Goal: Information Seeking & Learning: Find contact information

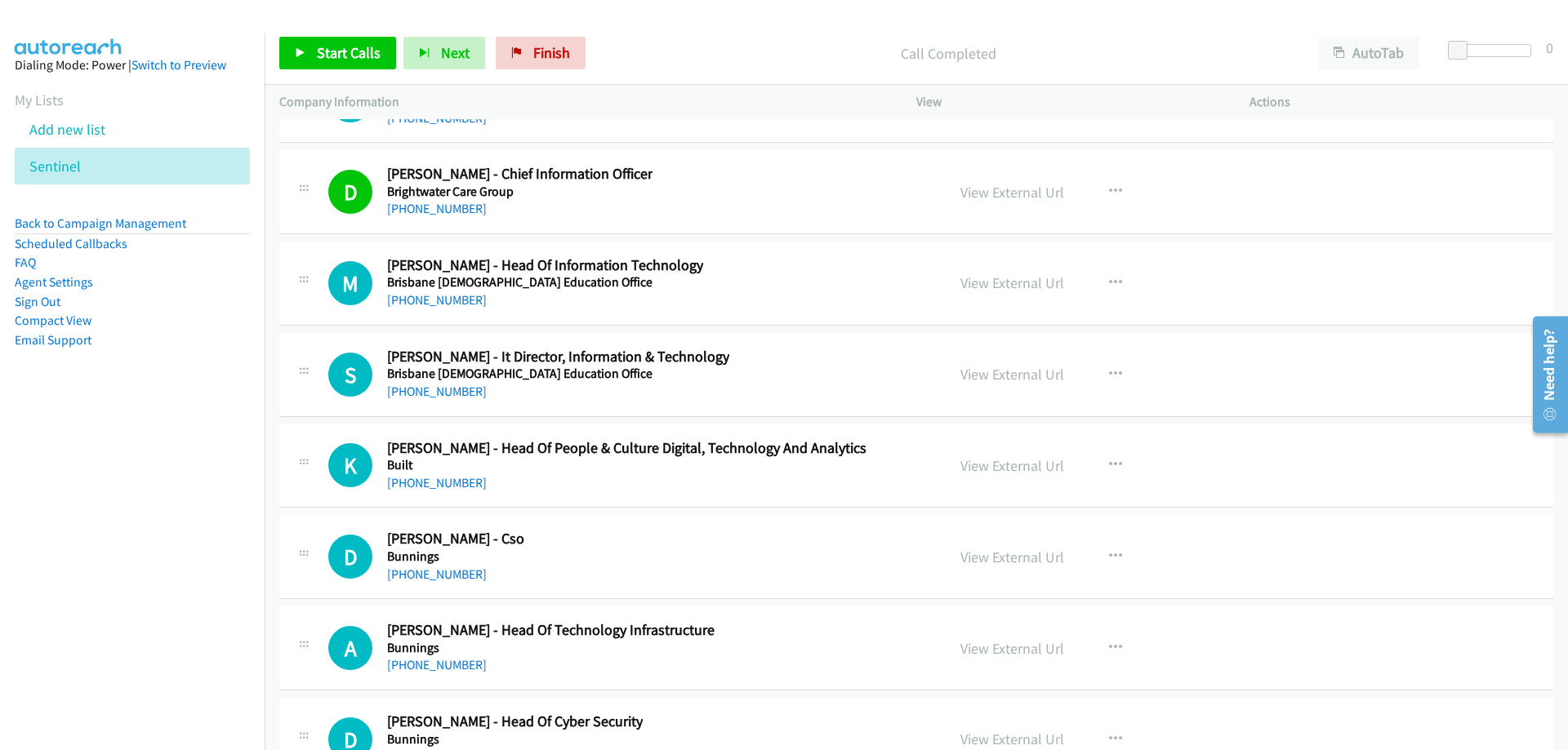
scroll to position [20734, 0]
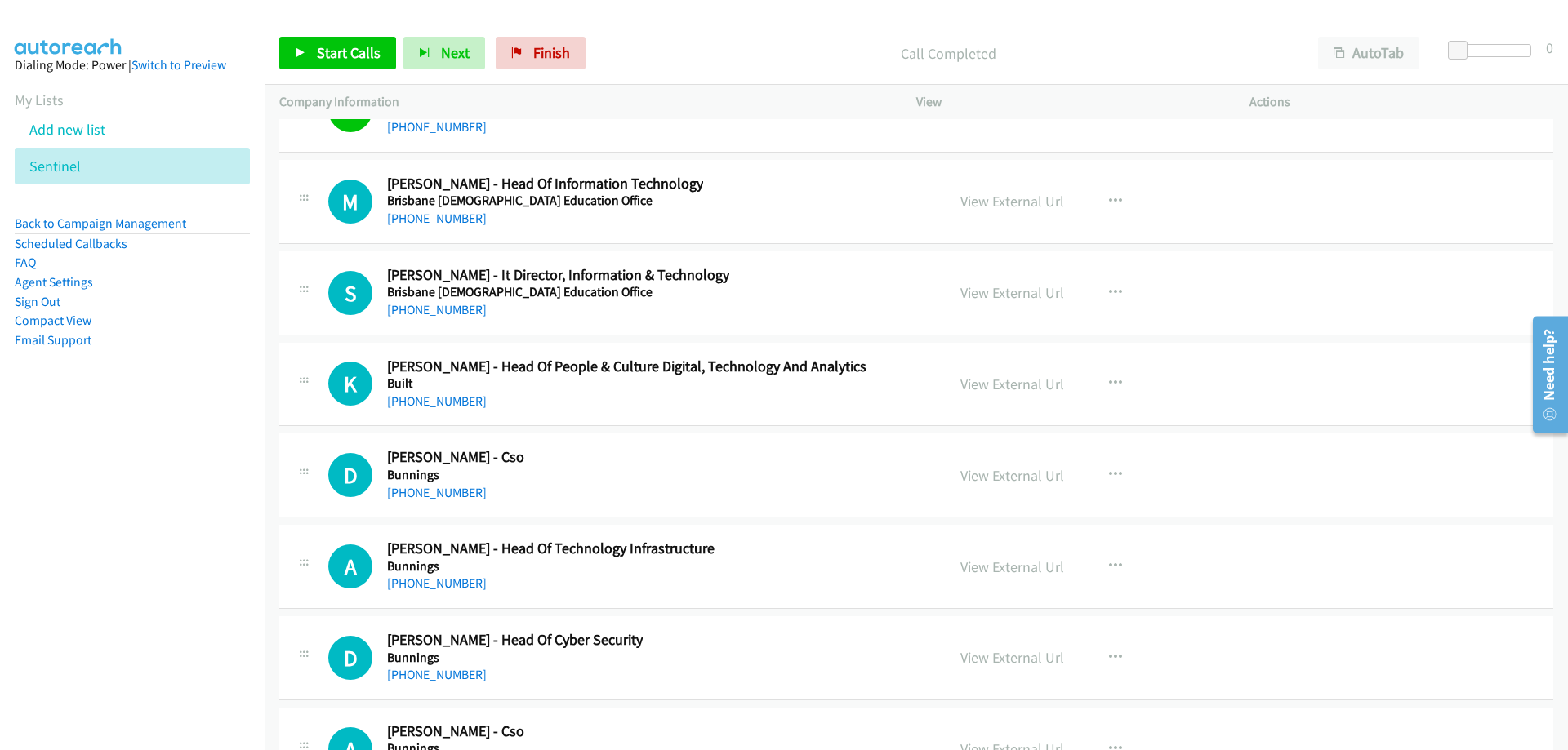
click at [462, 226] on link "[PHONE_NUMBER]" at bounding box center [437, 218] width 100 height 16
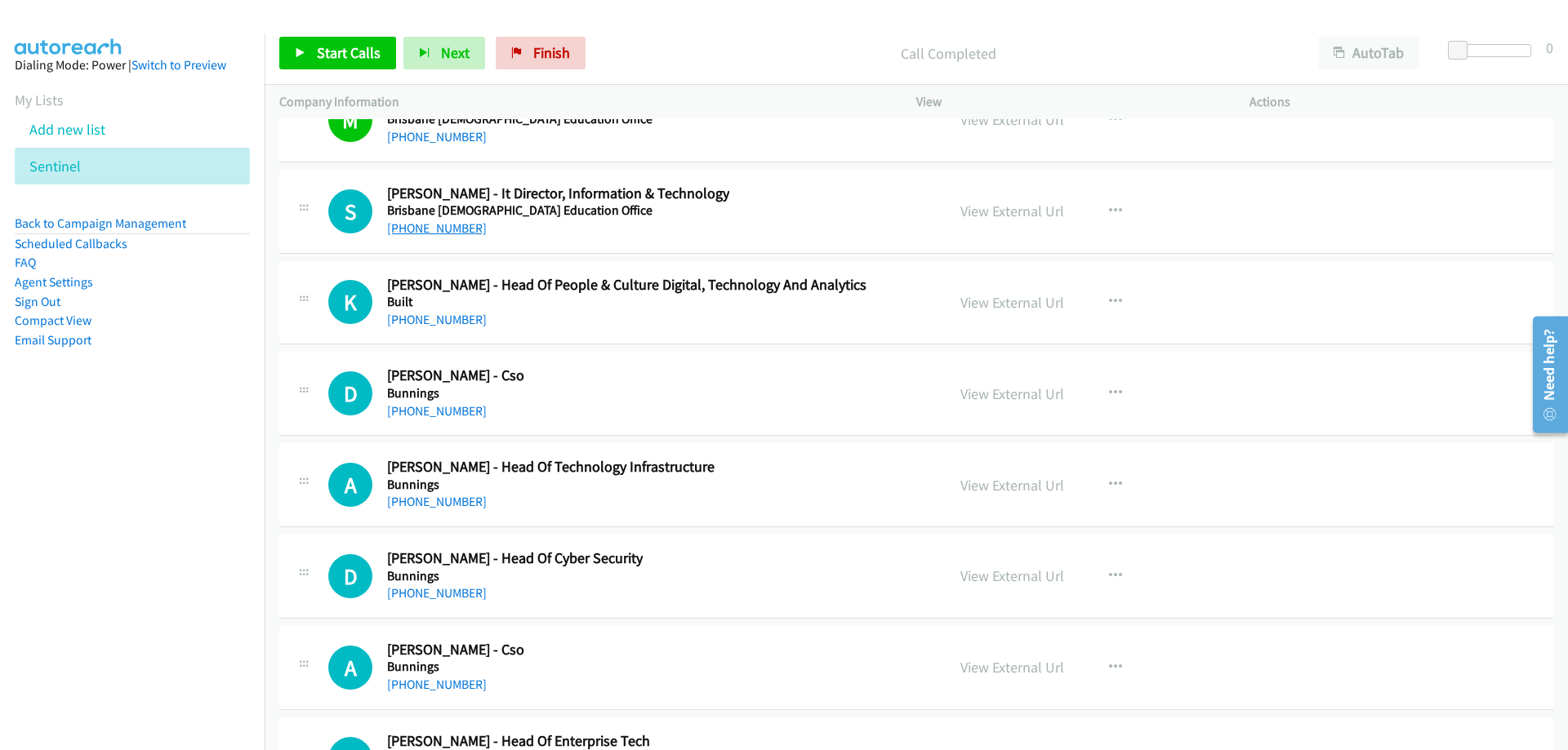
click at [452, 228] on link "[PHONE_NUMBER]" at bounding box center [437, 228] width 100 height 16
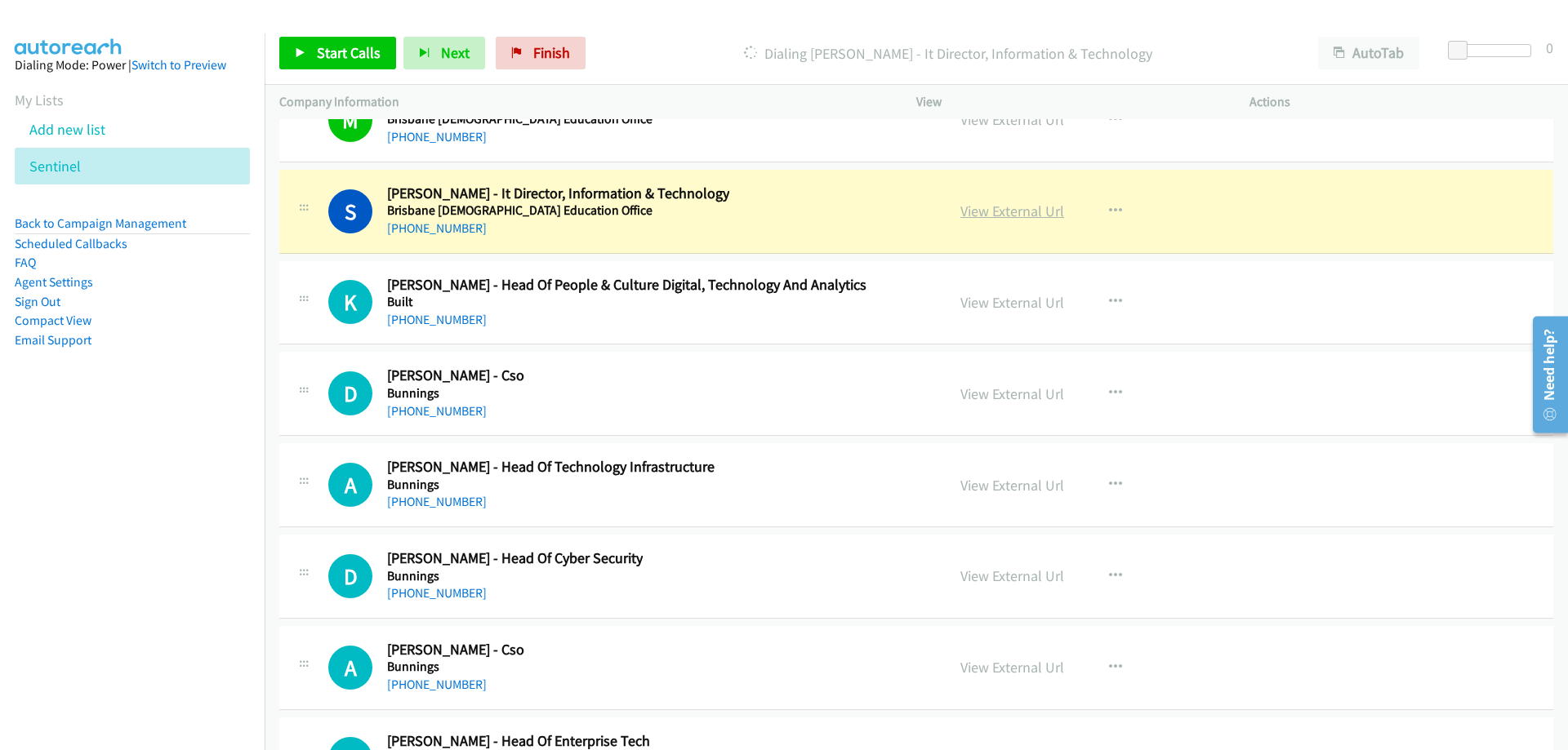
click at [971, 210] on link "View External Url" at bounding box center [1012, 211] width 104 height 18
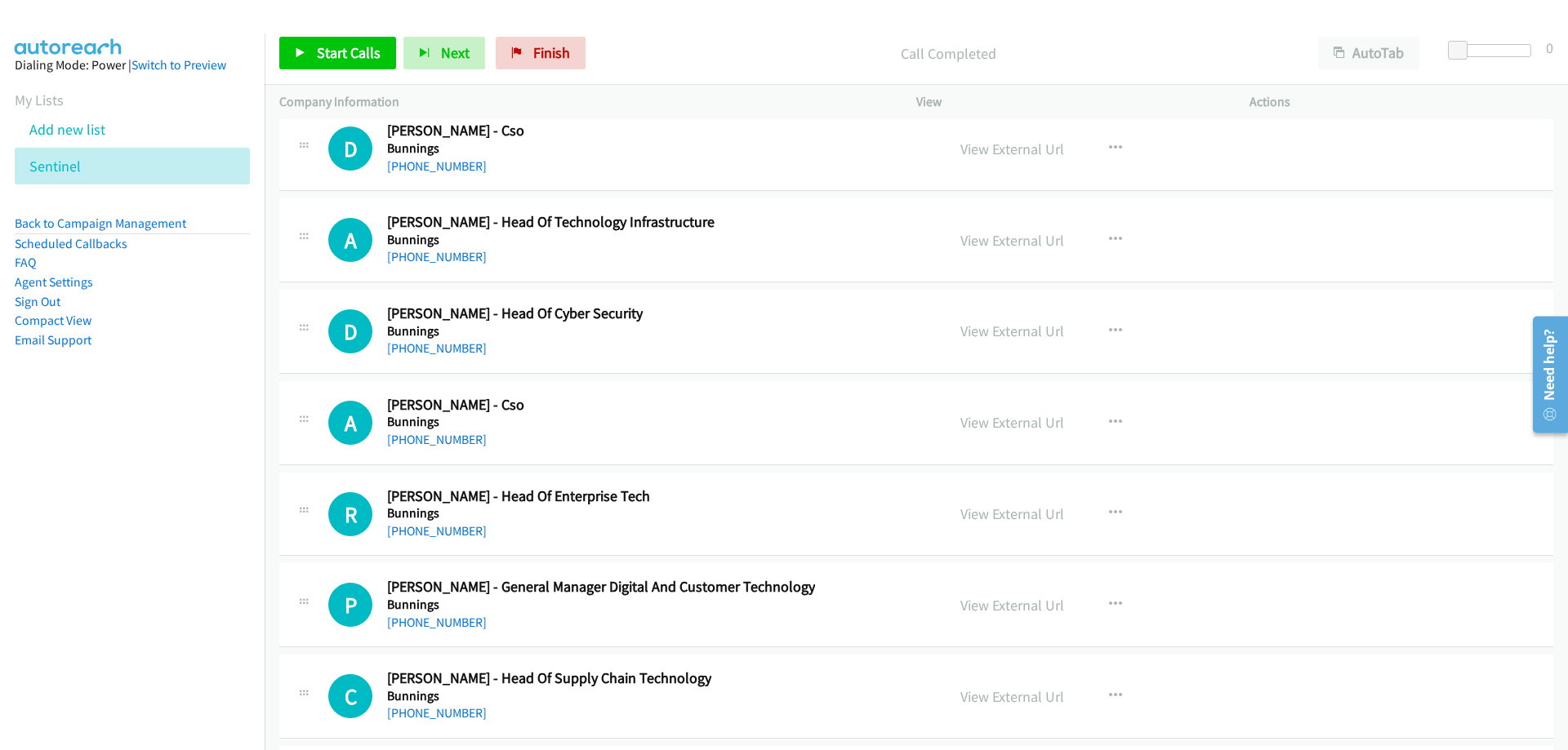
scroll to position [21142, 0]
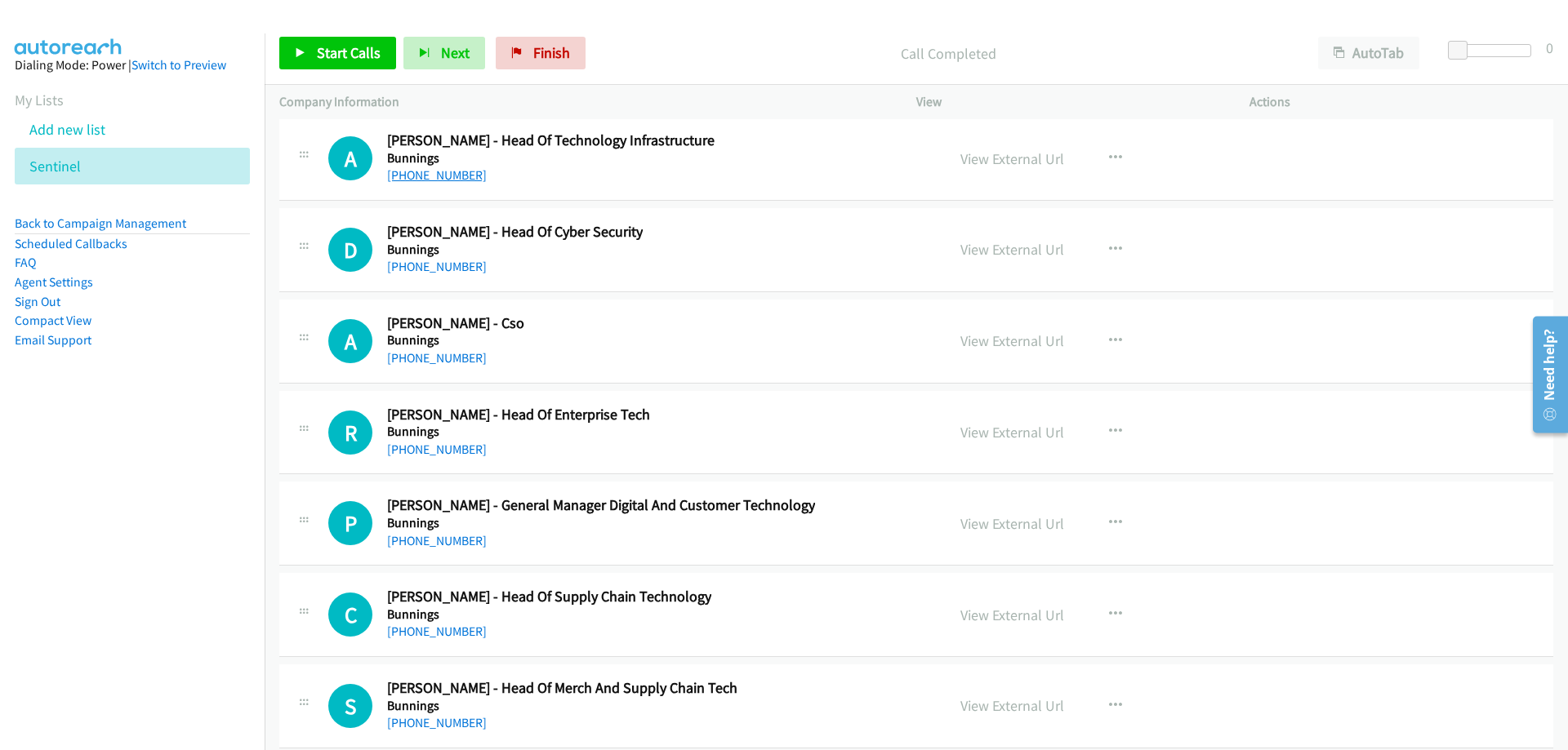
click at [417, 170] on link "[PHONE_NUMBER]" at bounding box center [437, 175] width 100 height 16
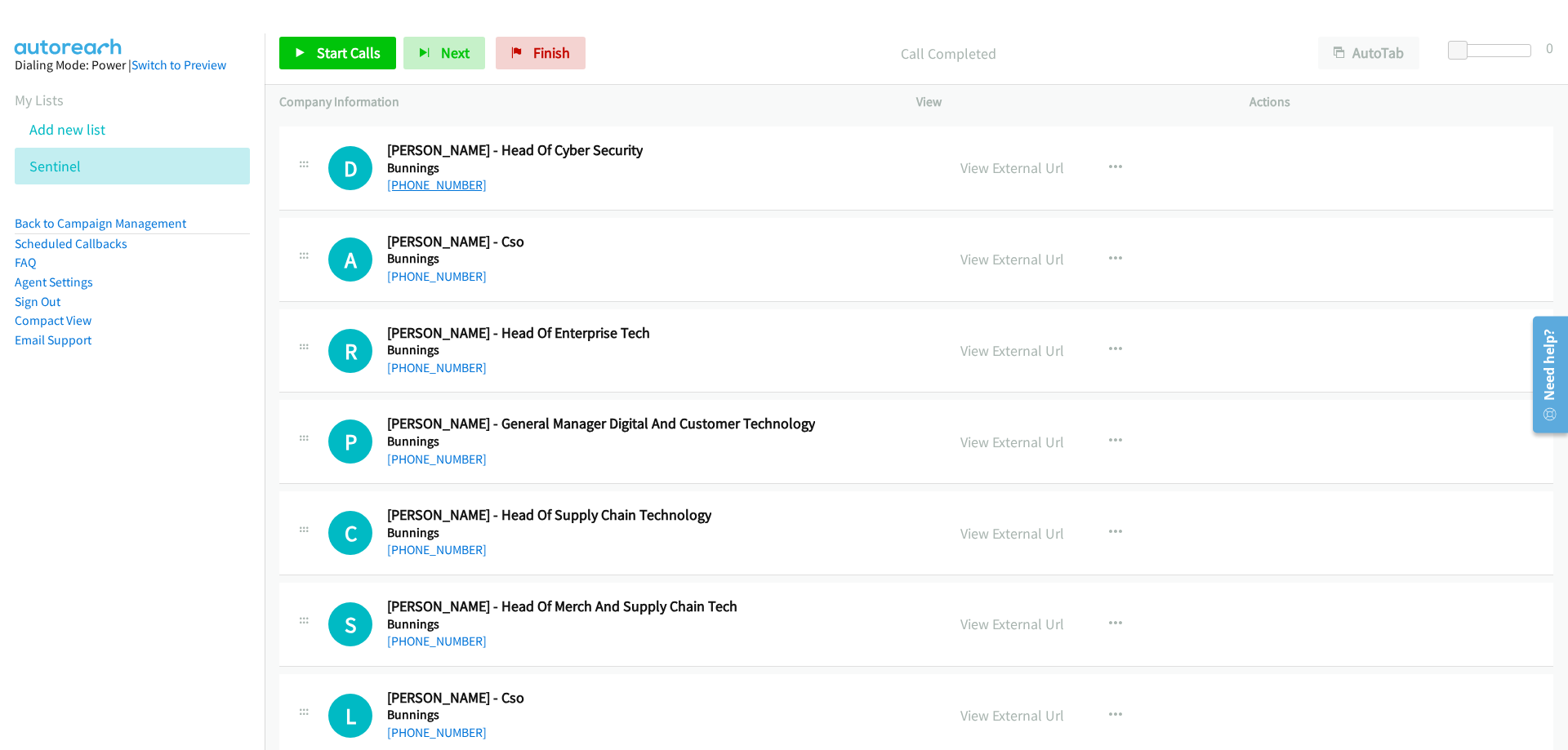
click at [441, 182] on link "[PHONE_NUMBER]" at bounding box center [437, 184] width 100 height 16
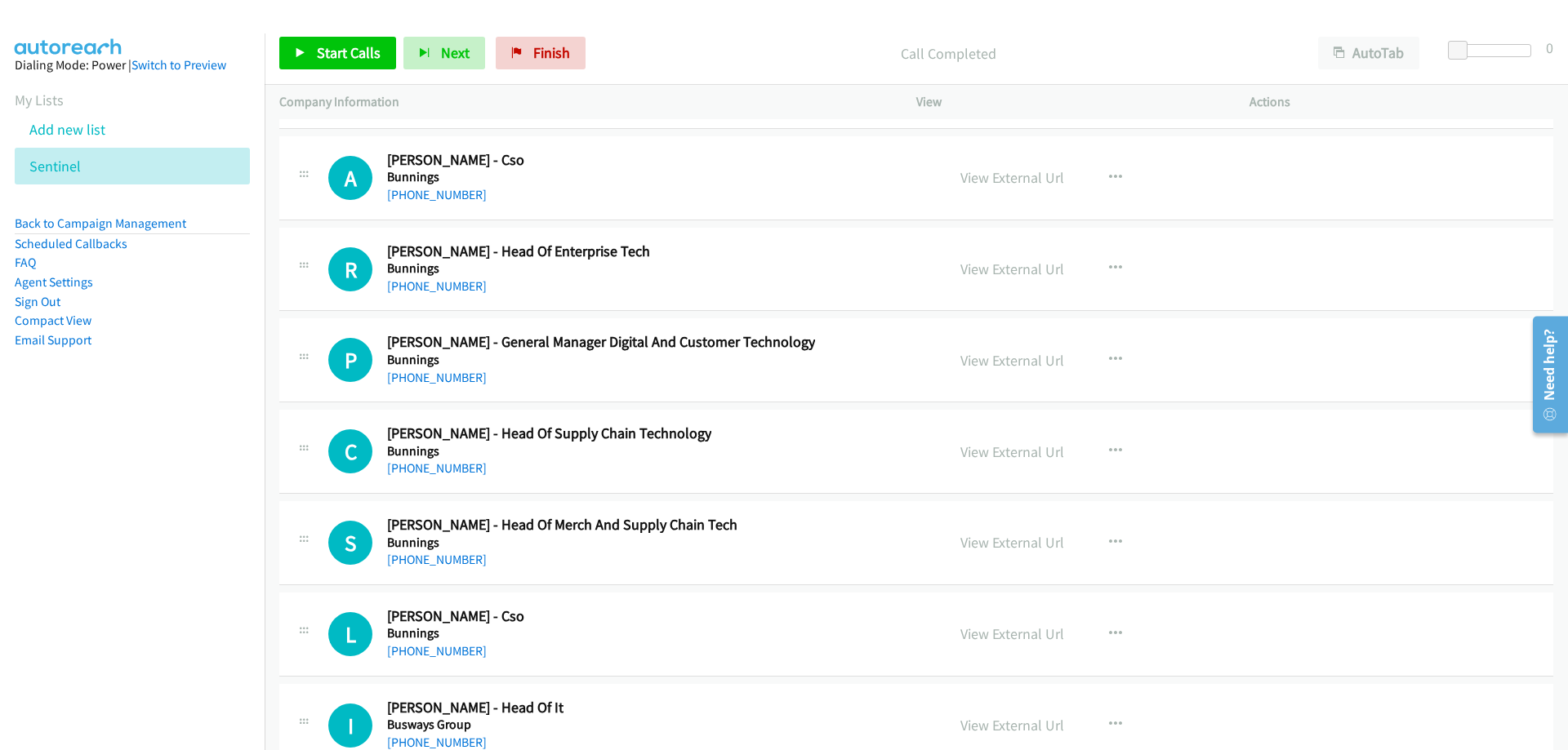
scroll to position [21387, 0]
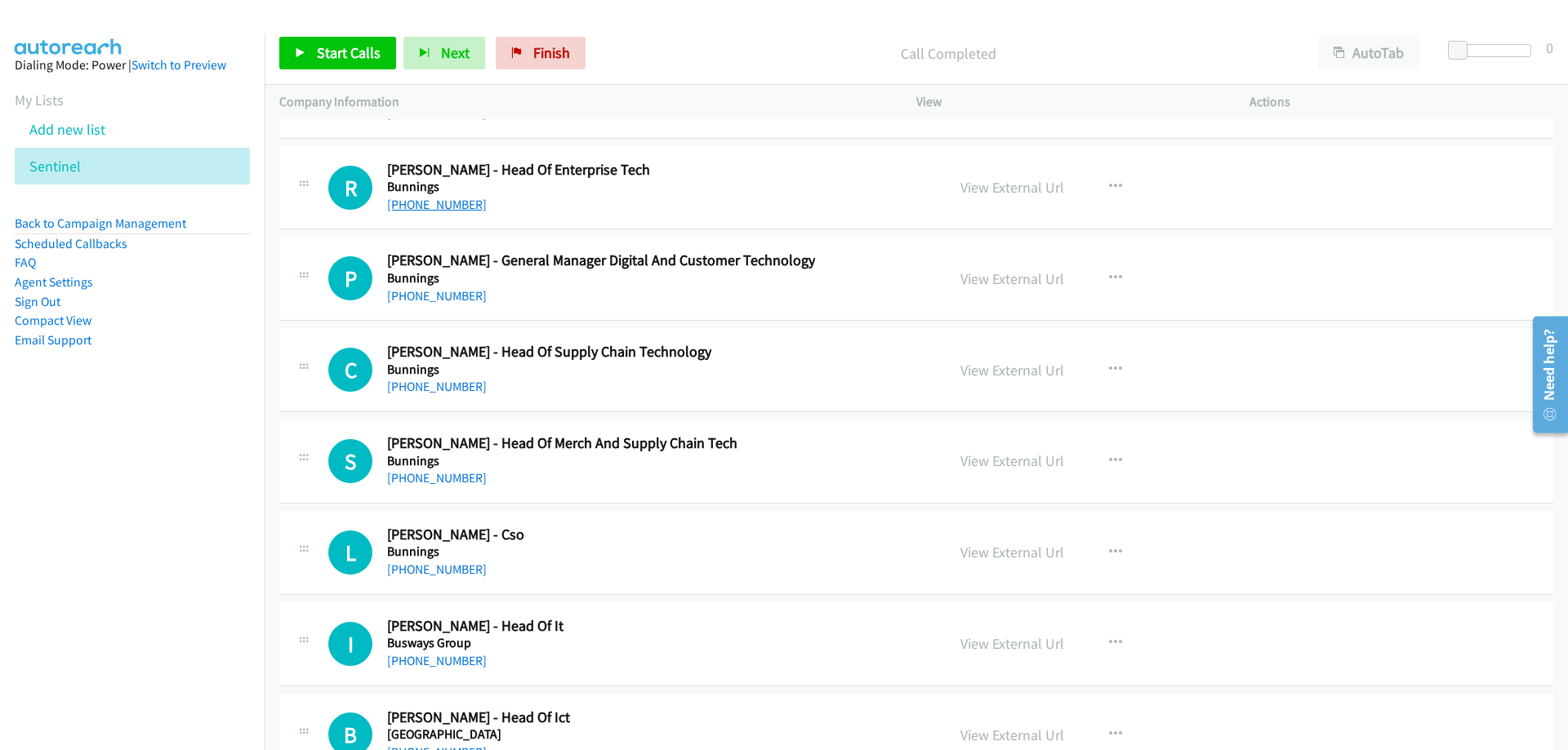
click at [444, 209] on link "[PHONE_NUMBER]" at bounding box center [437, 205] width 100 height 16
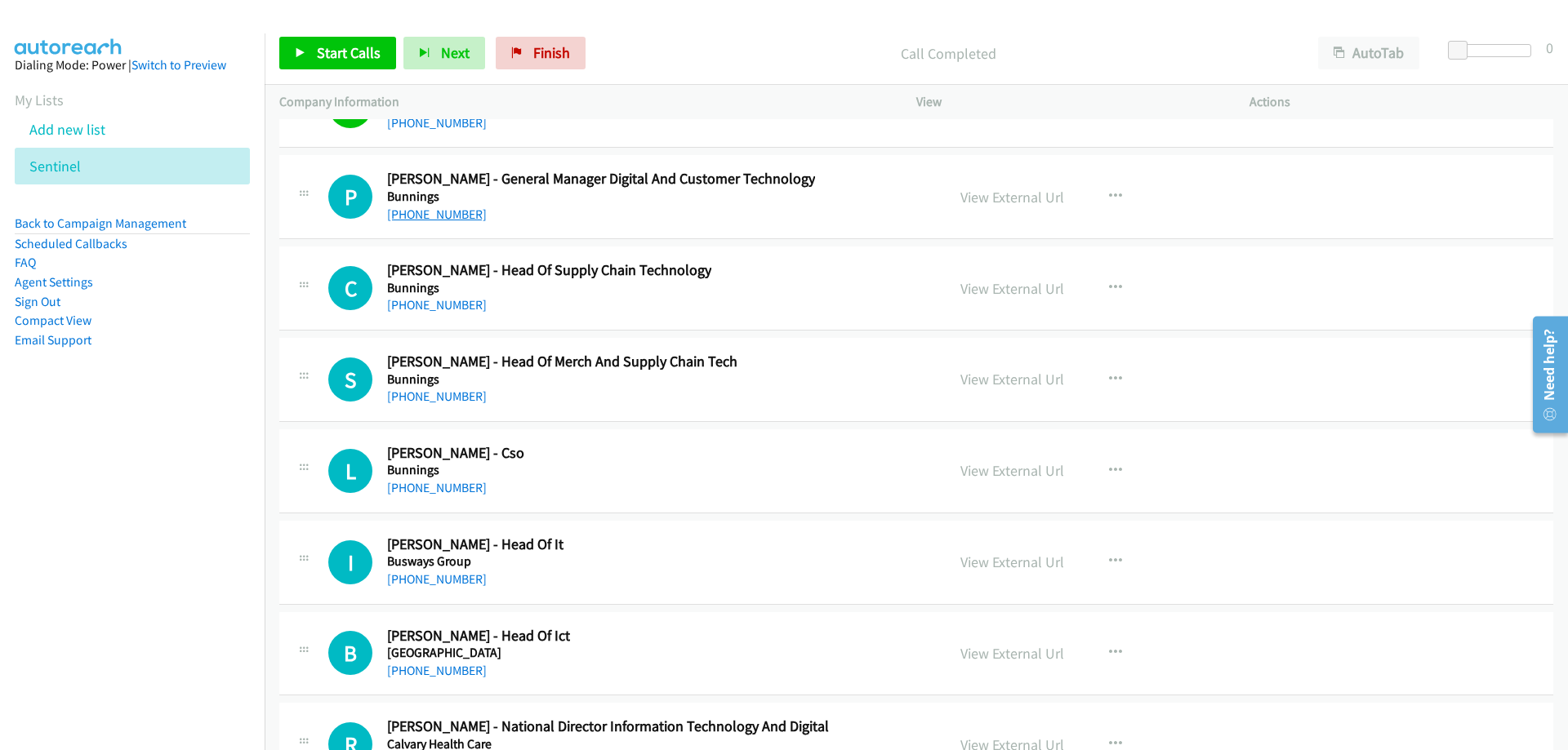
click at [450, 217] on link "[PHONE_NUMBER]" at bounding box center [437, 214] width 100 height 16
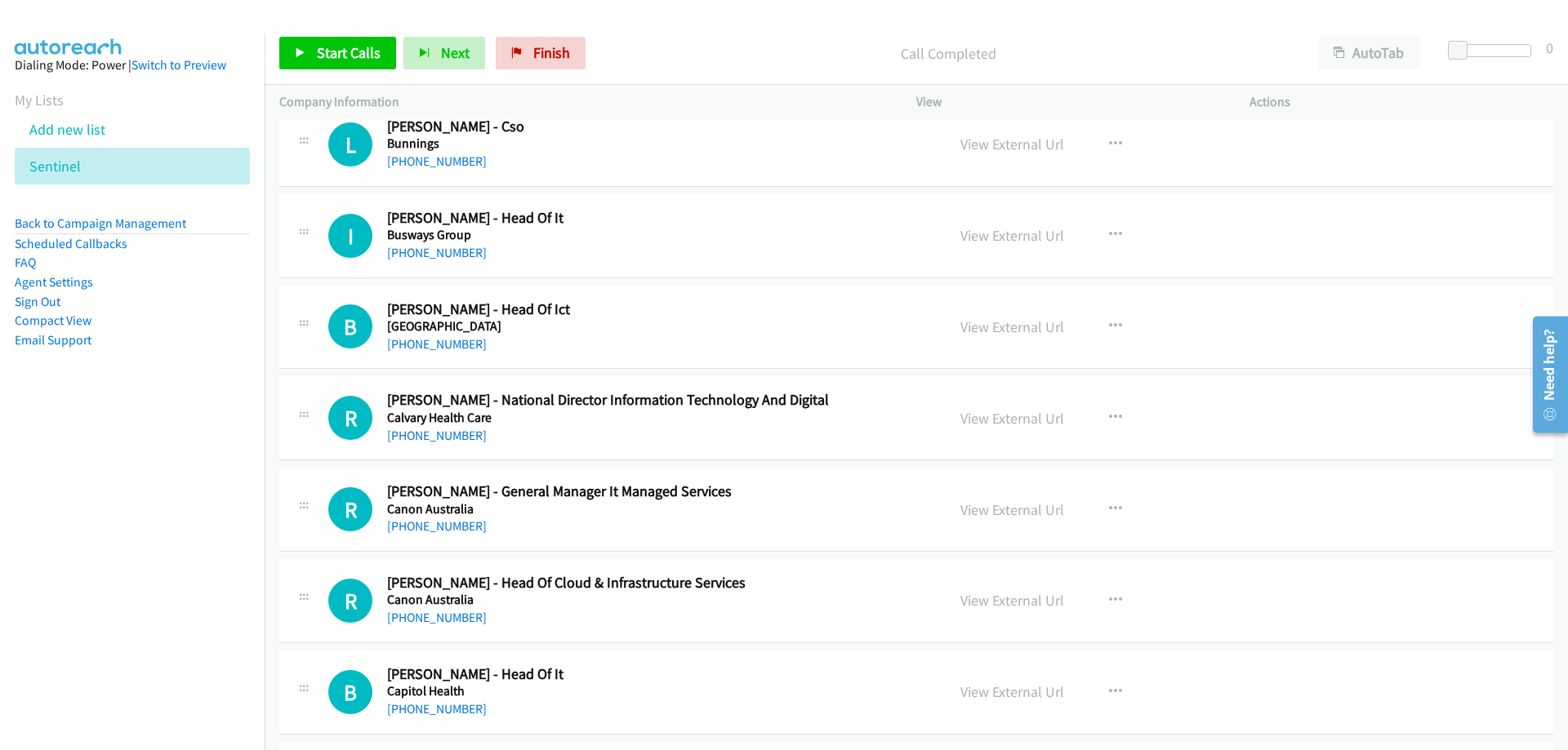
scroll to position [21877, 0]
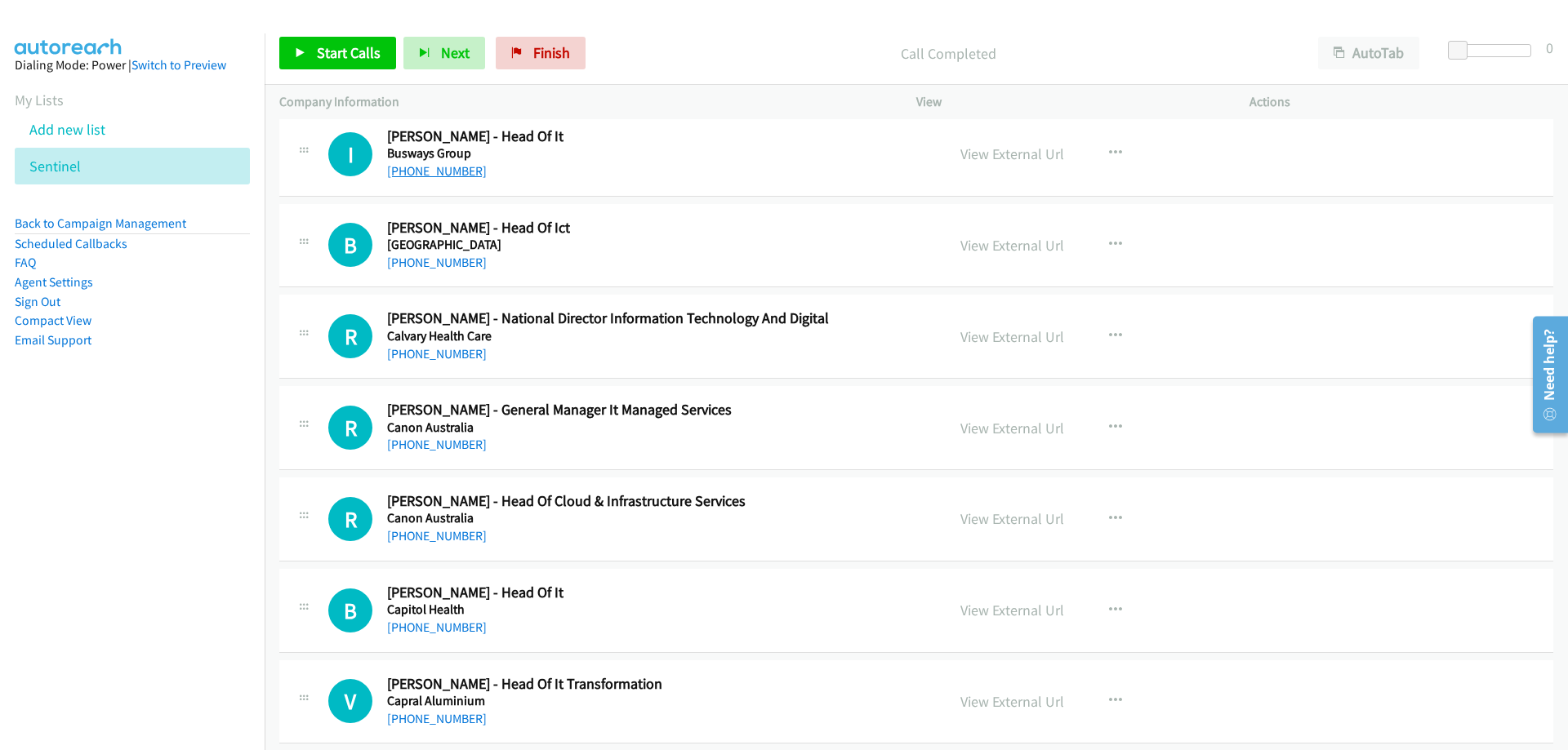
click at [449, 174] on link "[PHONE_NUMBER]" at bounding box center [437, 170] width 100 height 16
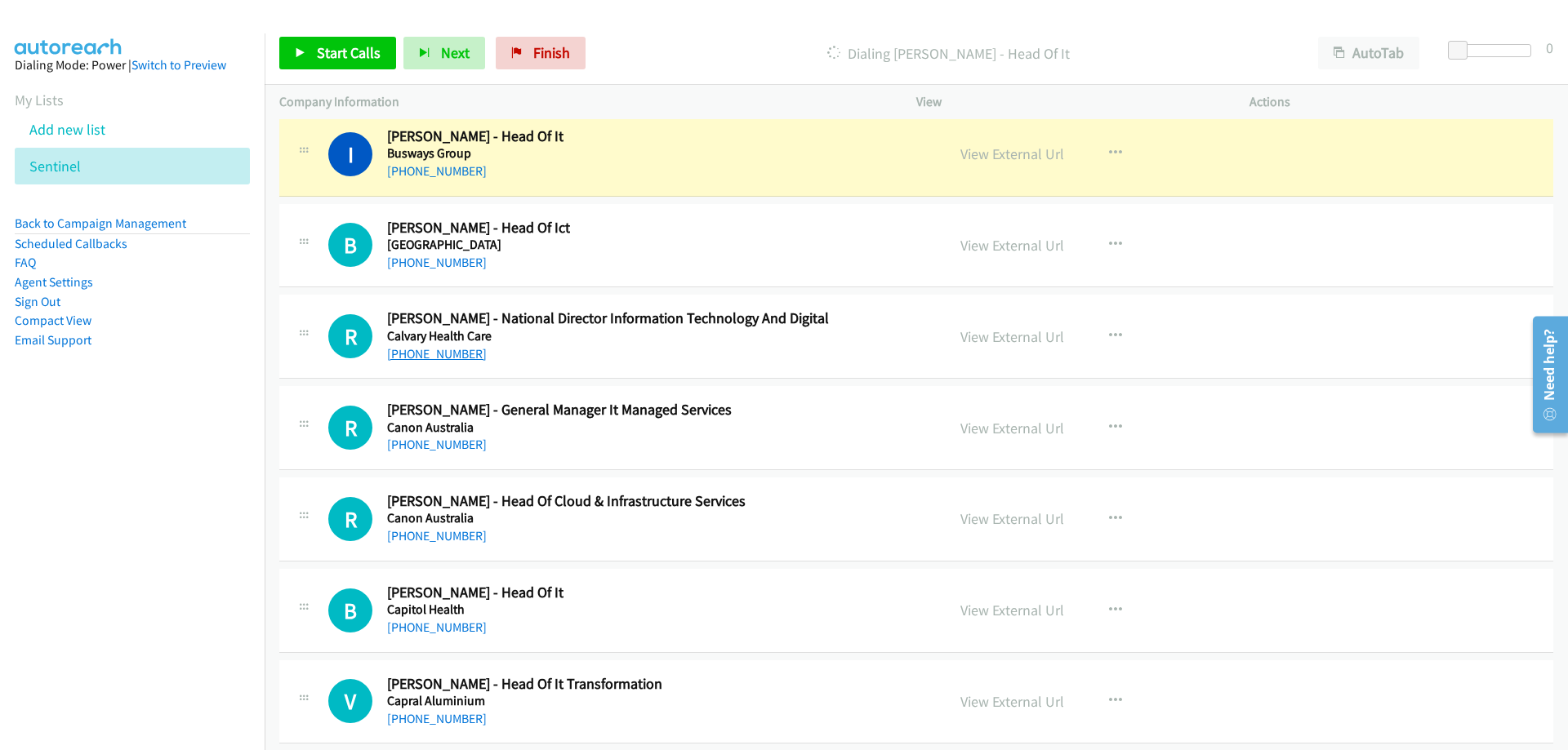
scroll to position [21958, 0]
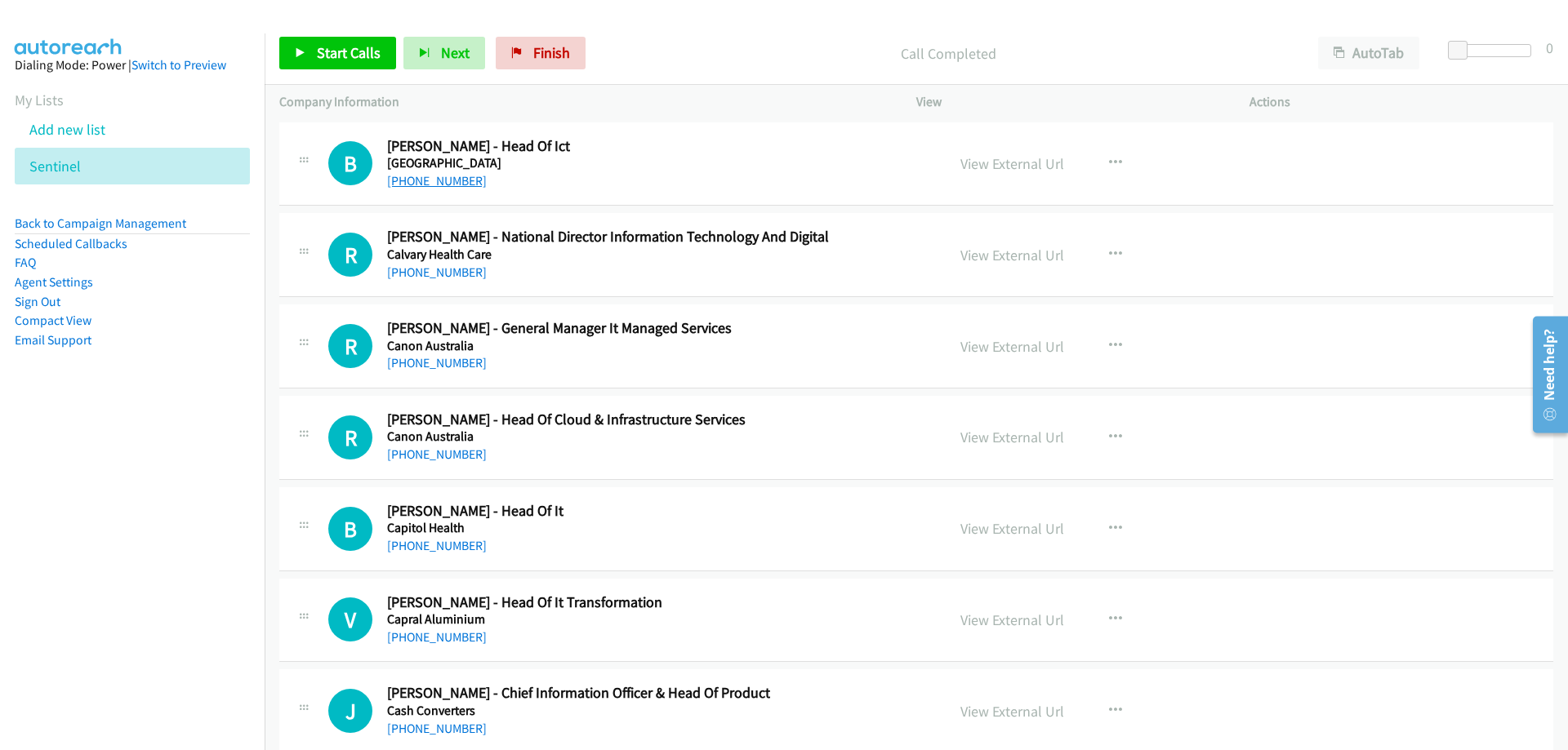
click at [446, 175] on link "[PHONE_NUMBER]" at bounding box center [437, 181] width 100 height 16
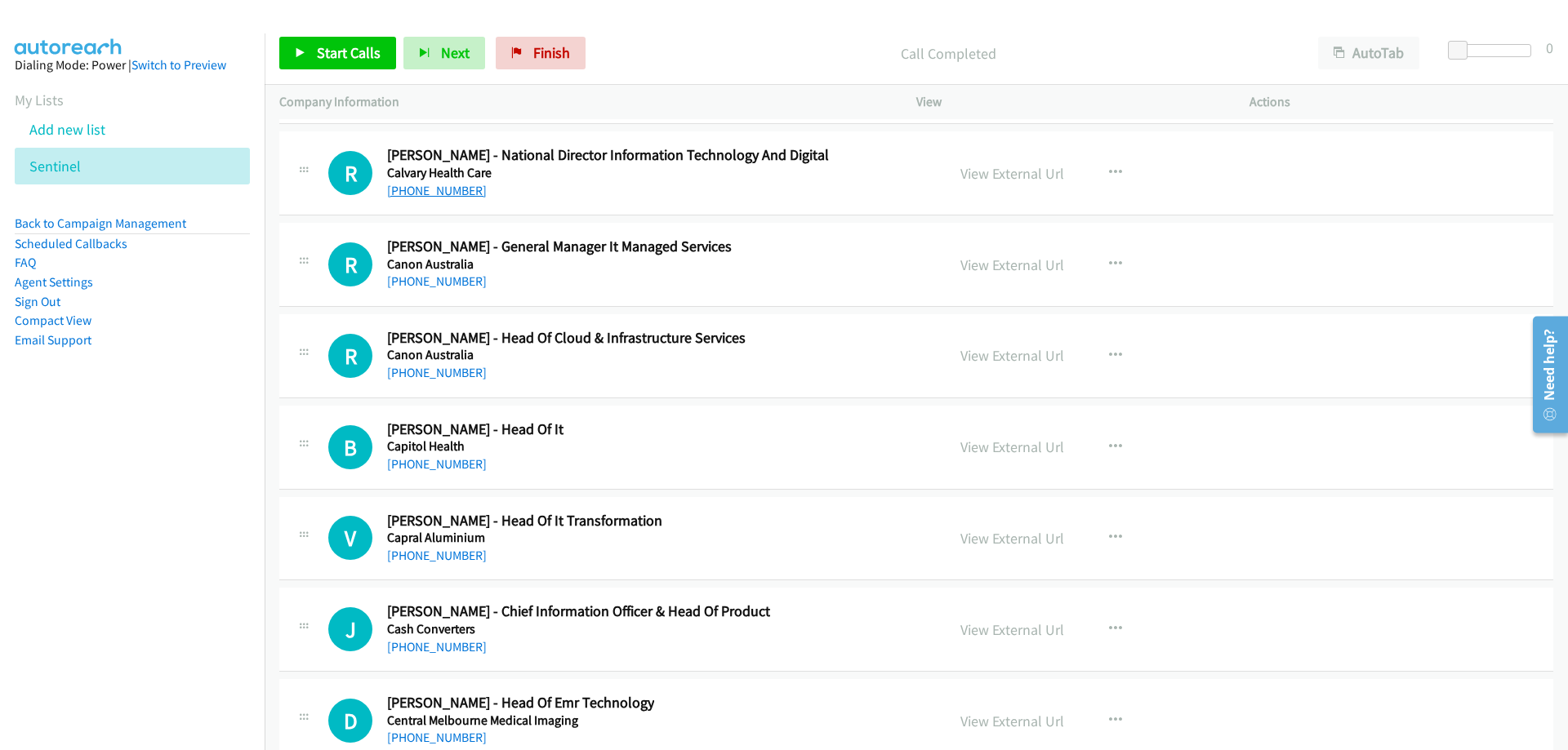
click at [461, 194] on link "[PHONE_NUMBER]" at bounding box center [437, 190] width 100 height 16
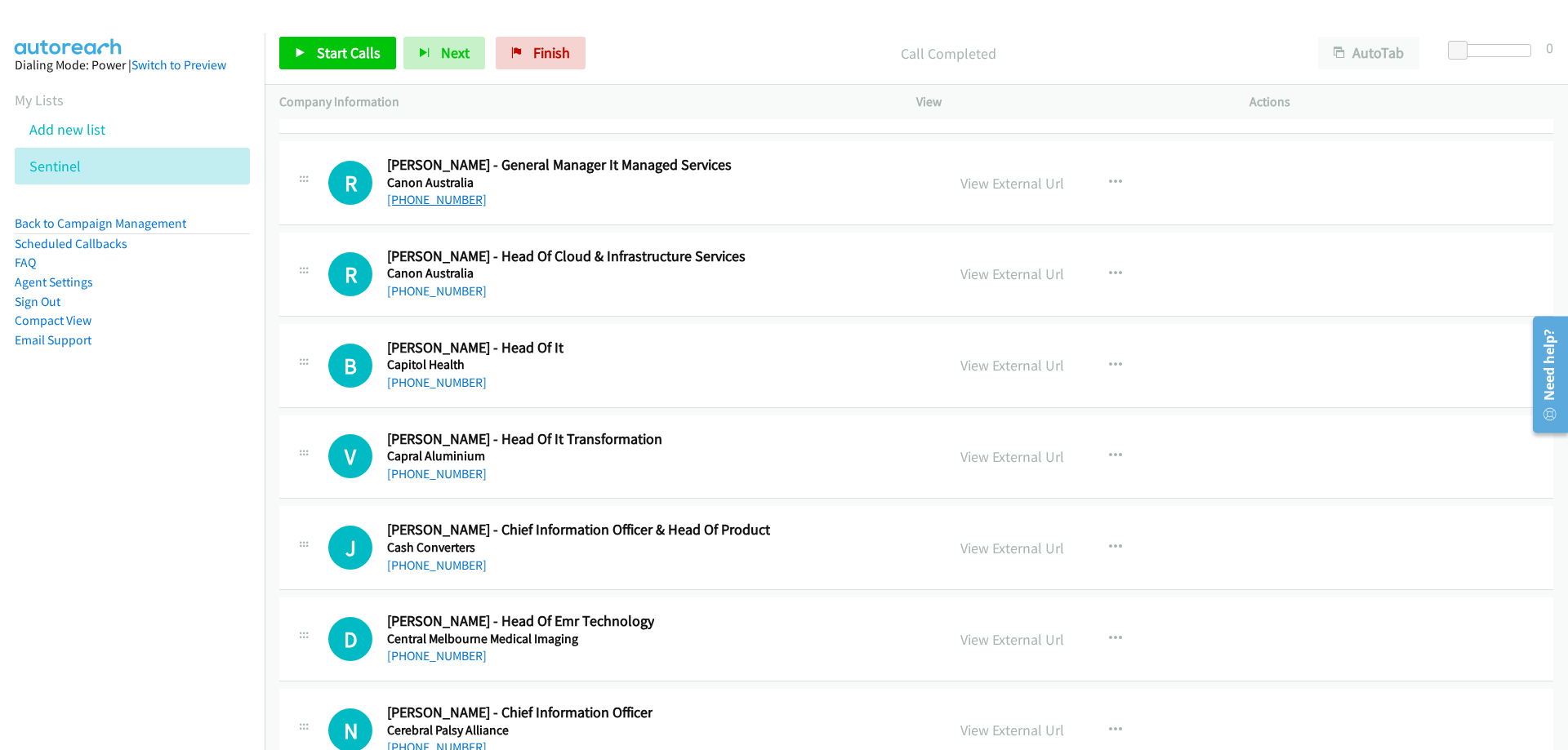
click at [419, 206] on link "[PHONE_NUMBER]" at bounding box center [437, 199] width 100 height 16
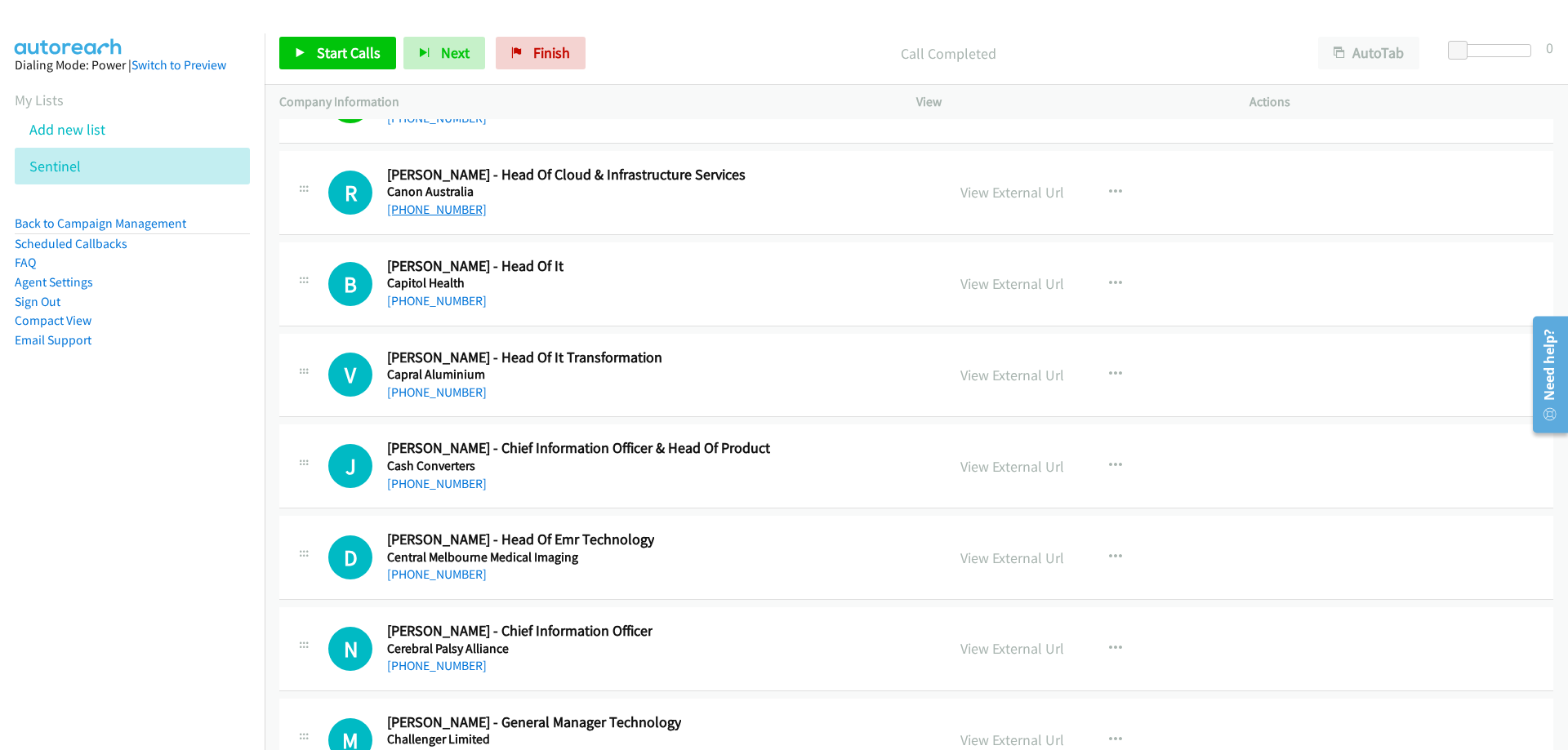
click at [462, 205] on link "[PHONE_NUMBER]" at bounding box center [437, 209] width 100 height 16
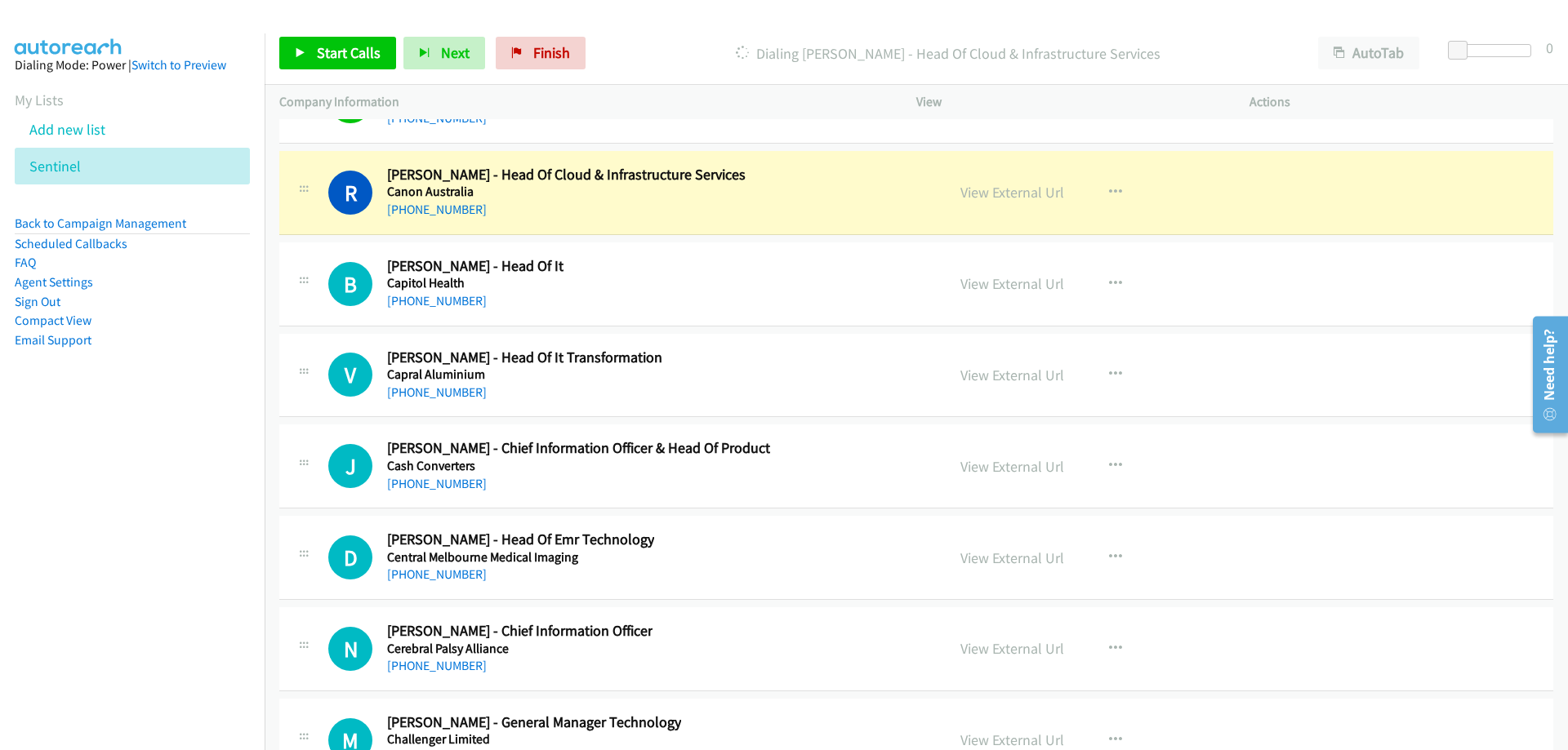
scroll to position [22285, 0]
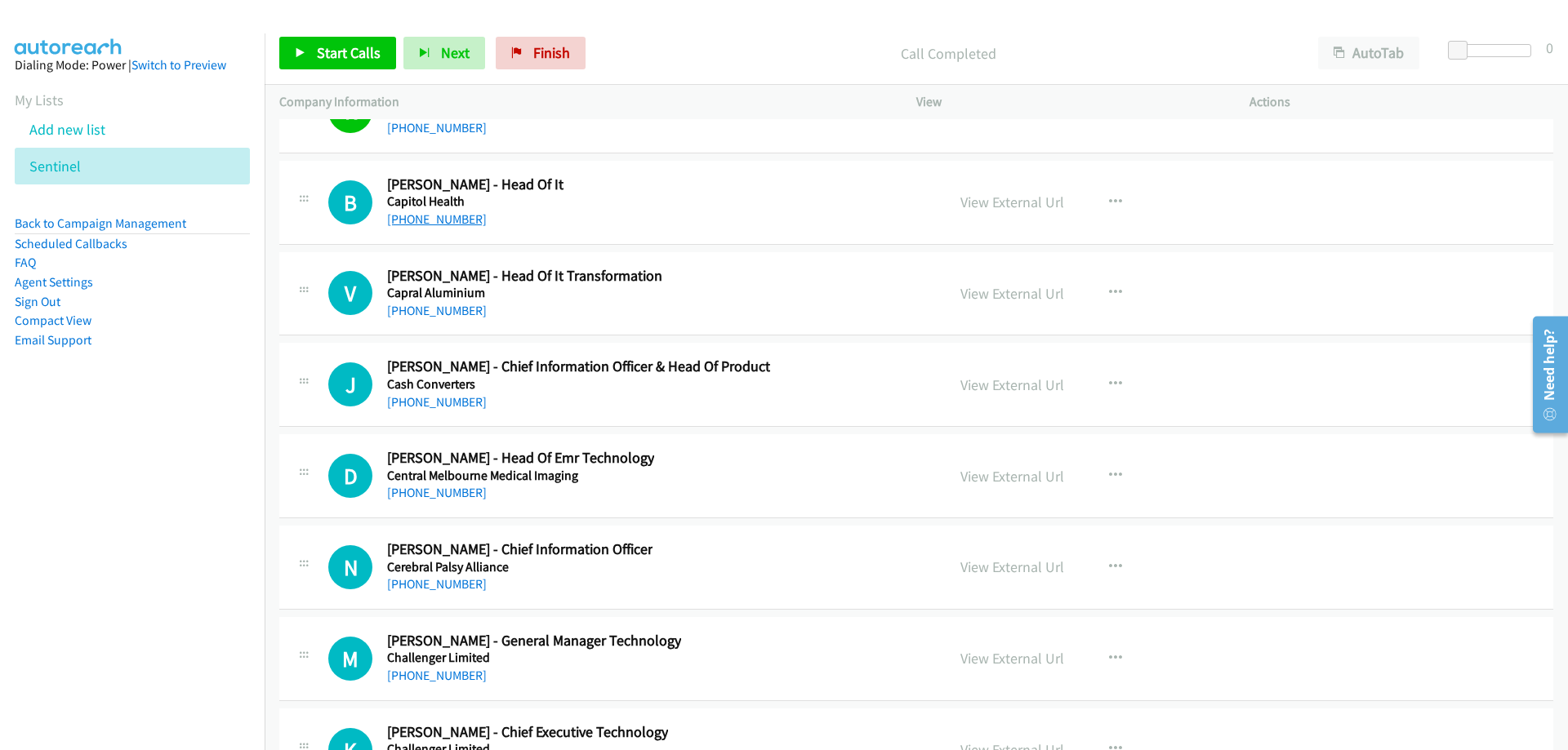
click at [463, 226] on link "[PHONE_NUMBER]" at bounding box center [437, 218] width 100 height 16
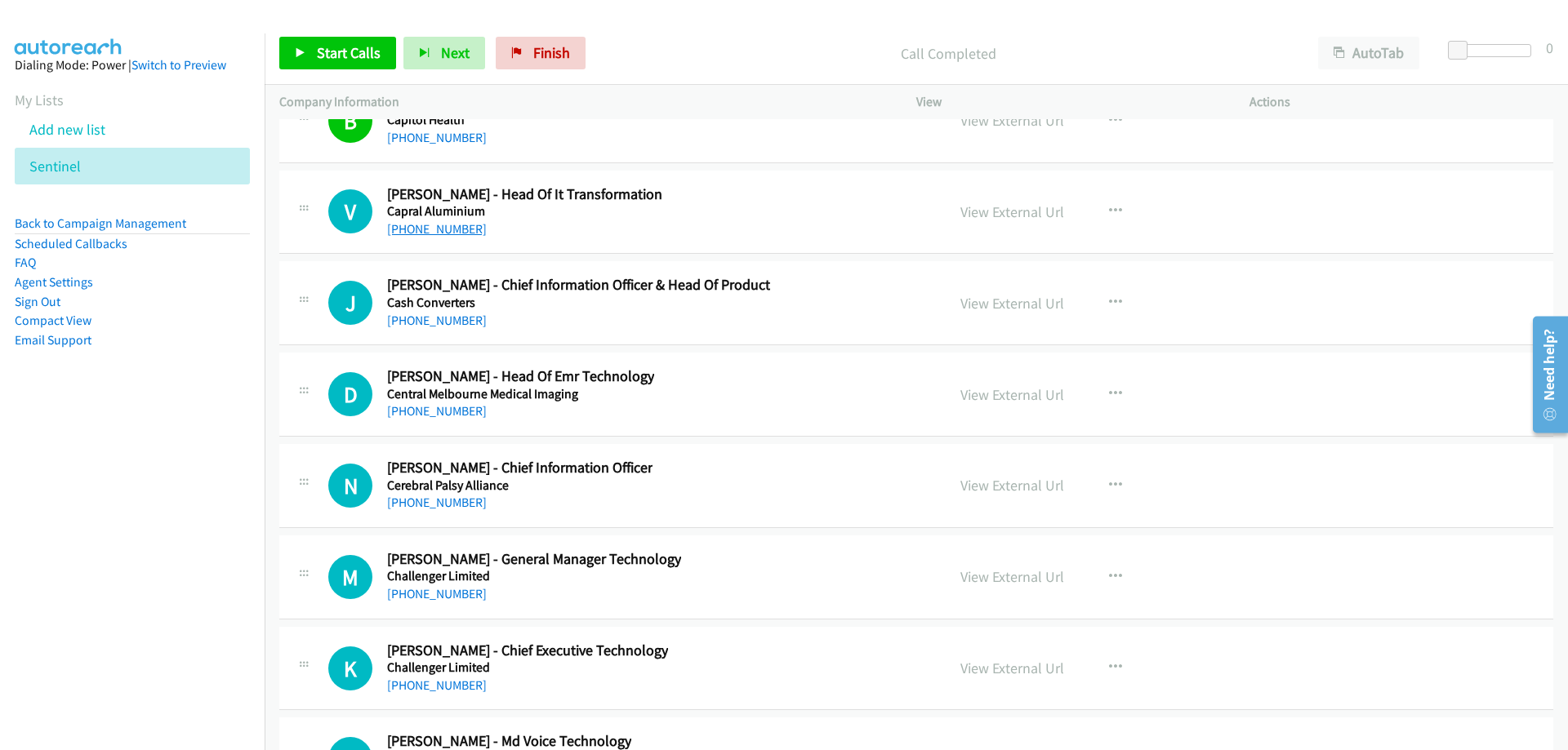
click at [443, 230] on link "[PHONE_NUMBER]" at bounding box center [437, 229] width 100 height 16
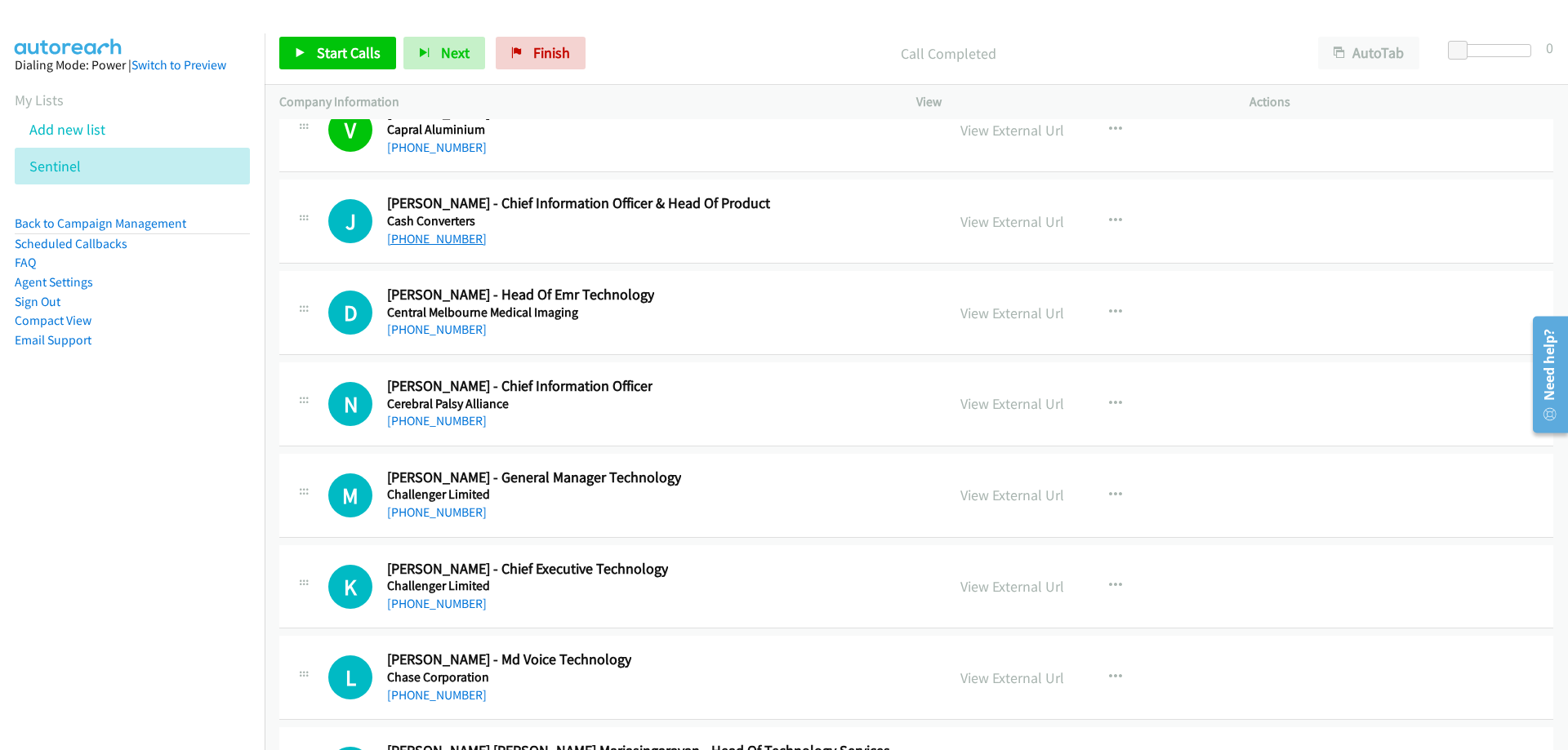
drag, startPoint x: 432, startPoint y: 246, endPoint x: 435, endPoint y: 237, distance: 9.5
click at [432, 246] on link "[PHONE_NUMBER]" at bounding box center [437, 239] width 100 height 16
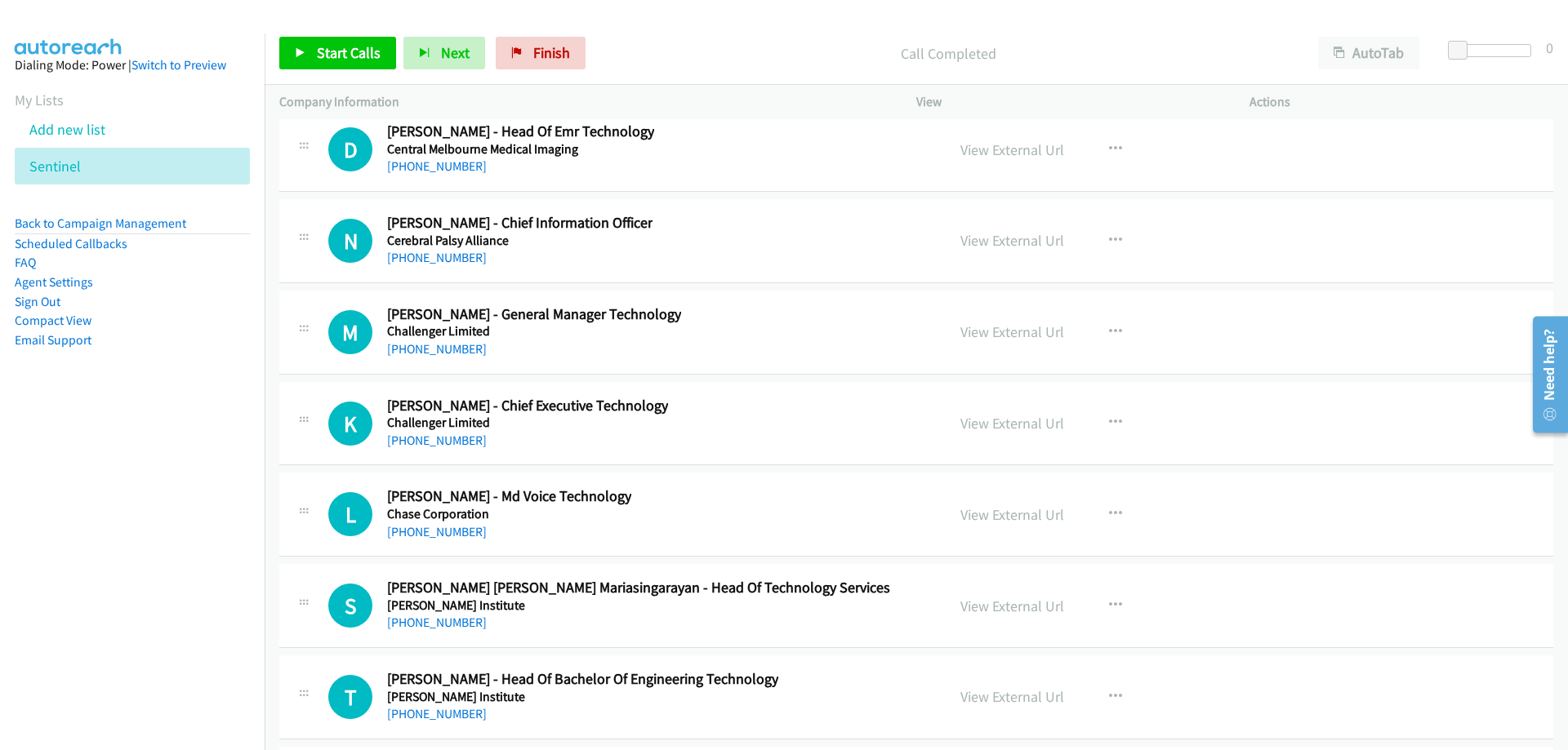
scroll to position [22693, 0]
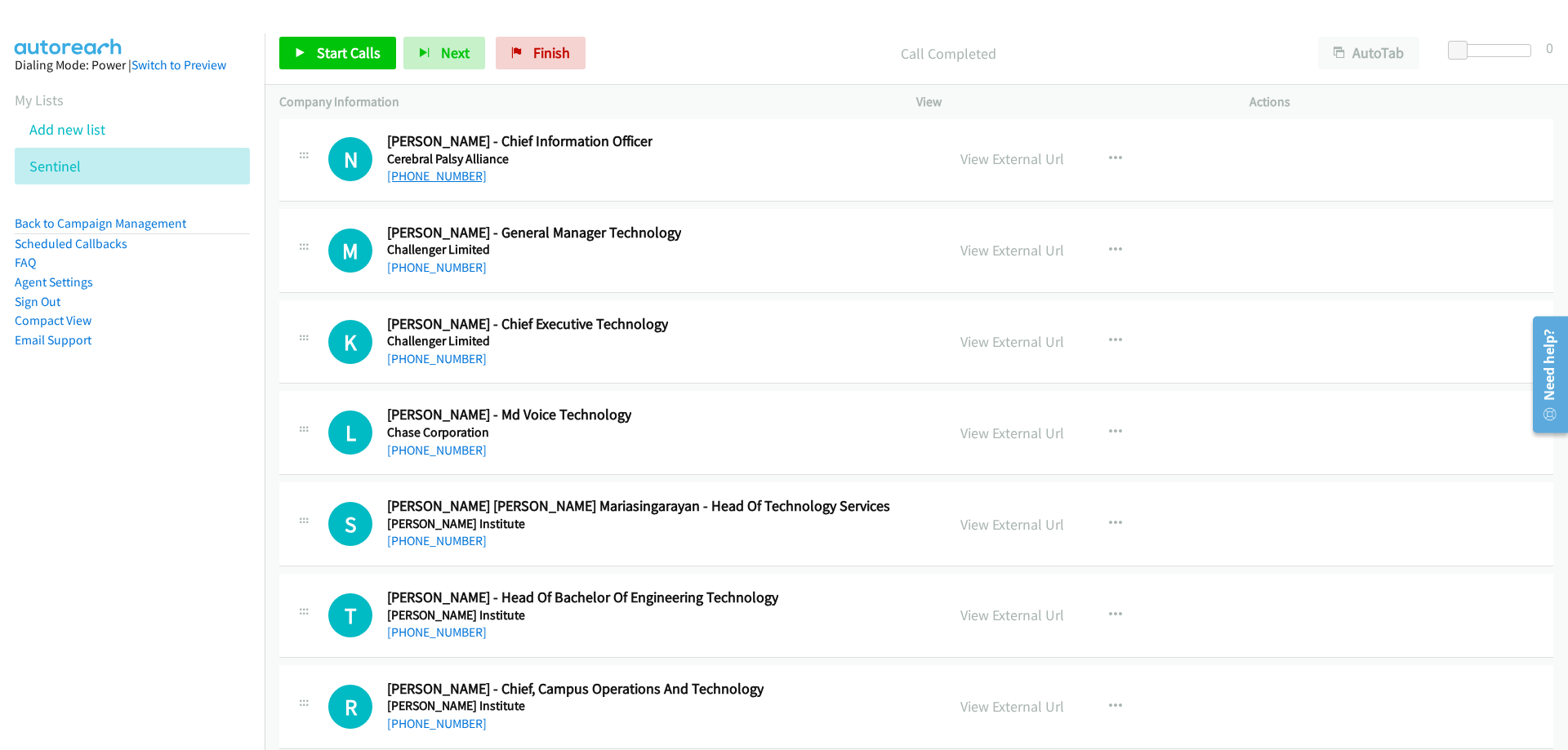
click at [462, 181] on link "[PHONE_NUMBER]" at bounding box center [437, 176] width 100 height 16
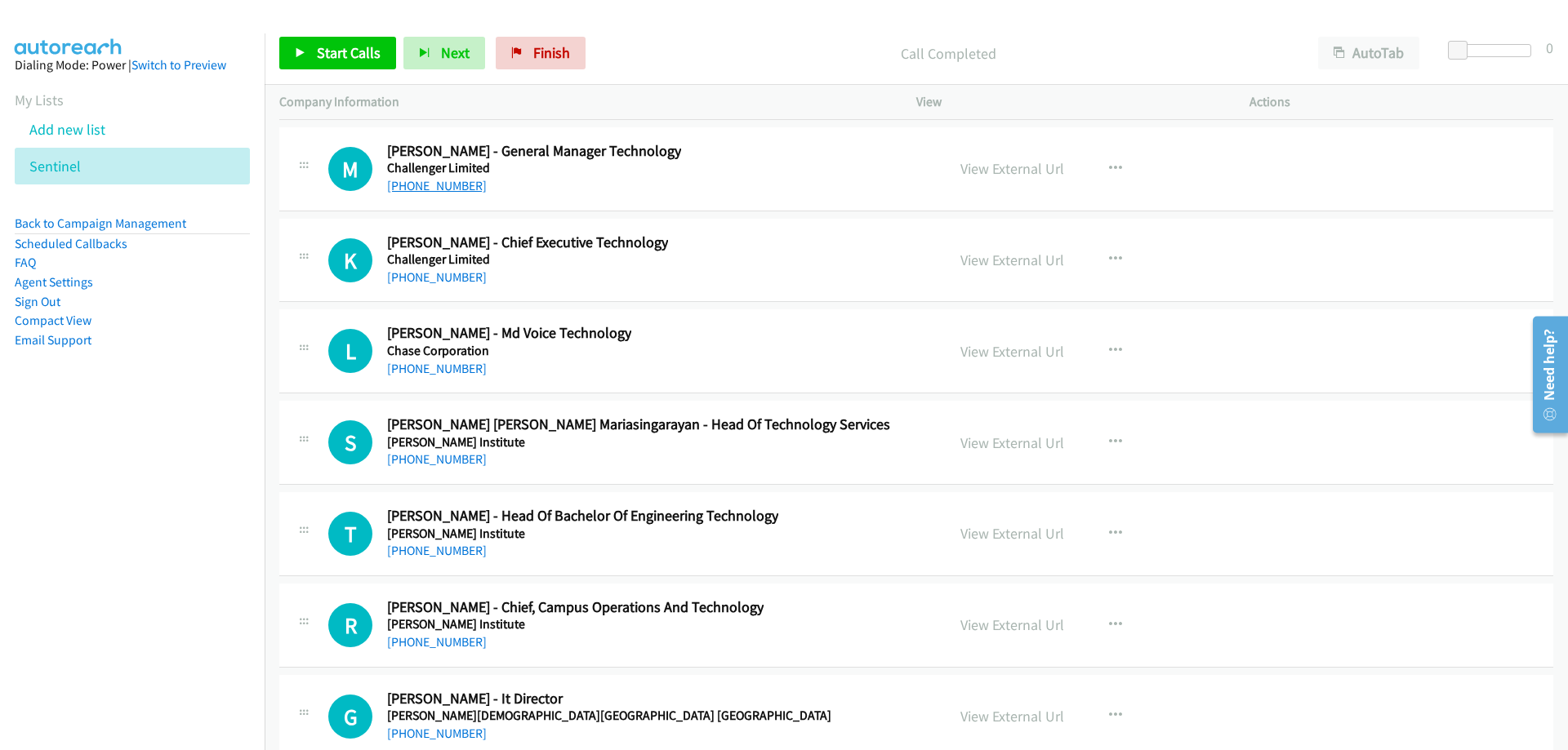
click at [452, 183] on link "[PHONE_NUMBER]" at bounding box center [437, 185] width 100 height 16
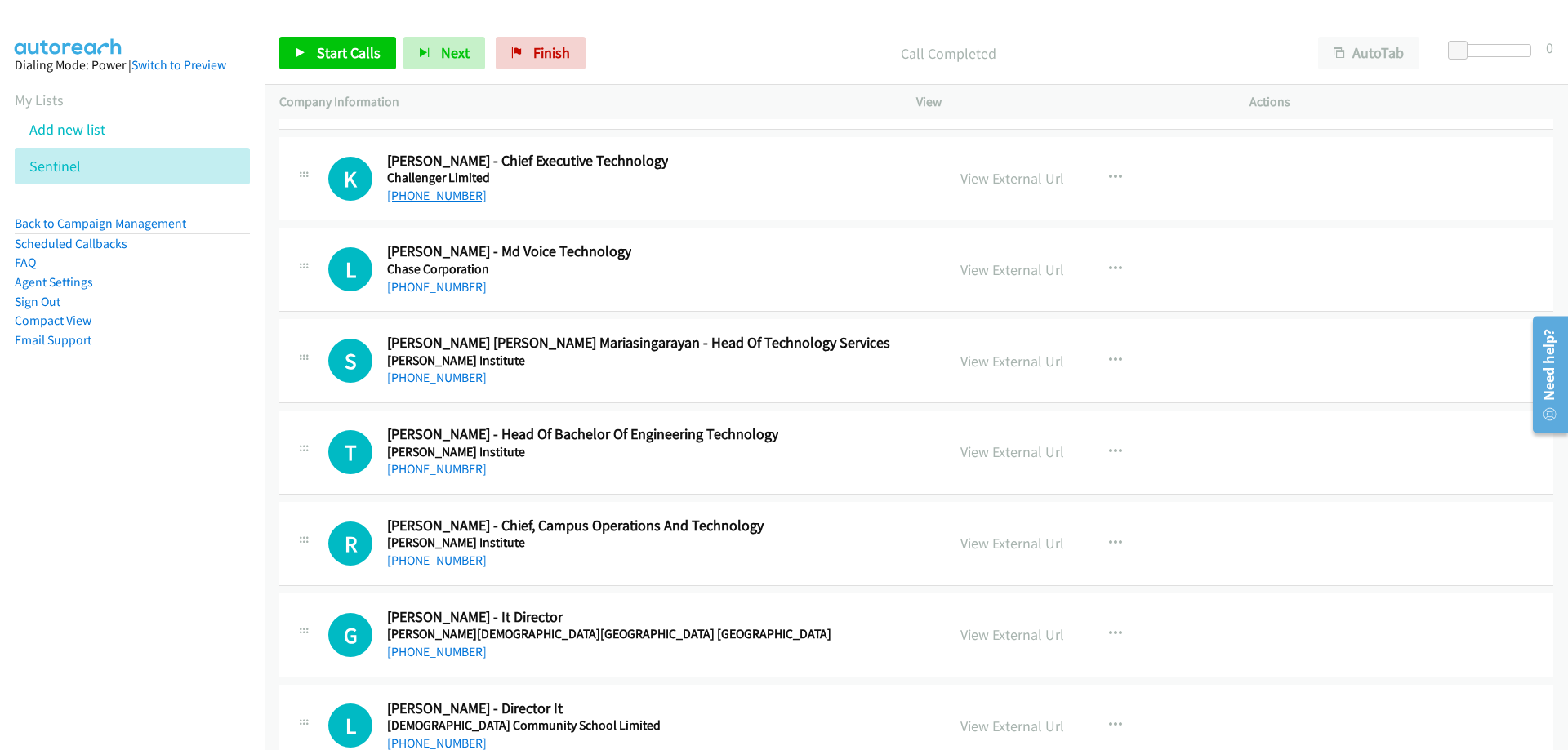
click at [444, 198] on link "[PHONE_NUMBER]" at bounding box center [437, 195] width 100 height 16
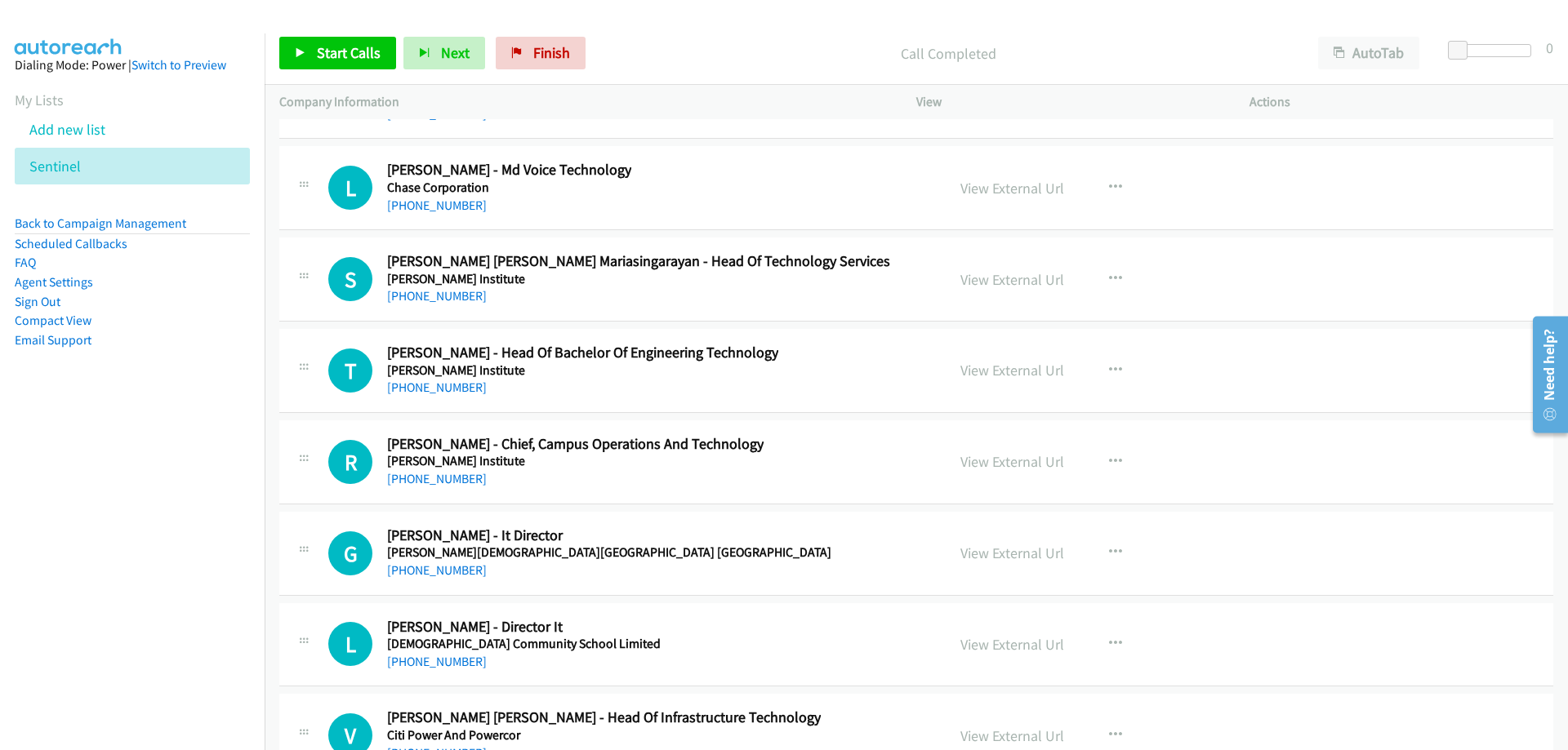
scroll to position [23020, 0]
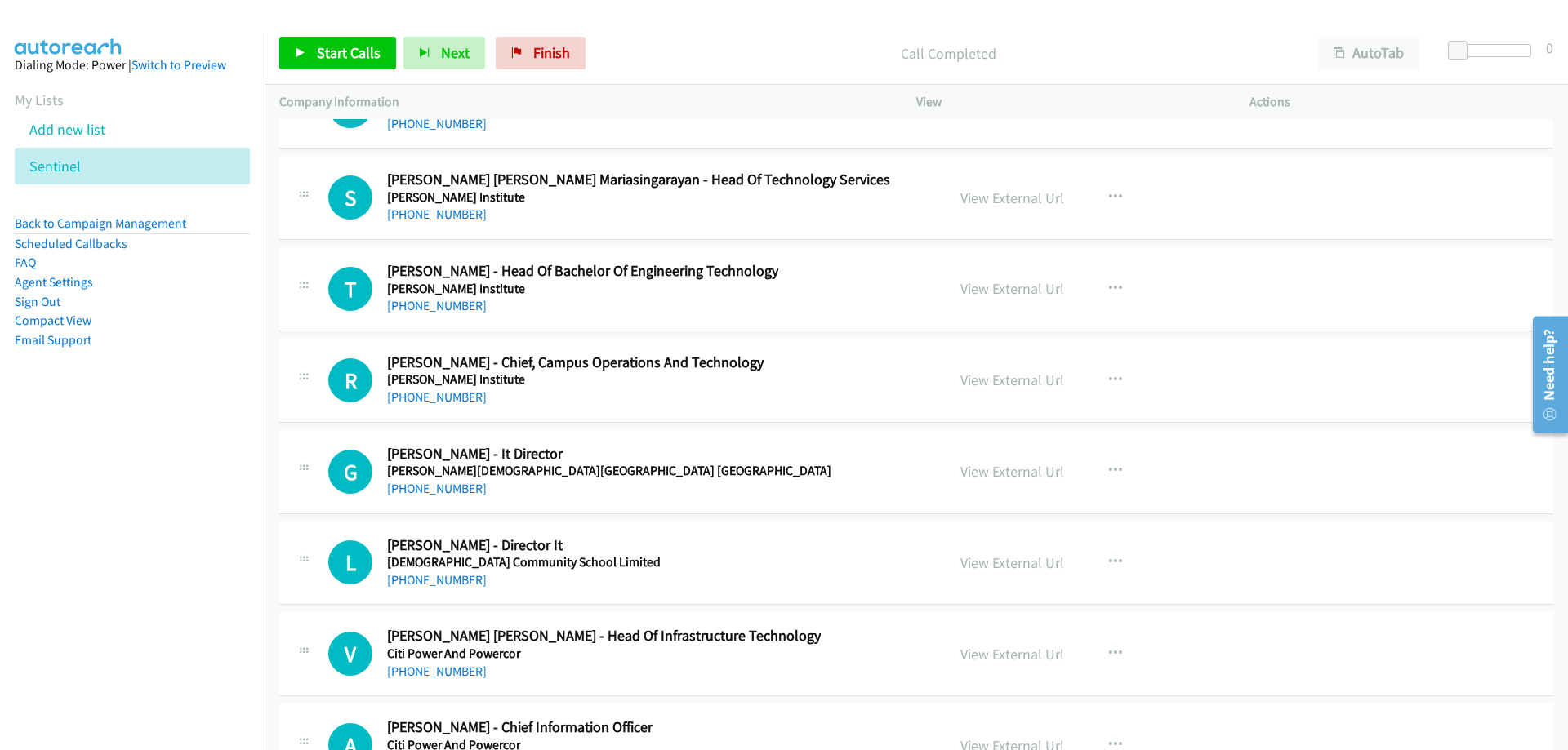
click at [458, 217] on link "[PHONE_NUMBER]" at bounding box center [437, 214] width 100 height 16
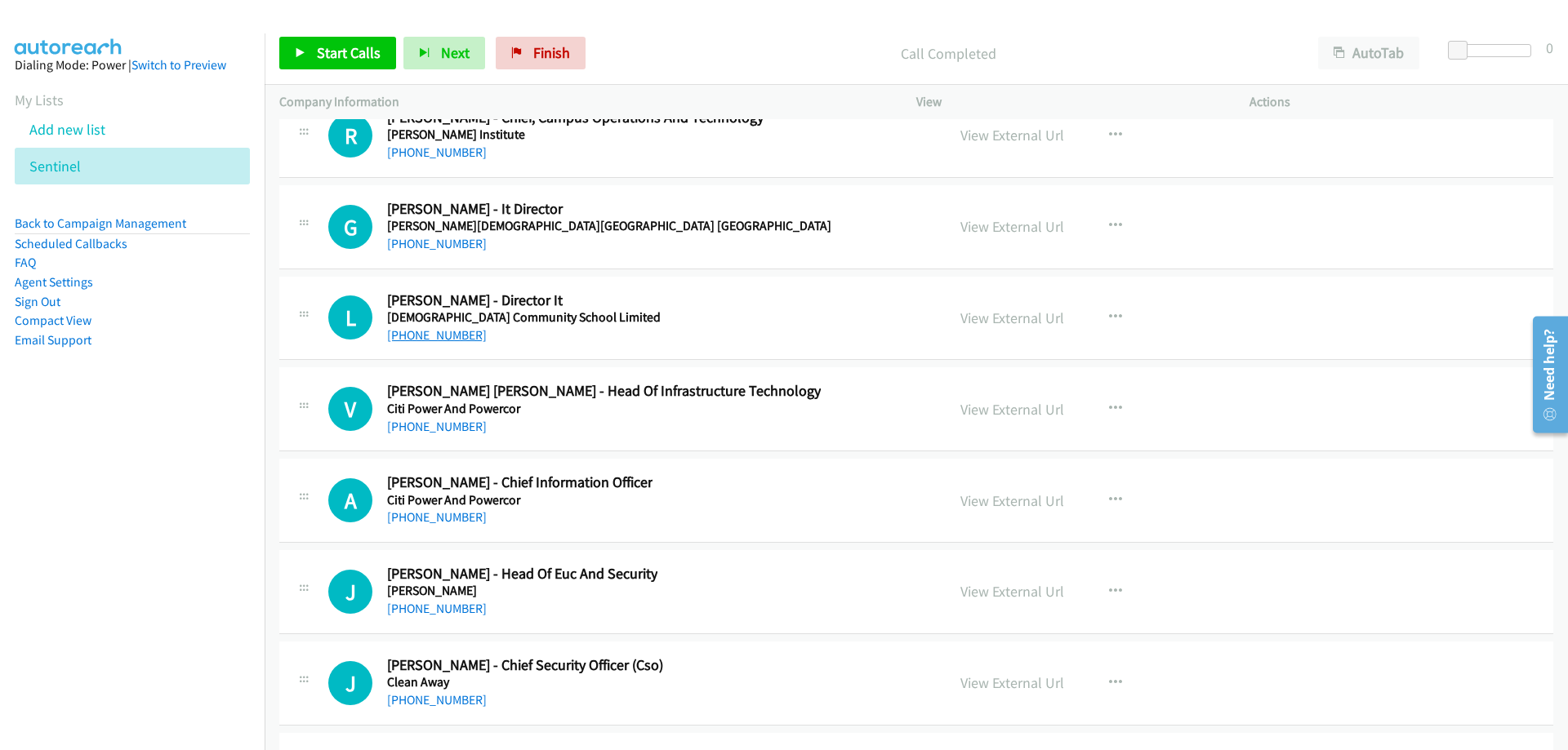
scroll to position [23346, 0]
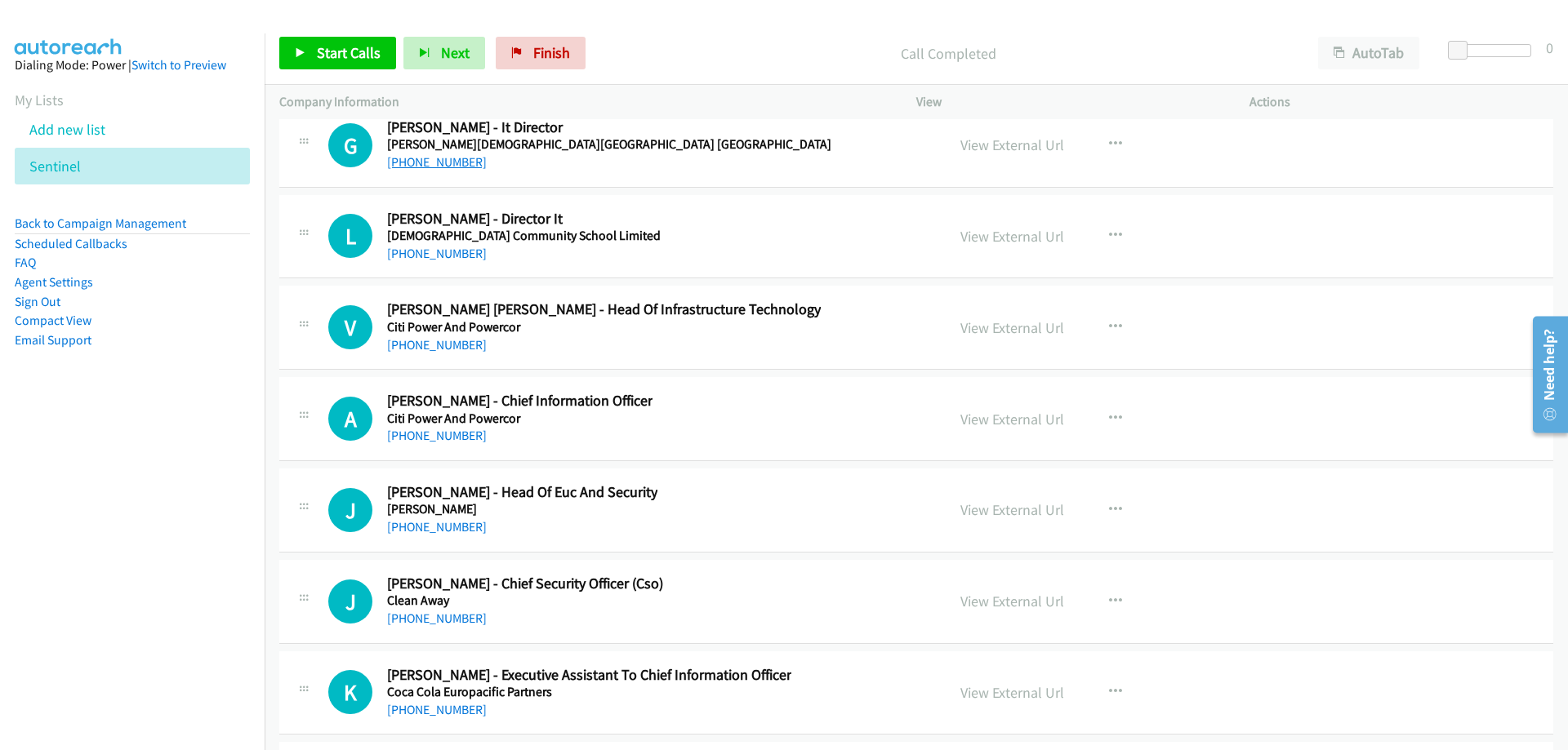
click at [434, 163] on link "[PHONE_NUMBER]" at bounding box center [437, 161] width 100 height 16
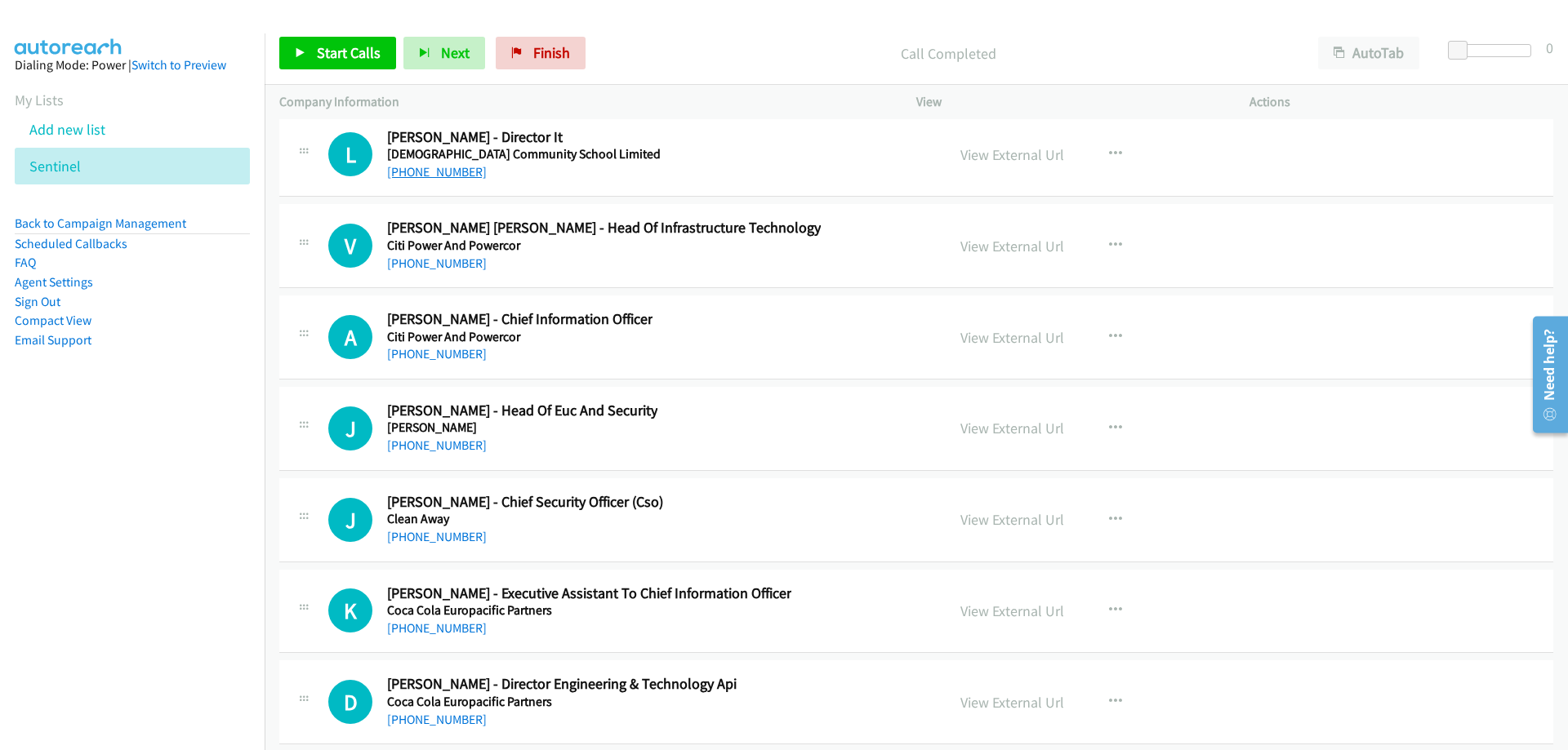
click at [439, 172] on link "[PHONE_NUMBER]" at bounding box center [437, 171] width 100 height 16
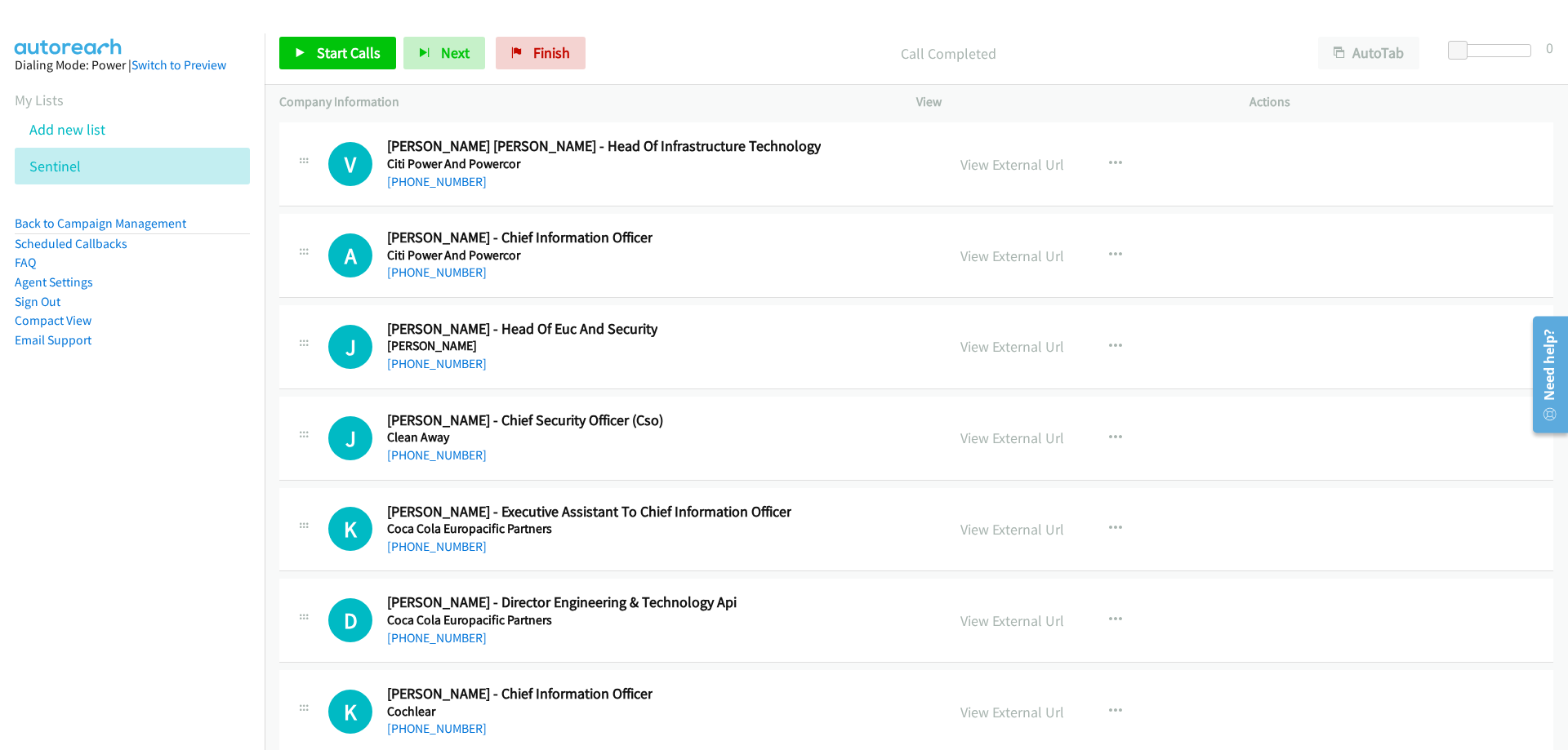
scroll to position [23591, 0]
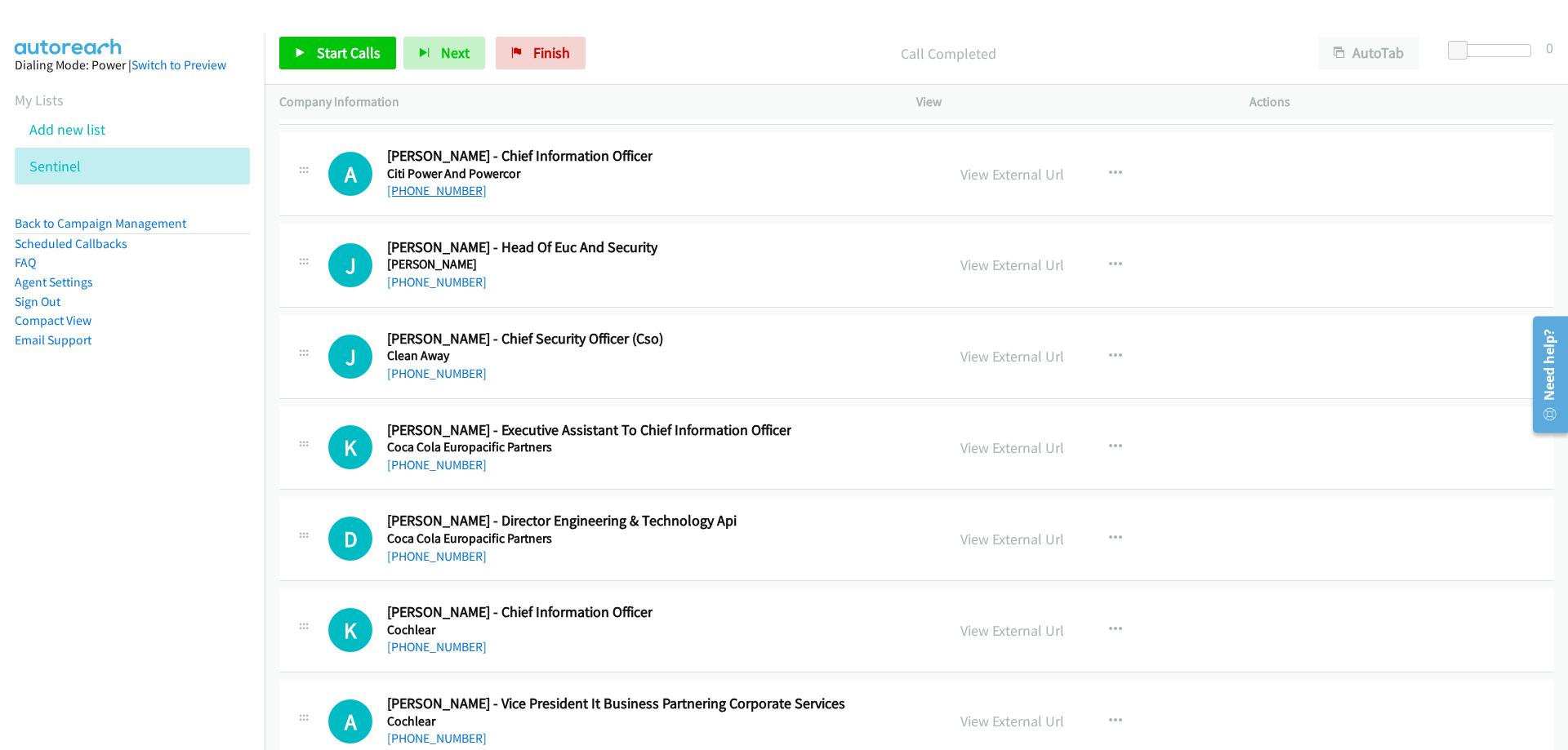
click at [434, 195] on link "[PHONE_NUMBER]" at bounding box center [437, 190] width 100 height 16
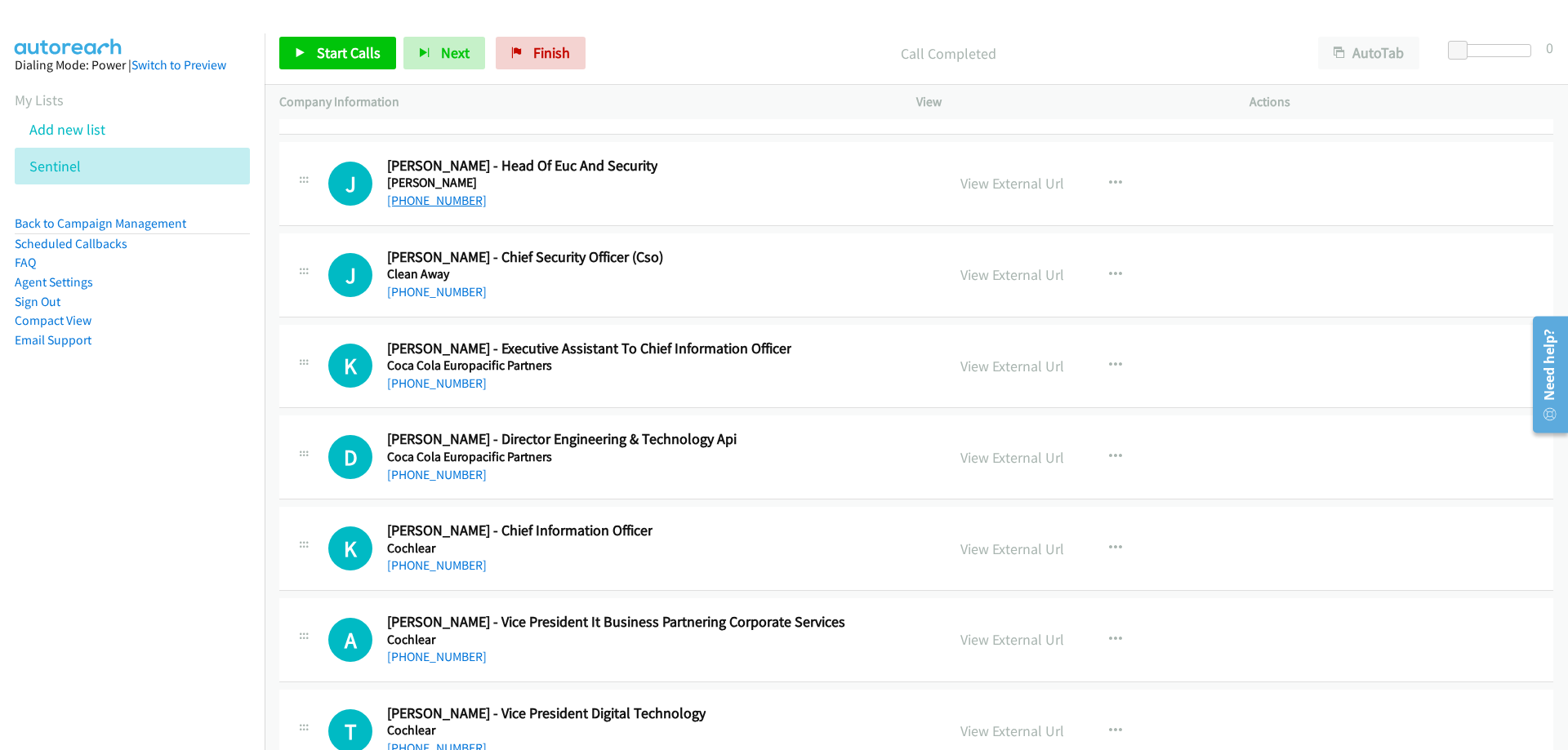
click at [447, 205] on link "[PHONE_NUMBER]" at bounding box center [437, 200] width 100 height 16
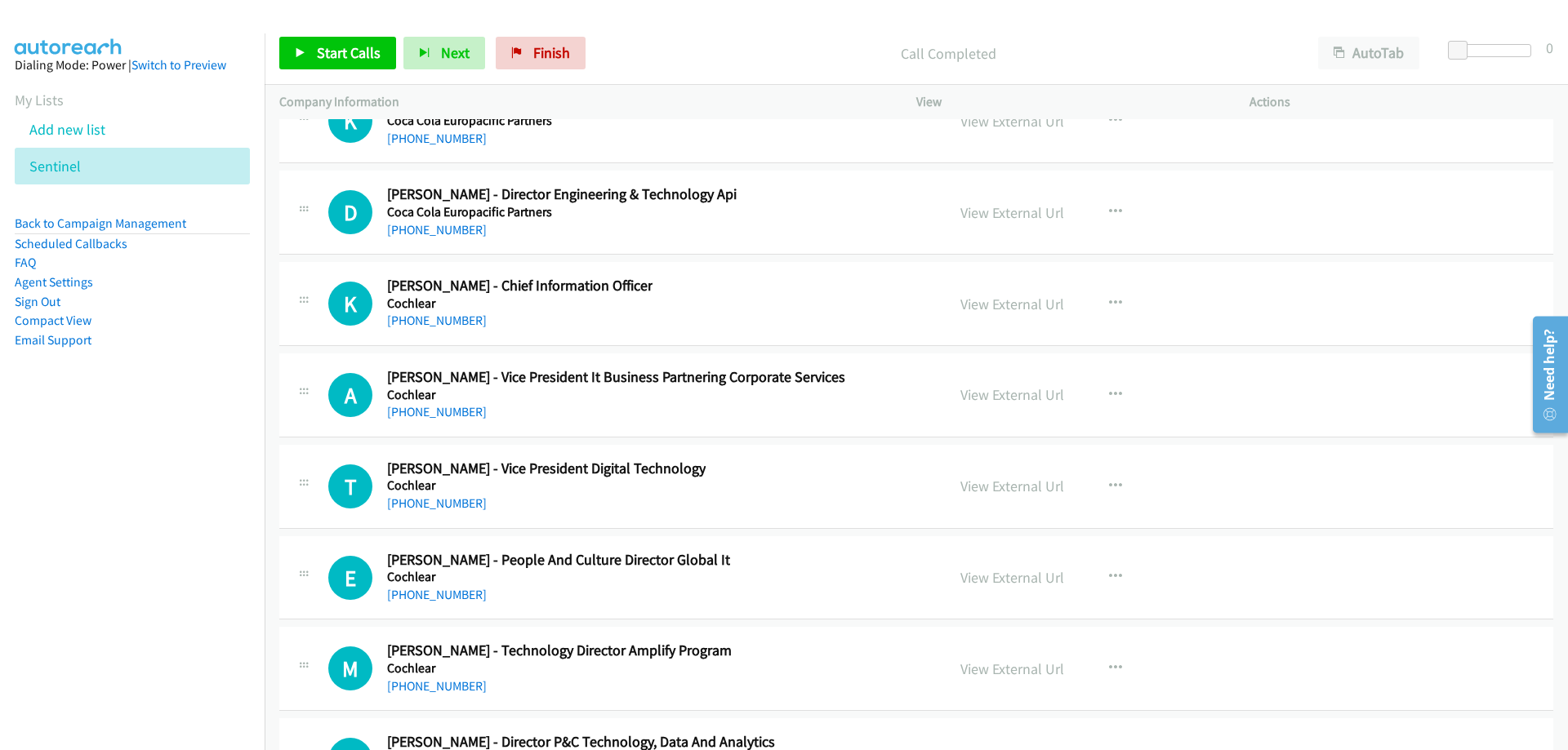
scroll to position [23999, 0]
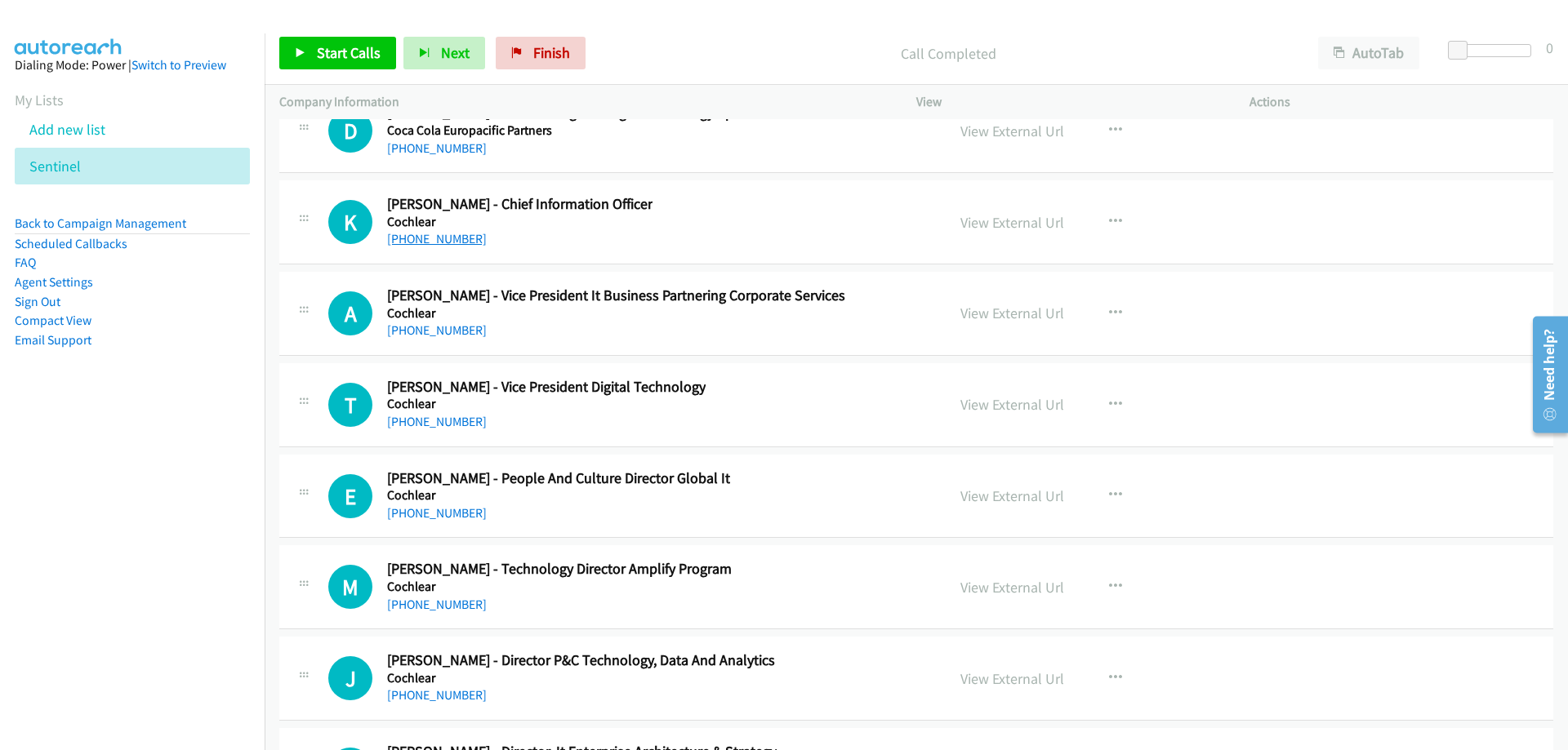
click at [435, 238] on link "[PHONE_NUMBER]" at bounding box center [437, 239] width 100 height 16
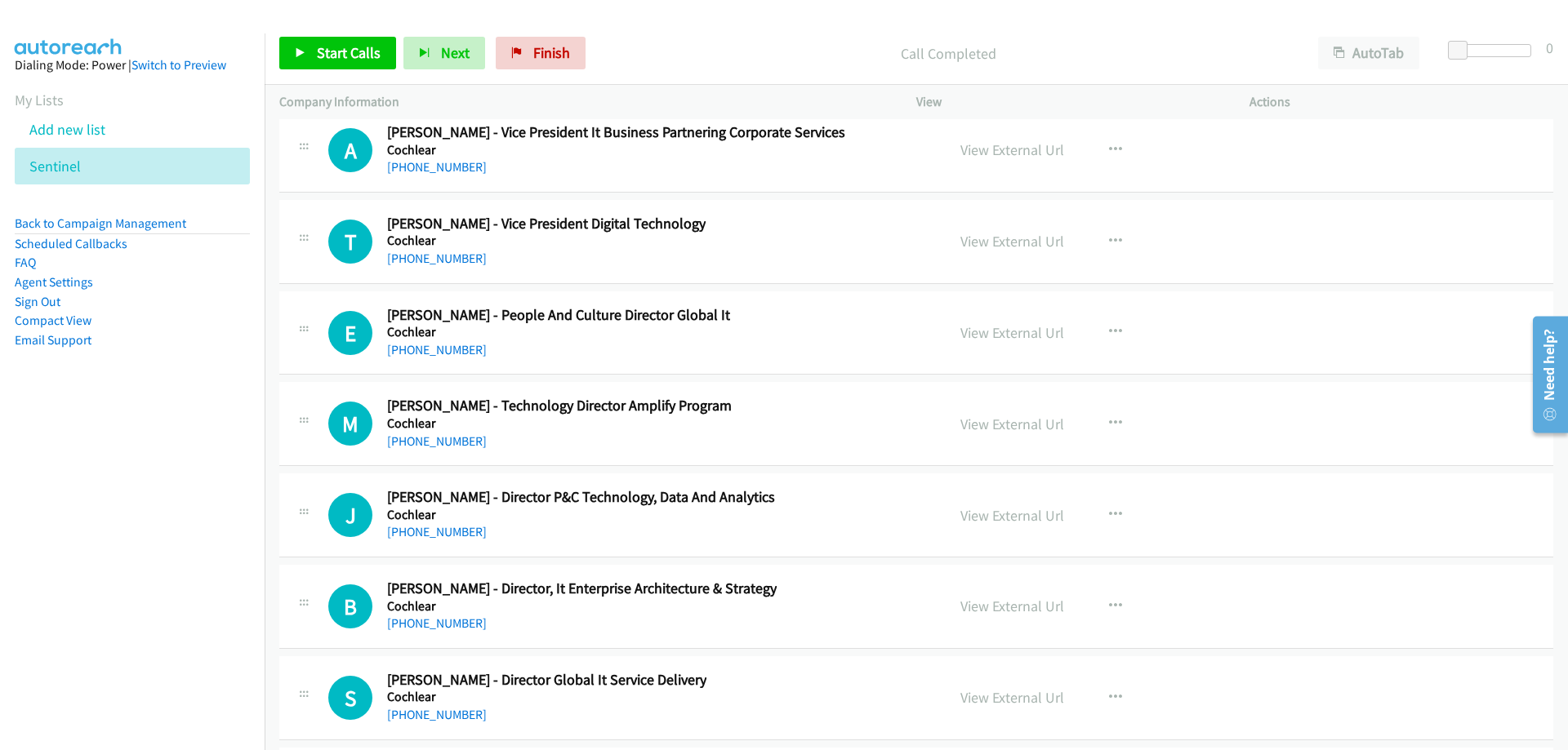
scroll to position [24244, 0]
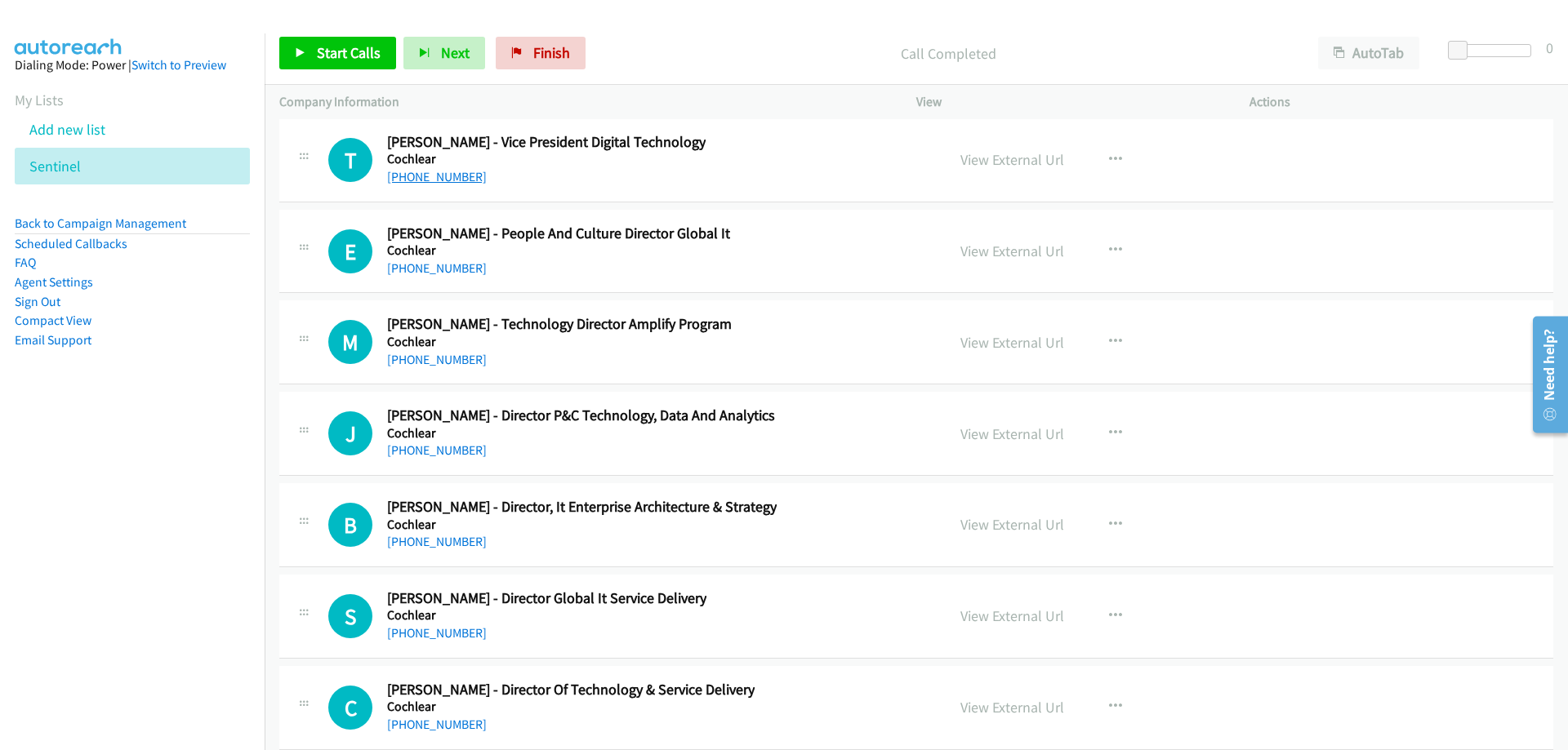
click at [442, 178] on link "[PHONE_NUMBER]" at bounding box center [437, 176] width 100 height 16
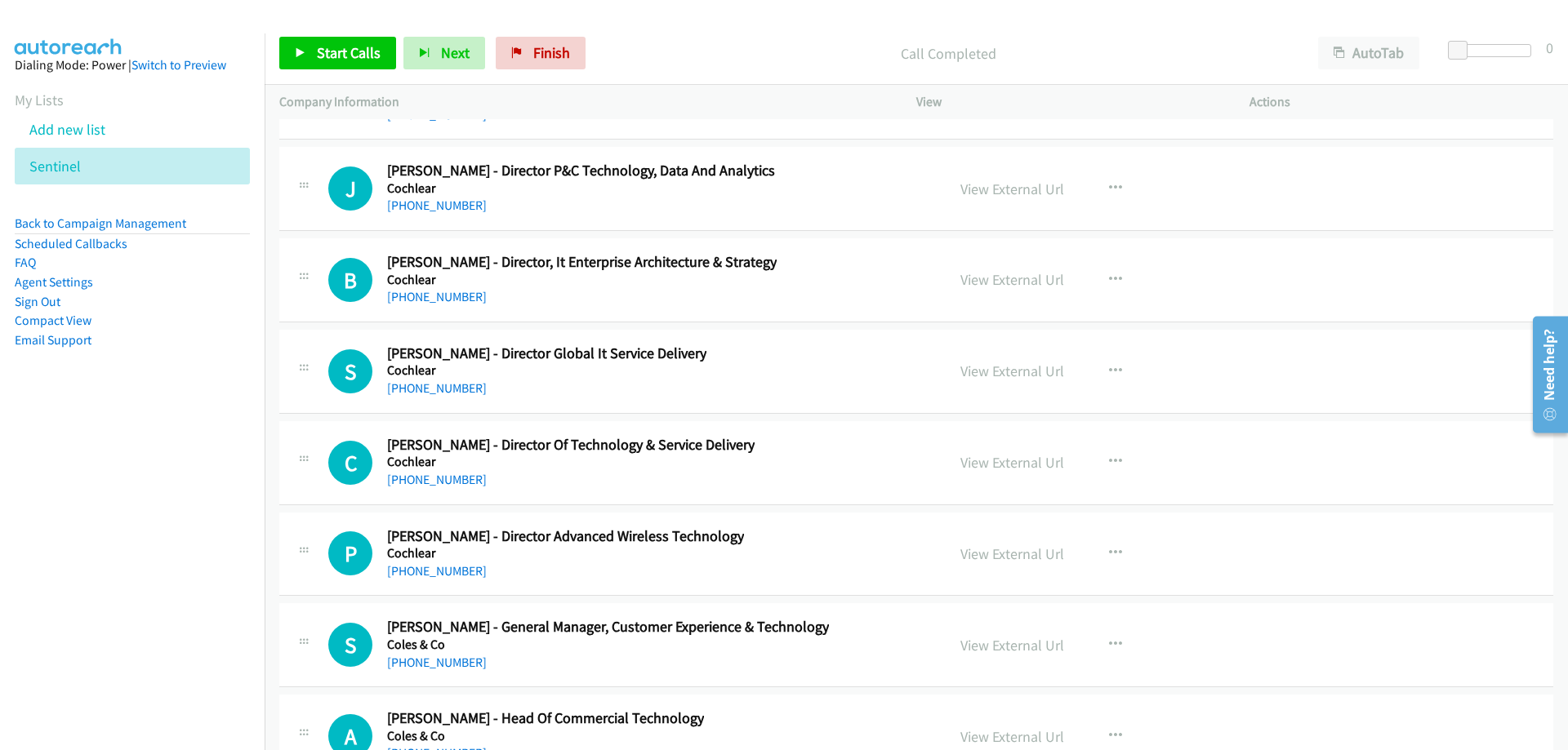
scroll to position [24570, 0]
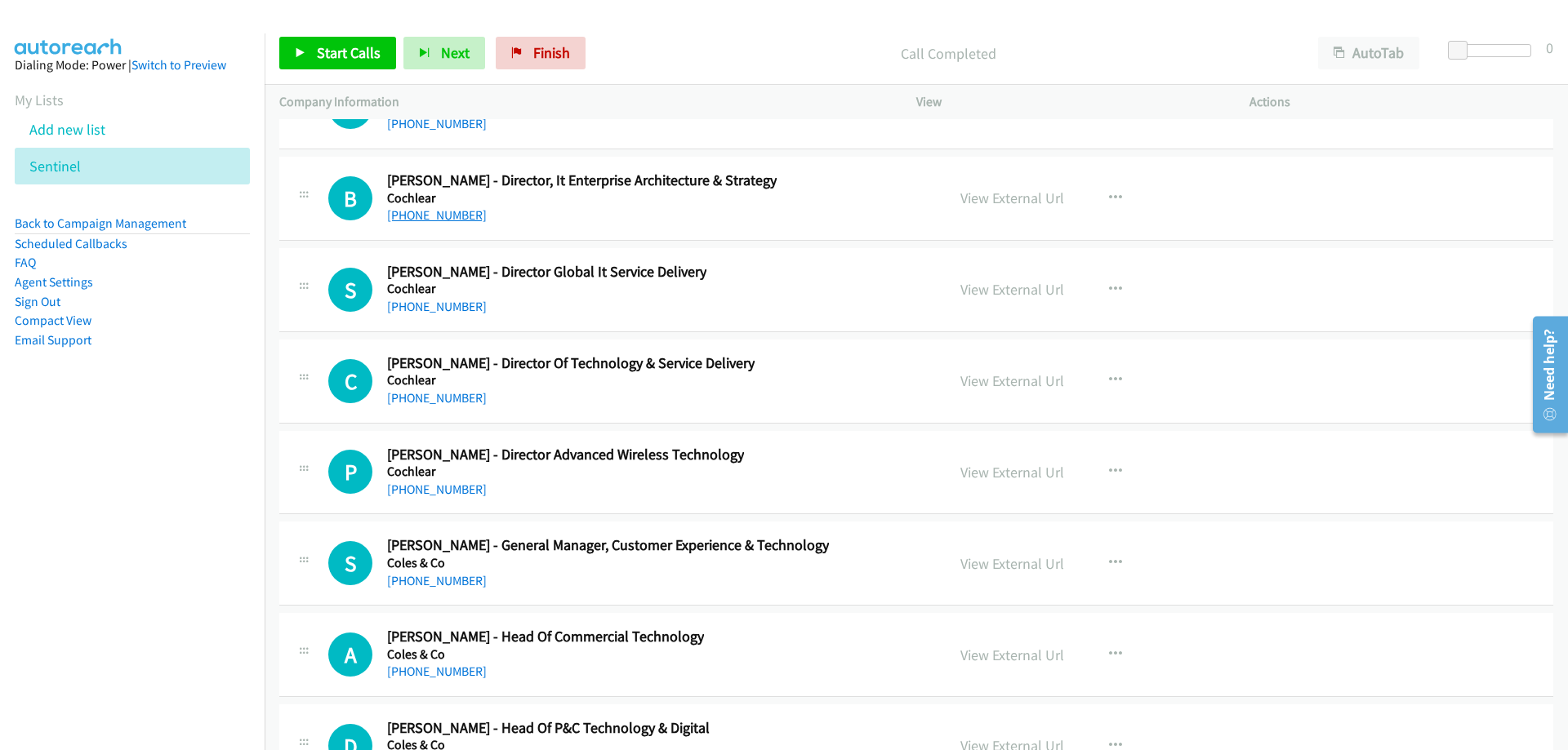
click at [430, 218] on link "[PHONE_NUMBER]" at bounding box center [437, 215] width 100 height 16
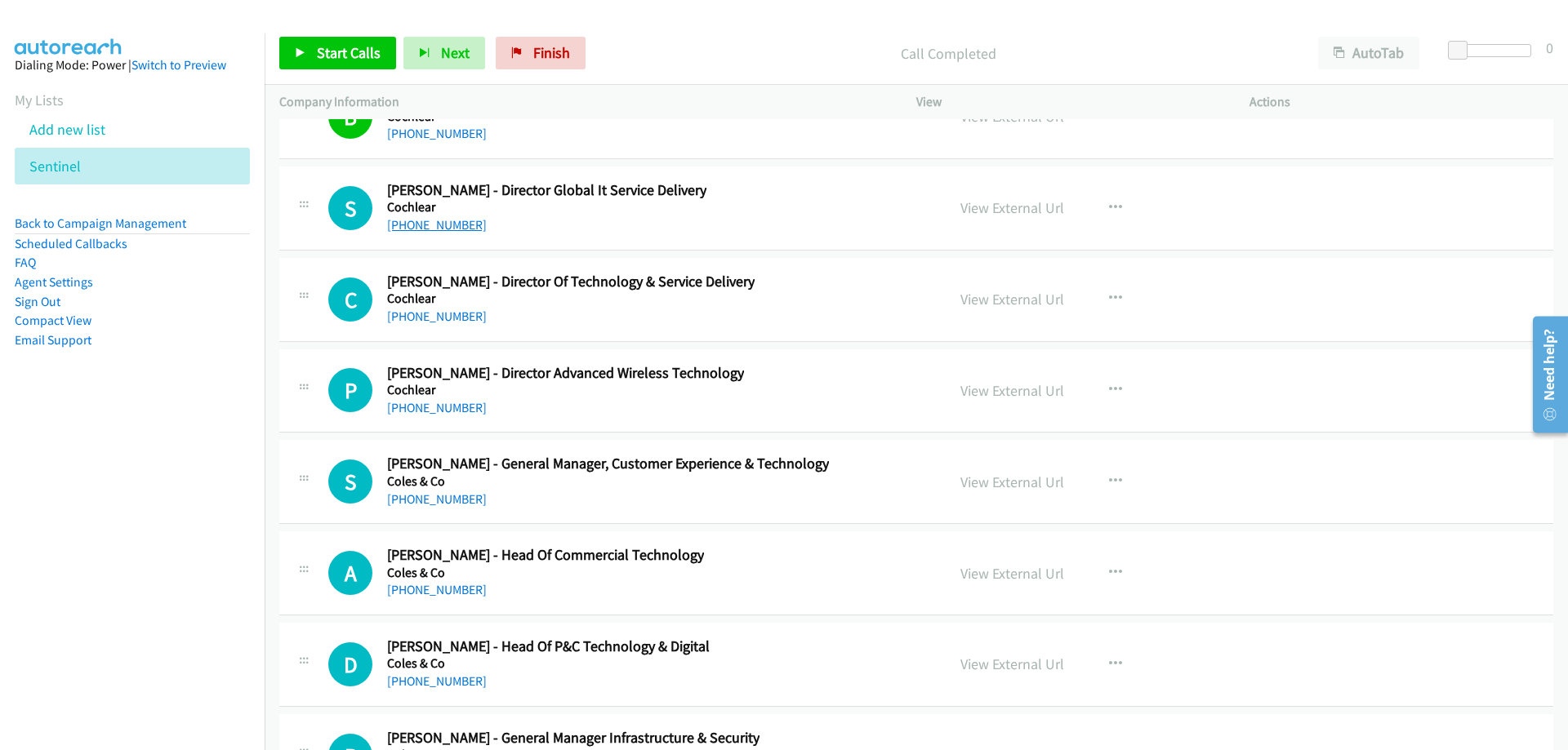
click at [397, 226] on link "[PHONE_NUMBER]" at bounding box center [437, 225] width 100 height 16
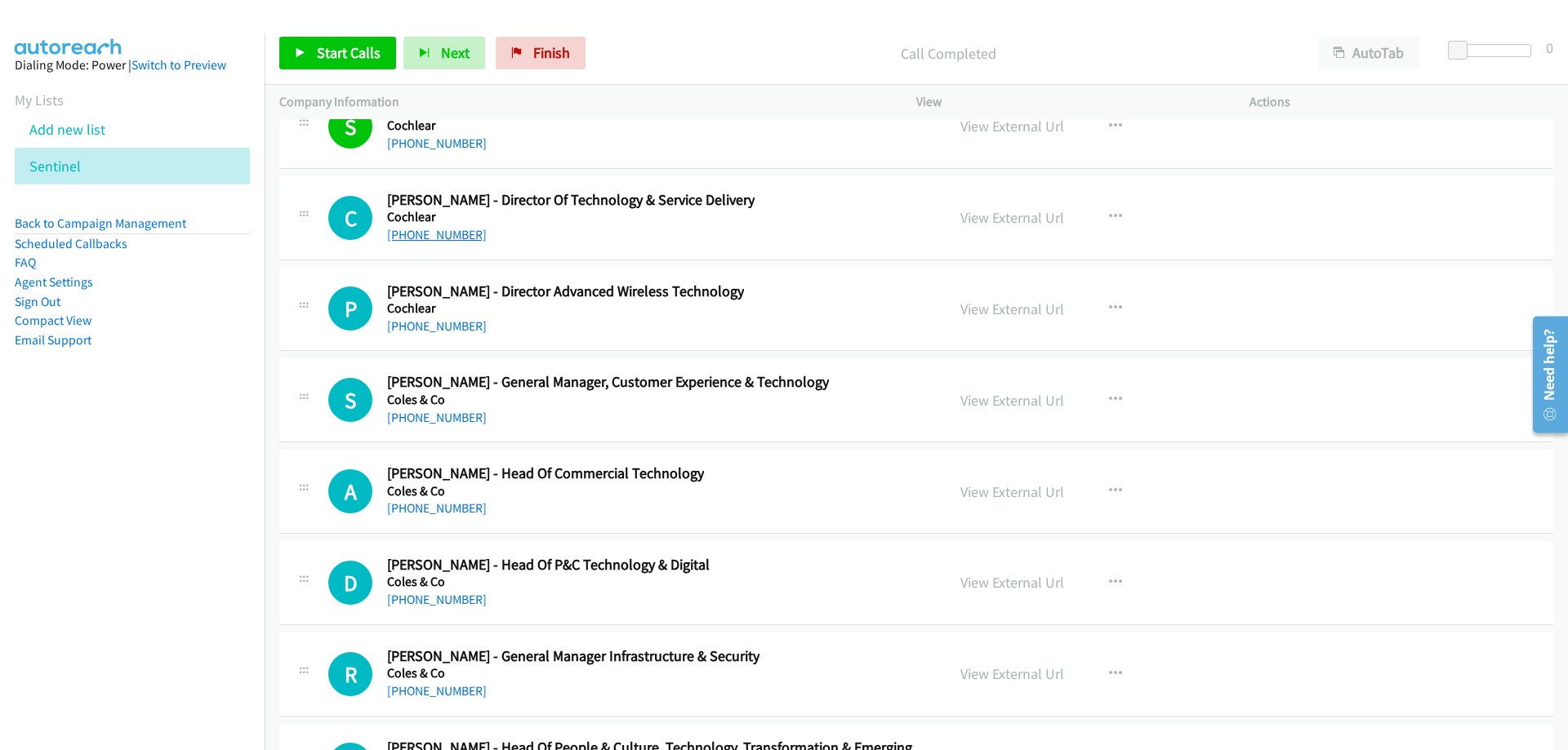
click at [448, 237] on link "[PHONE_NUMBER]" at bounding box center [437, 234] width 100 height 16
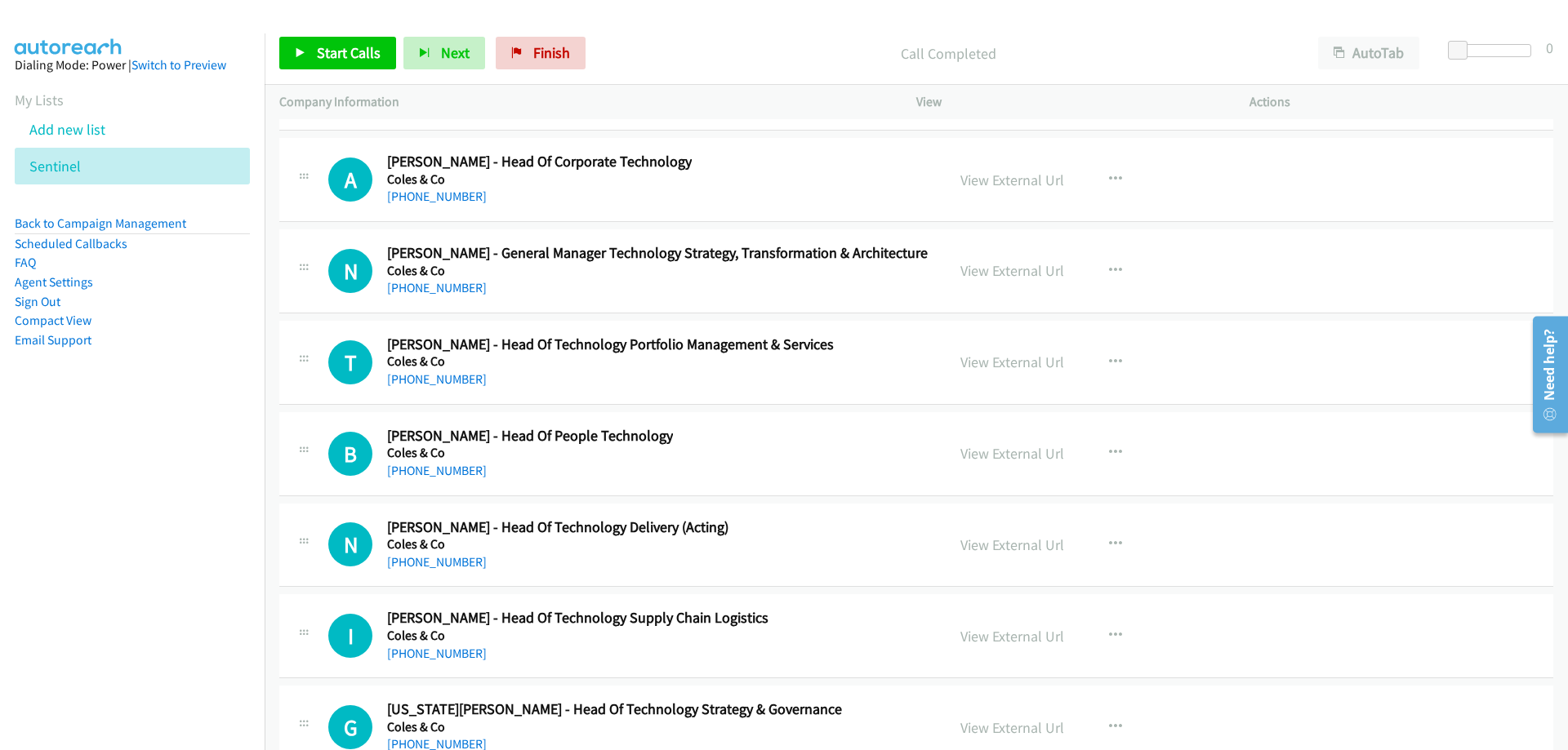
scroll to position [26040, 0]
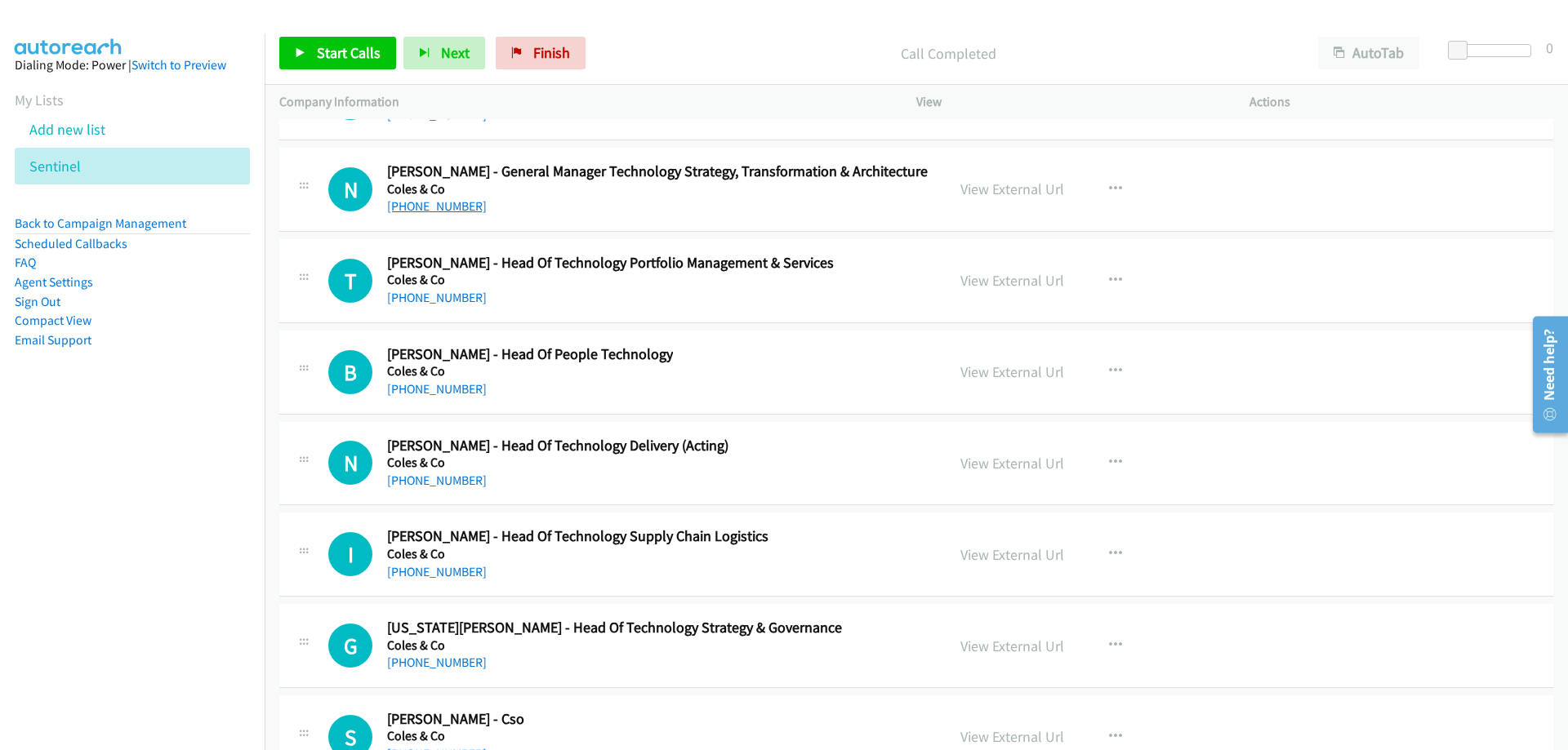
click at [430, 202] on link "[PHONE_NUMBER]" at bounding box center [437, 205] width 100 height 16
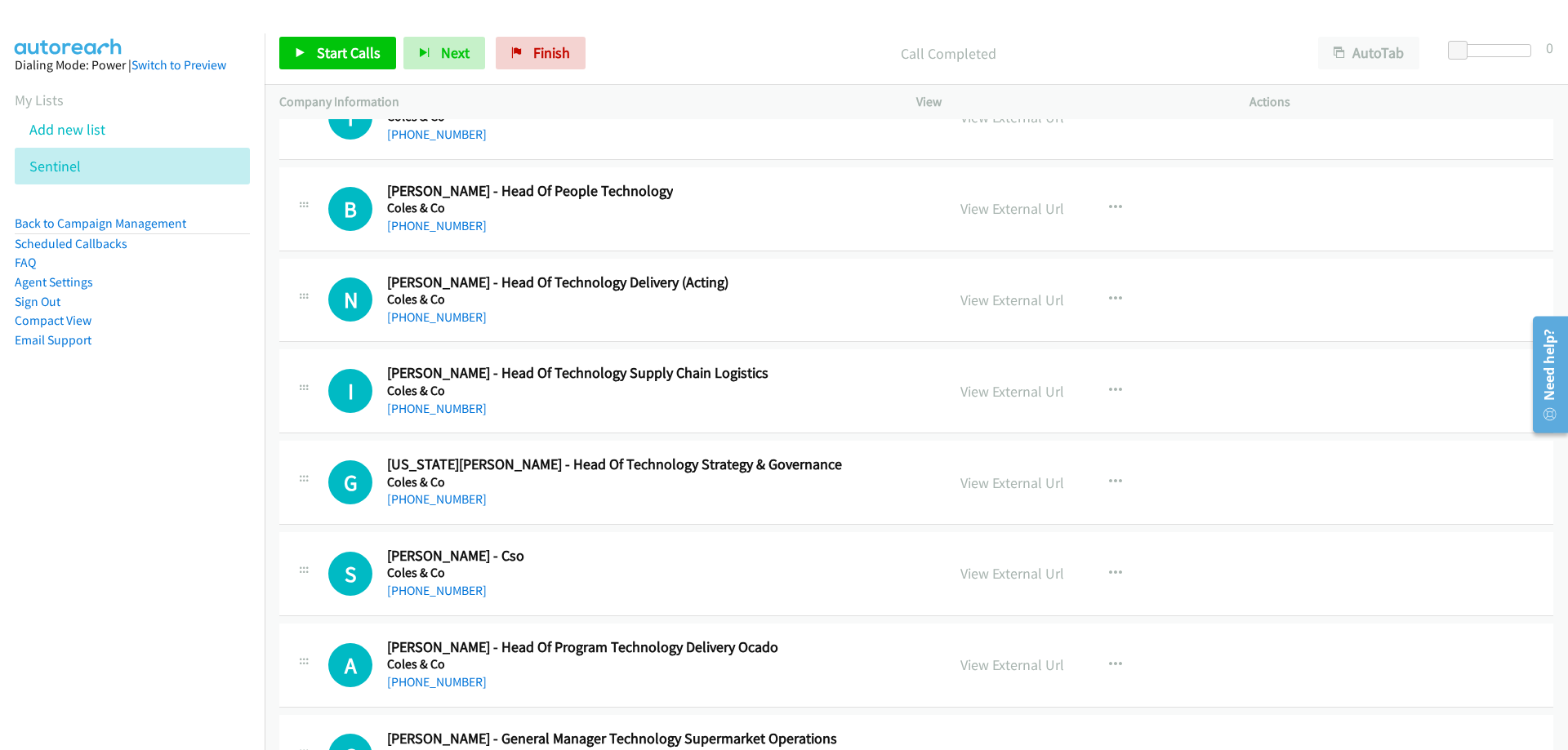
scroll to position [26285, 0]
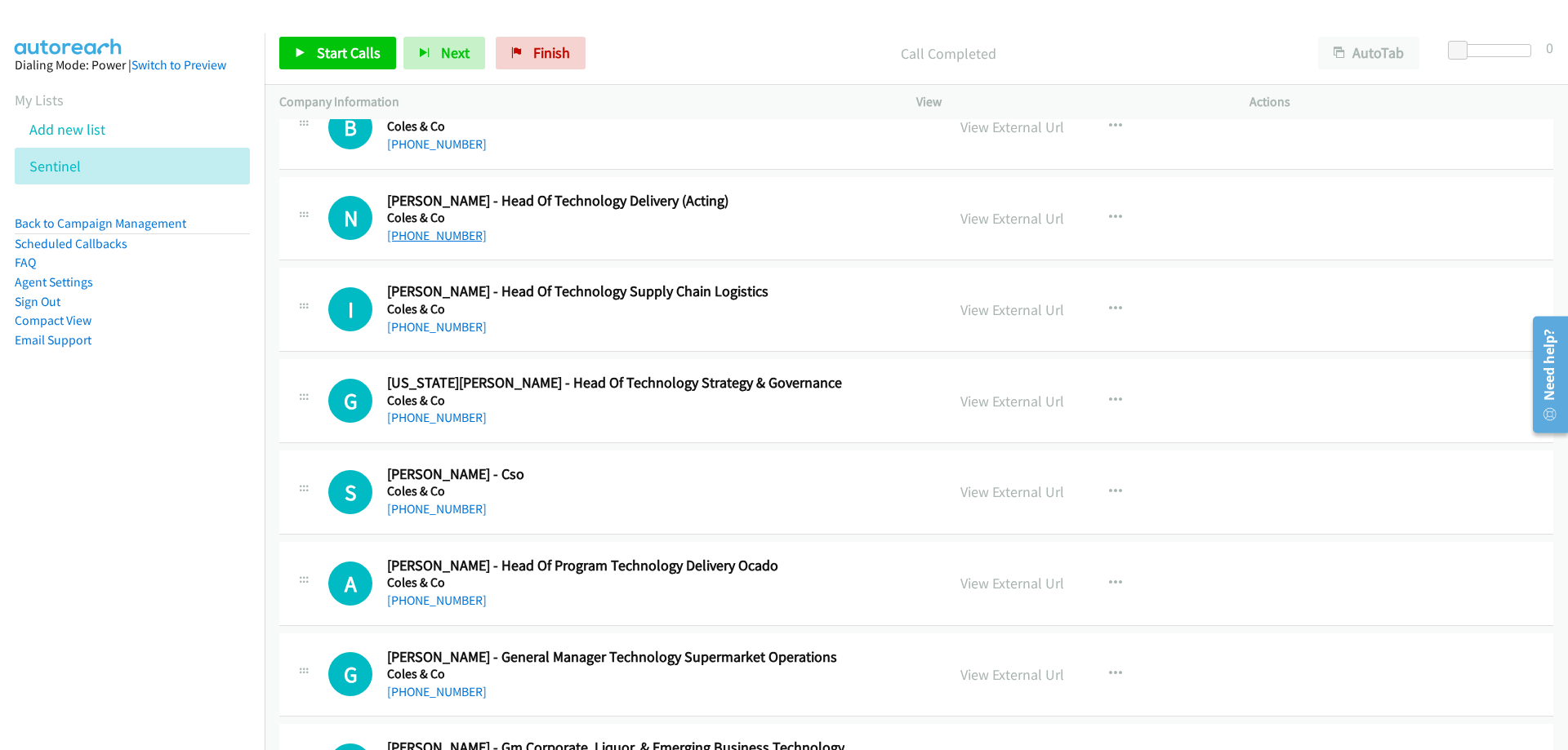
click at [430, 232] on link "[PHONE_NUMBER]" at bounding box center [437, 235] width 100 height 16
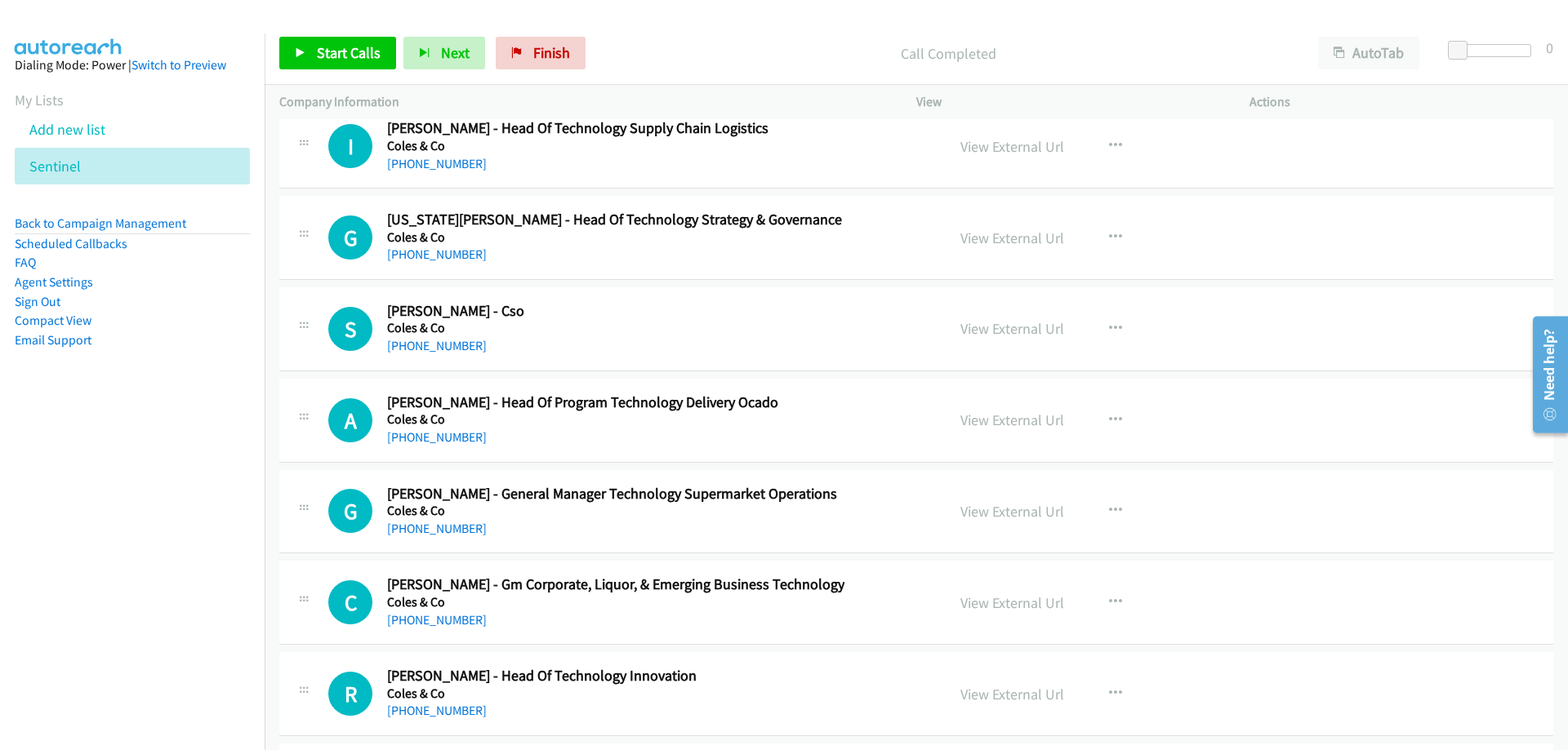
scroll to position [26530, 0]
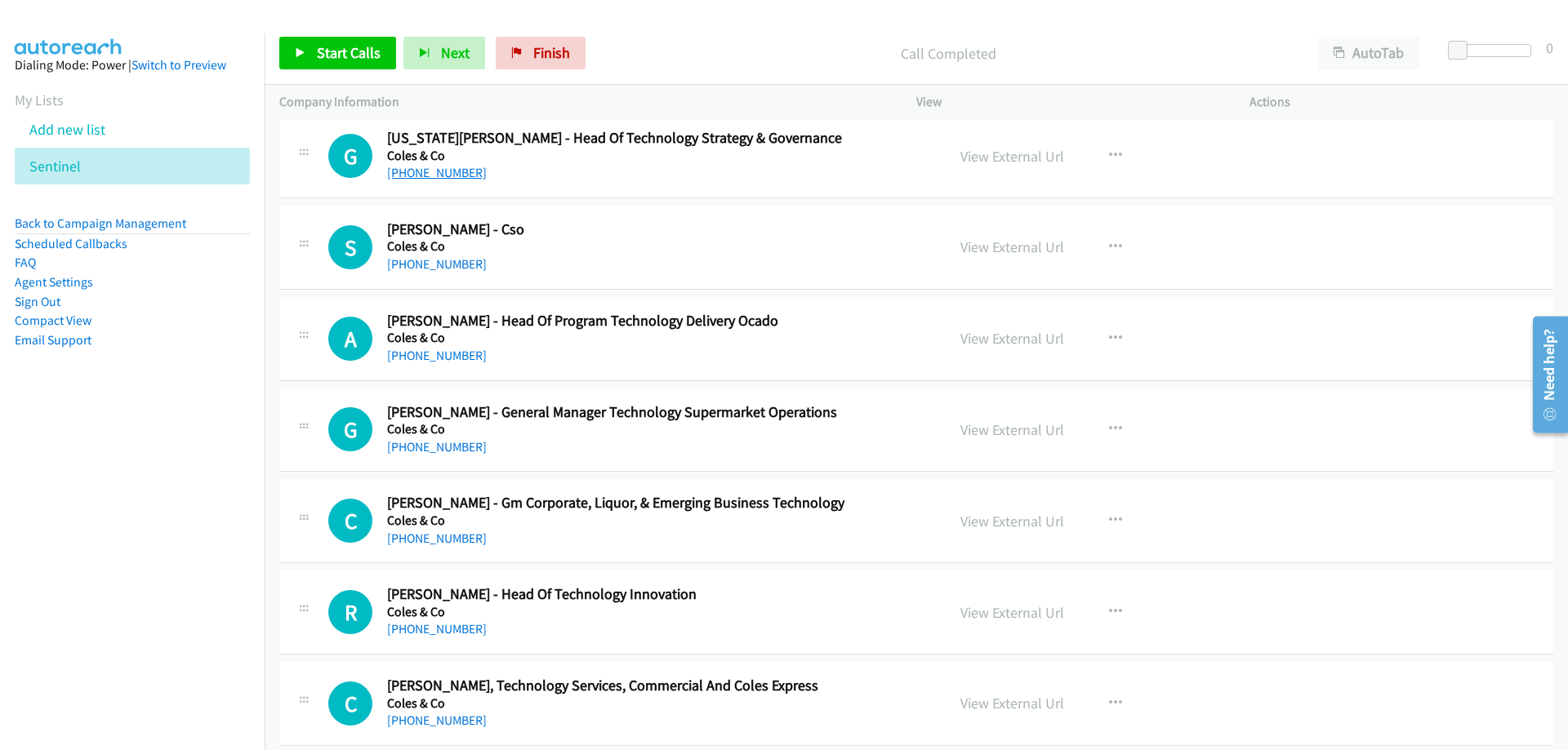
click at [430, 172] on link "[PHONE_NUMBER]" at bounding box center [437, 172] width 100 height 16
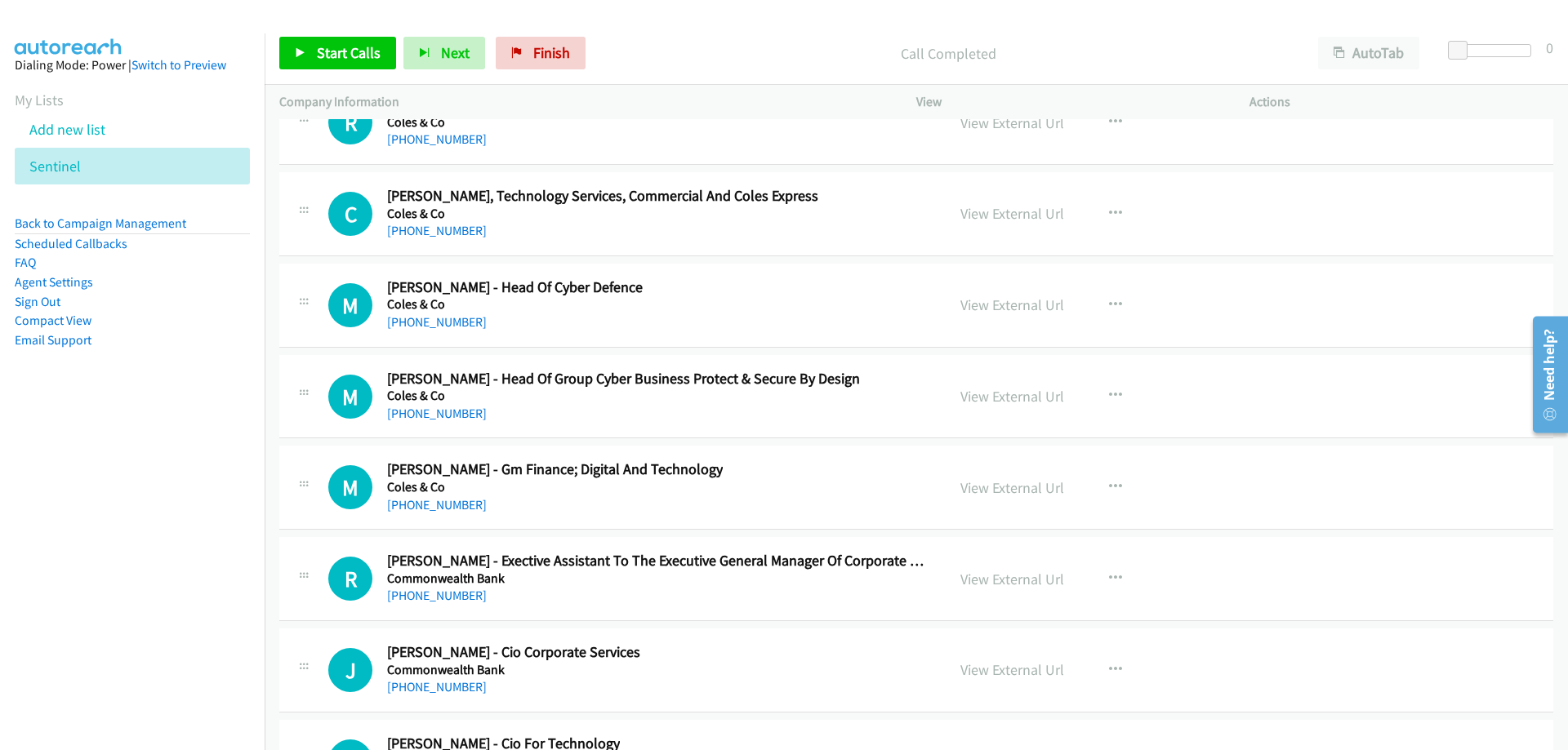
scroll to position [27101, 0]
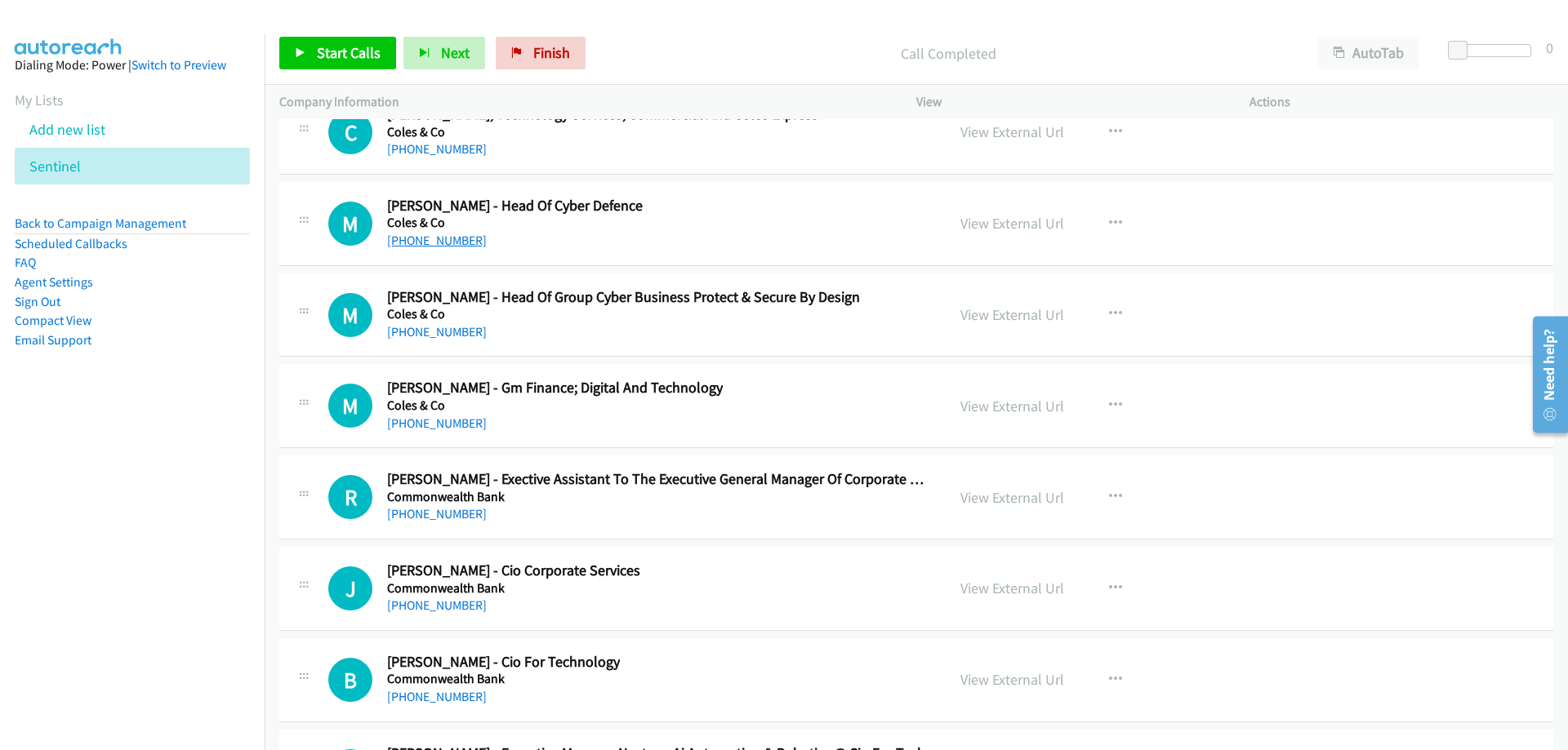
click at [449, 243] on link "[PHONE_NUMBER]" at bounding box center [437, 240] width 100 height 16
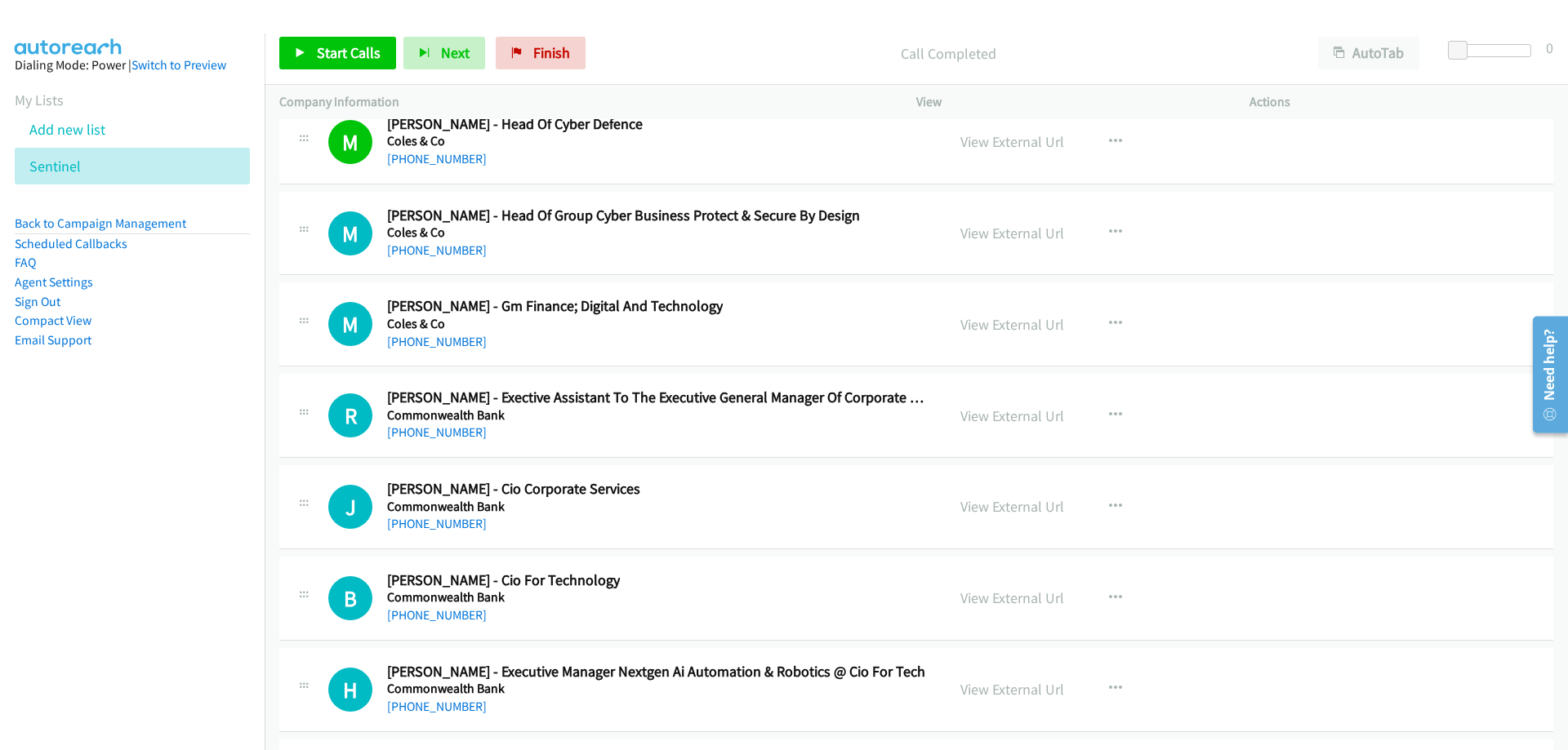
scroll to position [27264, 0]
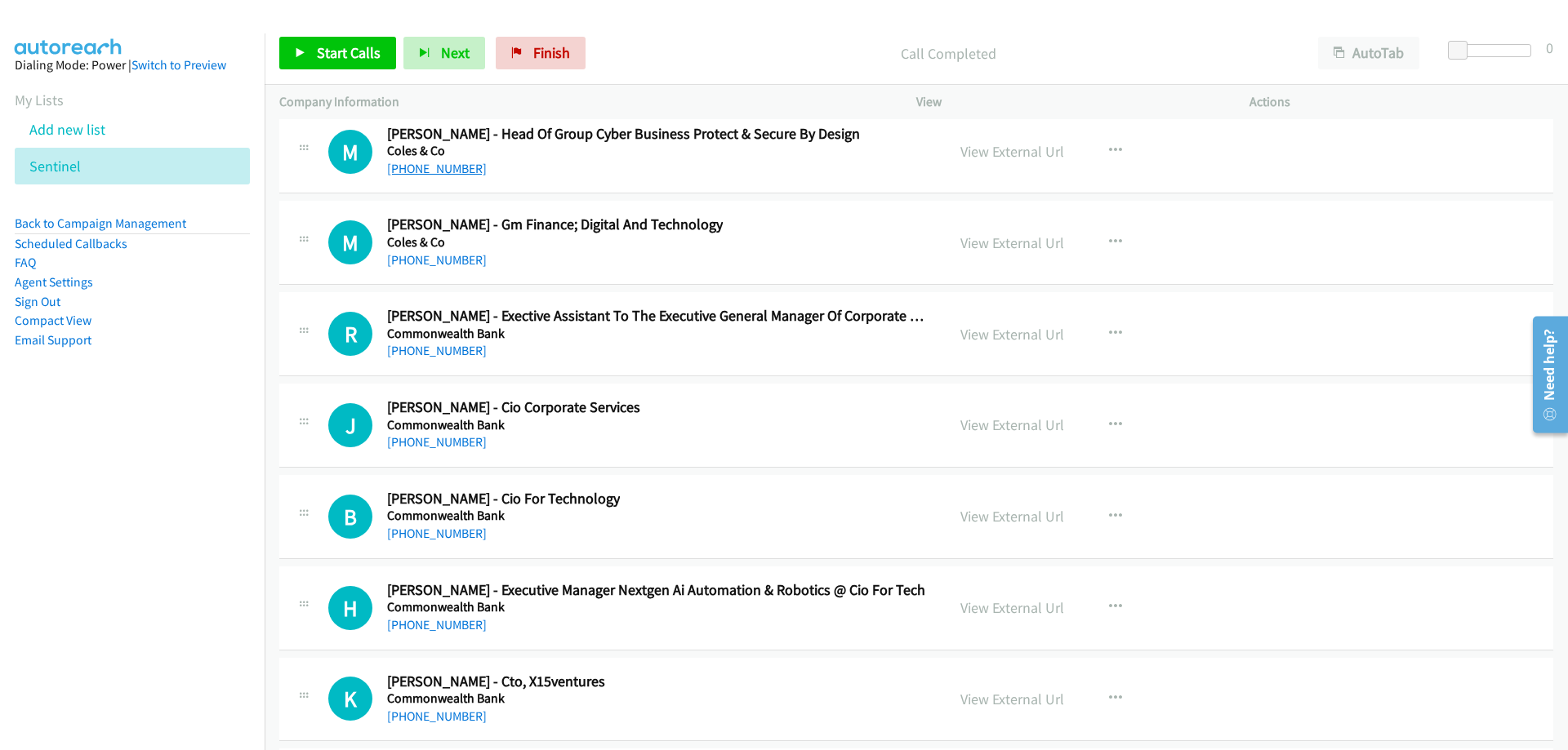
click at [439, 165] on link "[PHONE_NUMBER]" at bounding box center [437, 169] width 100 height 16
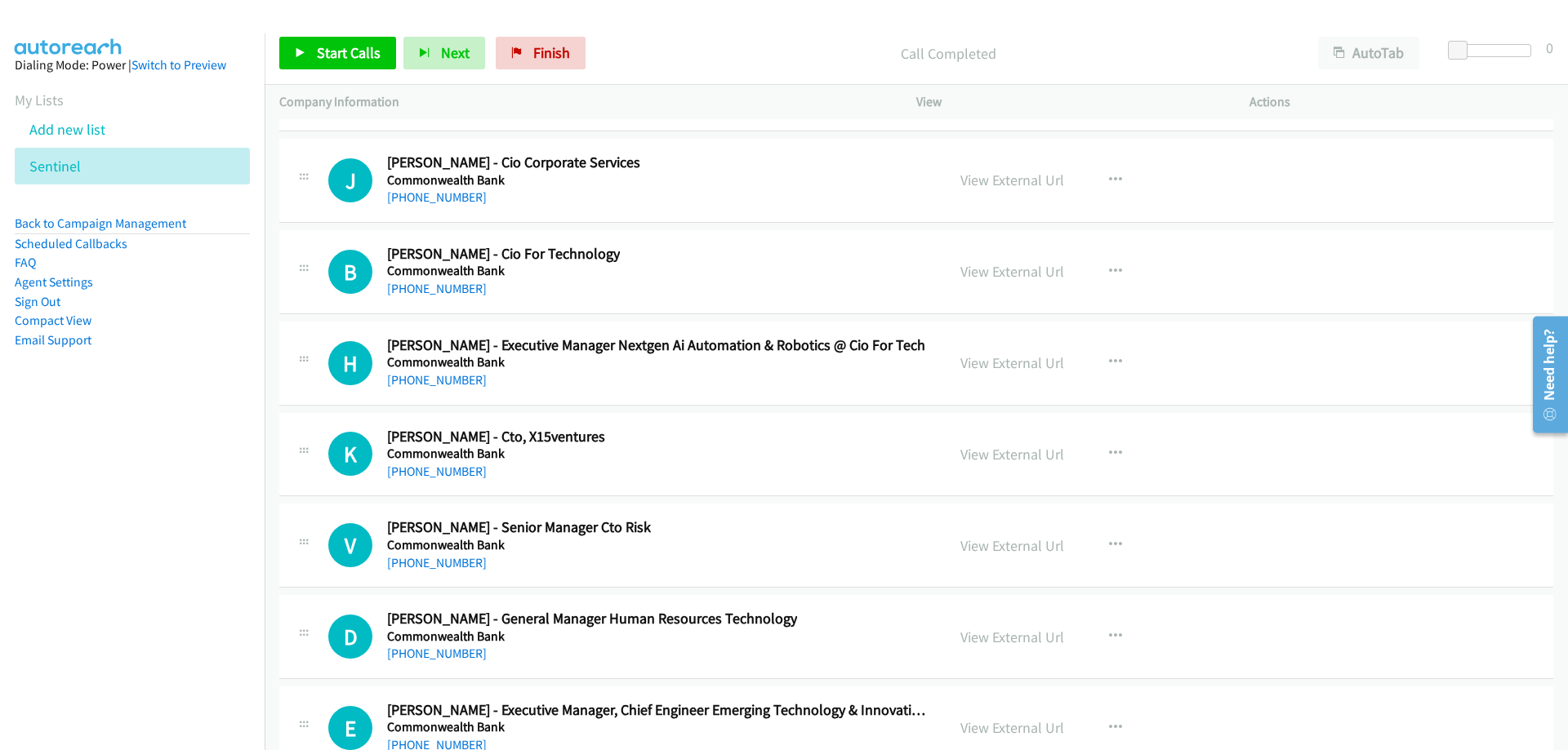
scroll to position [27591, 0]
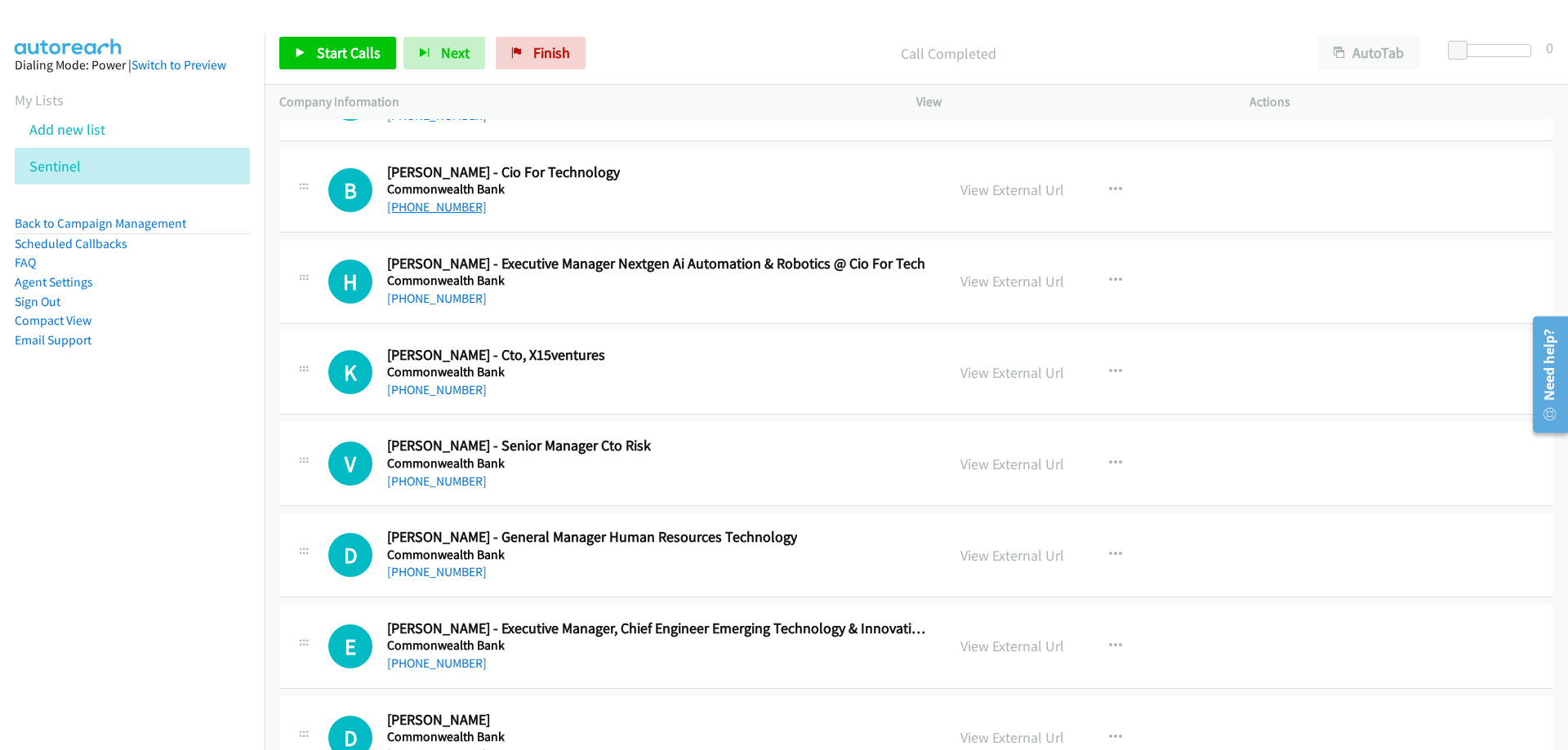
click at [441, 205] on link "[PHONE_NUMBER]" at bounding box center [437, 206] width 100 height 16
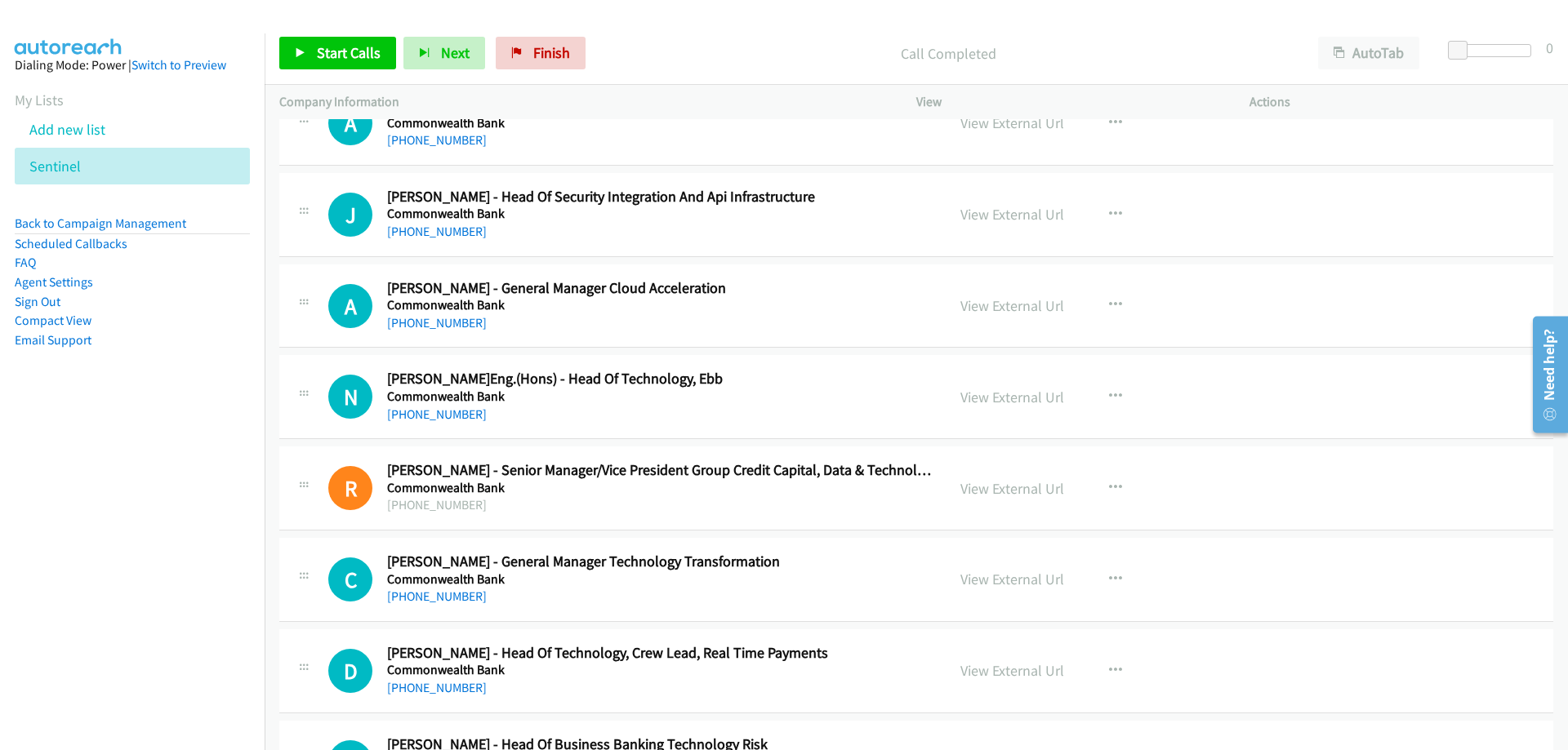
scroll to position [28652, 0]
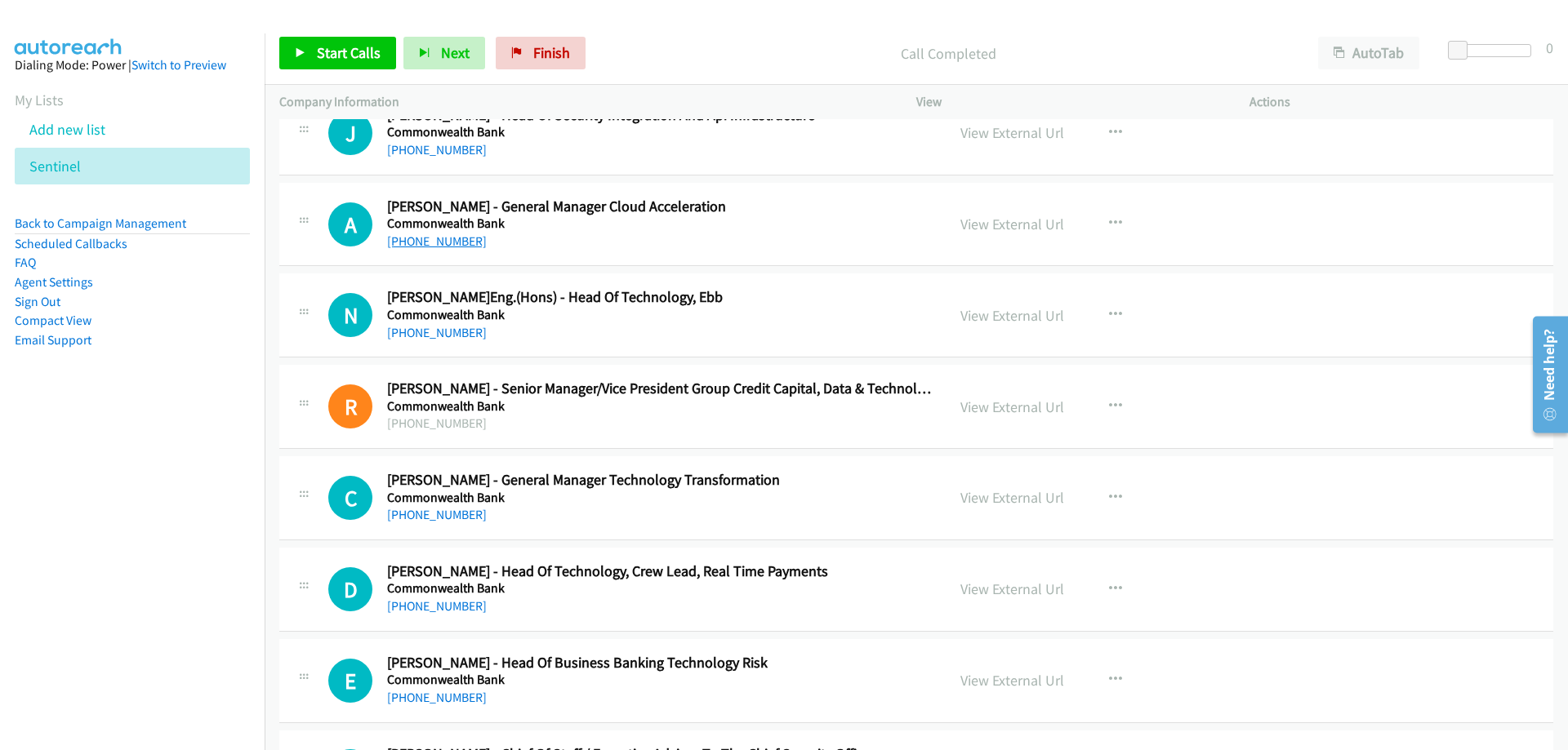
click at [435, 239] on link "[PHONE_NUMBER]" at bounding box center [437, 240] width 100 height 16
click at [433, 241] on link "[PHONE_NUMBER]" at bounding box center [437, 240] width 100 height 16
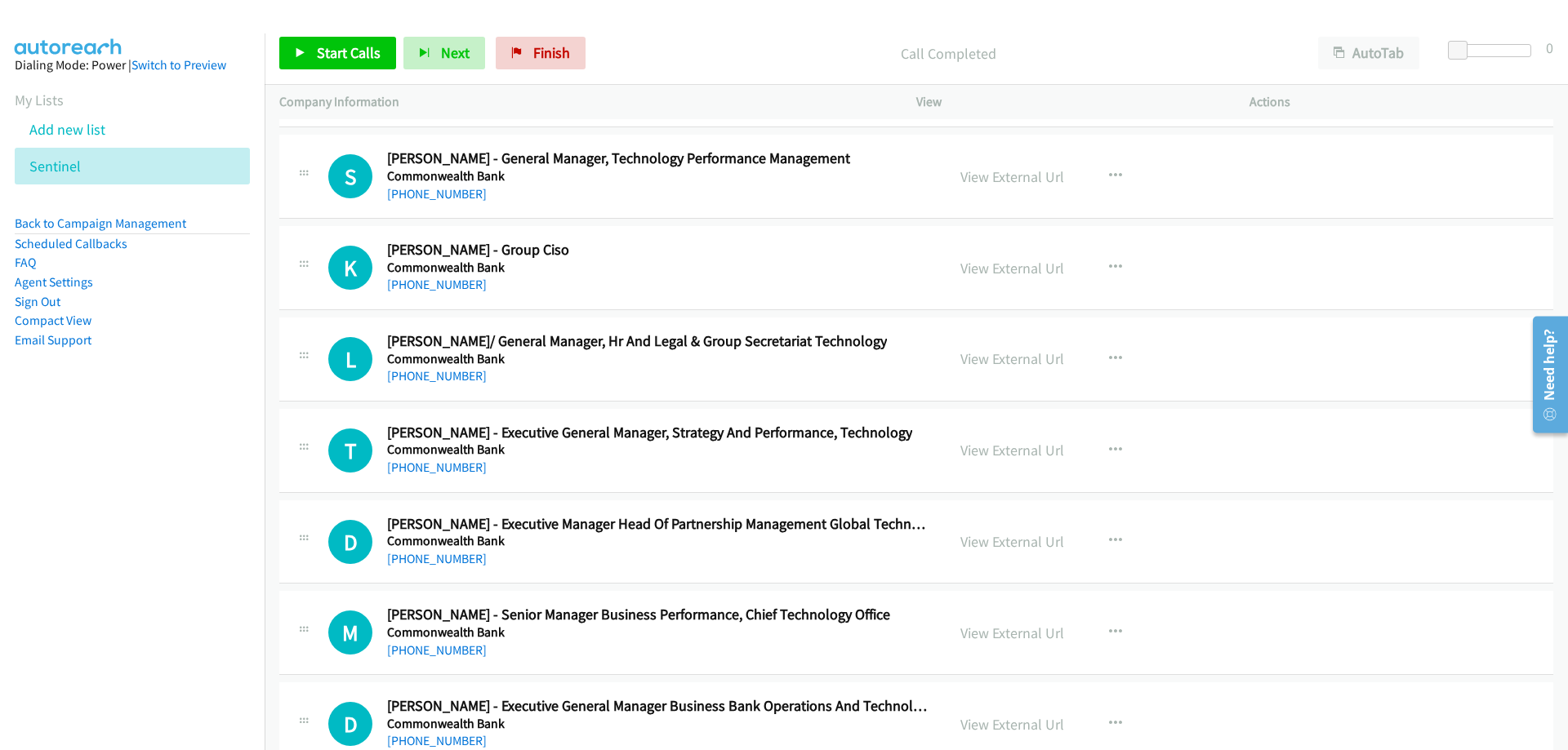
scroll to position [29877, 0]
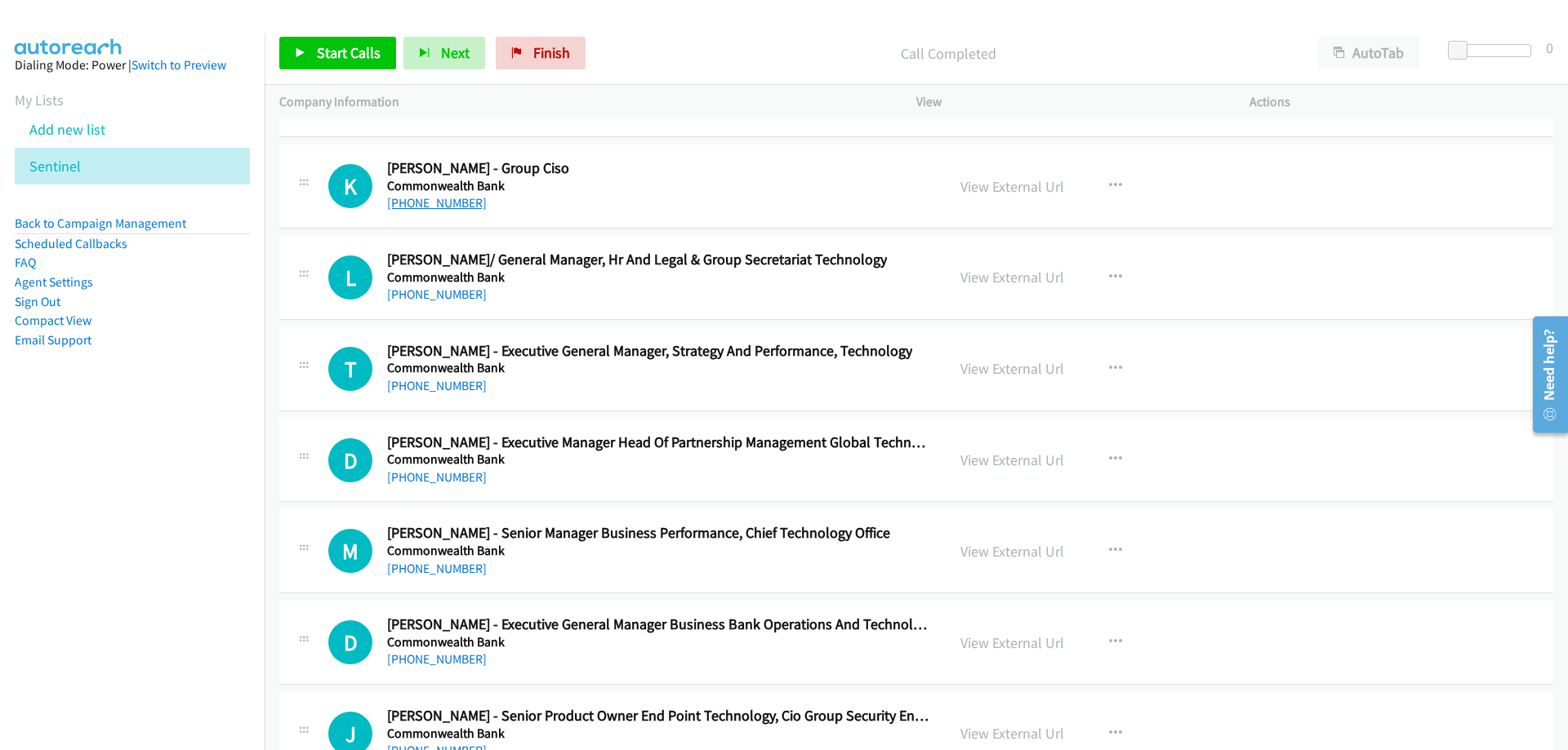
click at [445, 205] on link "[PHONE_NUMBER]" at bounding box center [437, 203] width 100 height 16
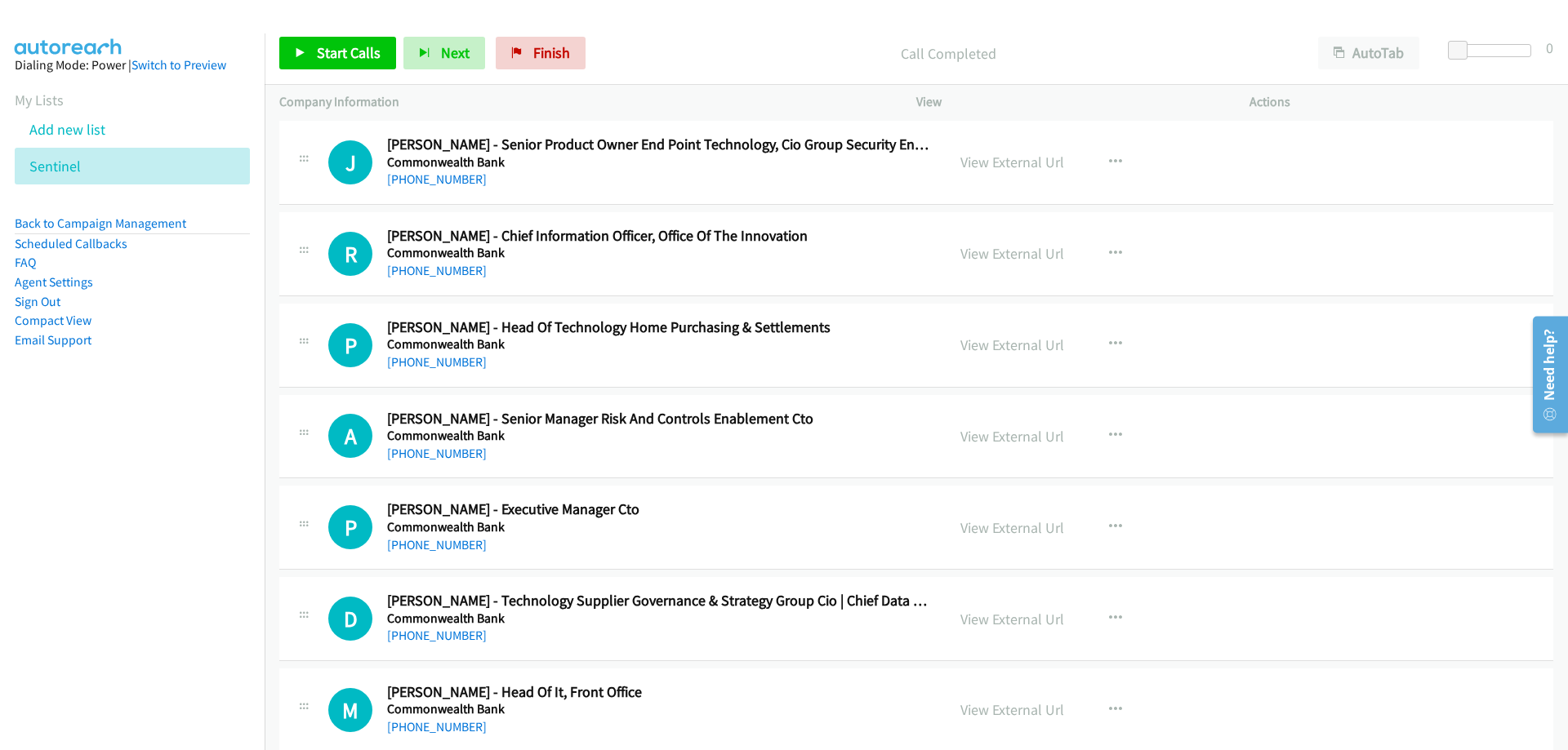
scroll to position [30530, 0]
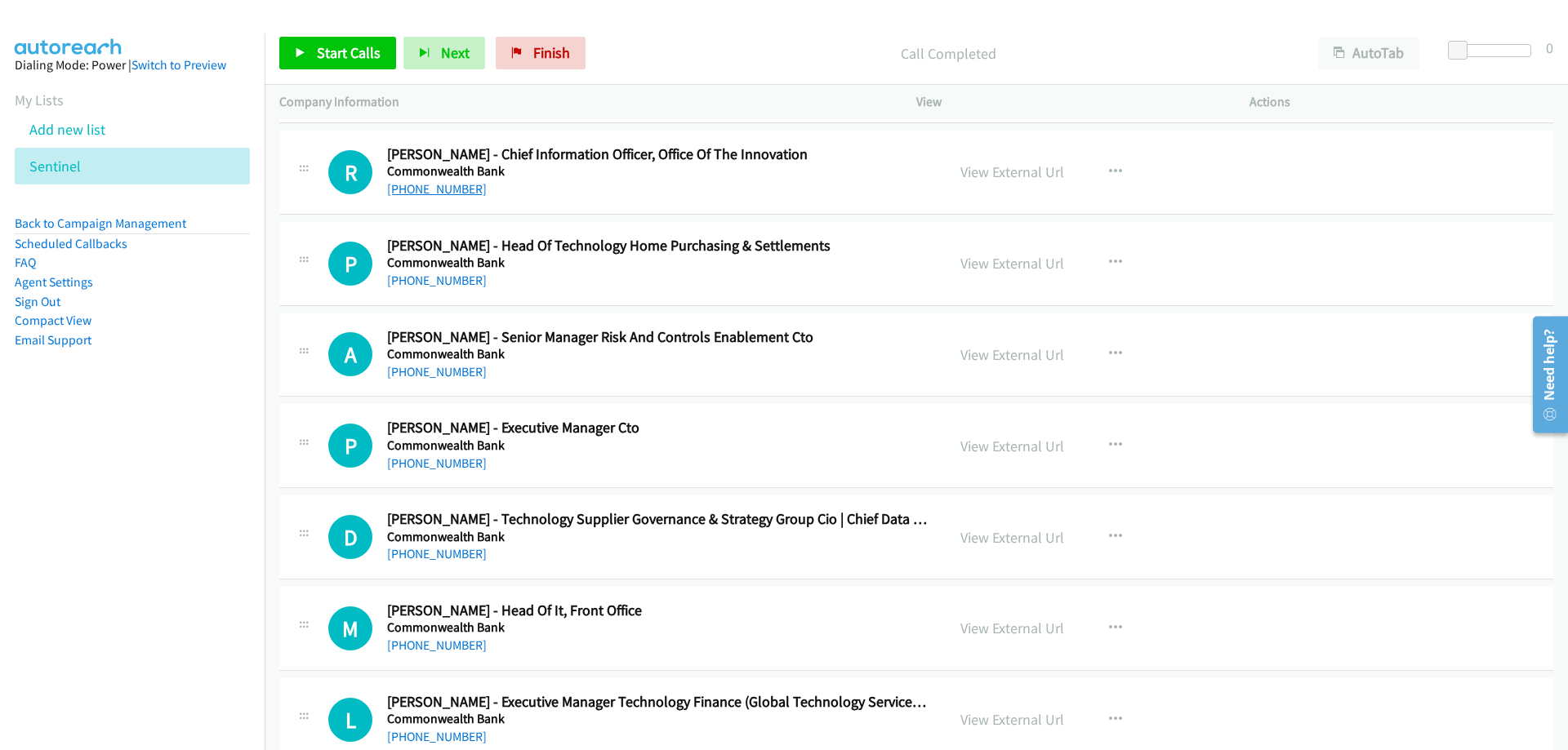
click at [454, 189] on link "[PHONE_NUMBER]" at bounding box center [437, 189] width 100 height 16
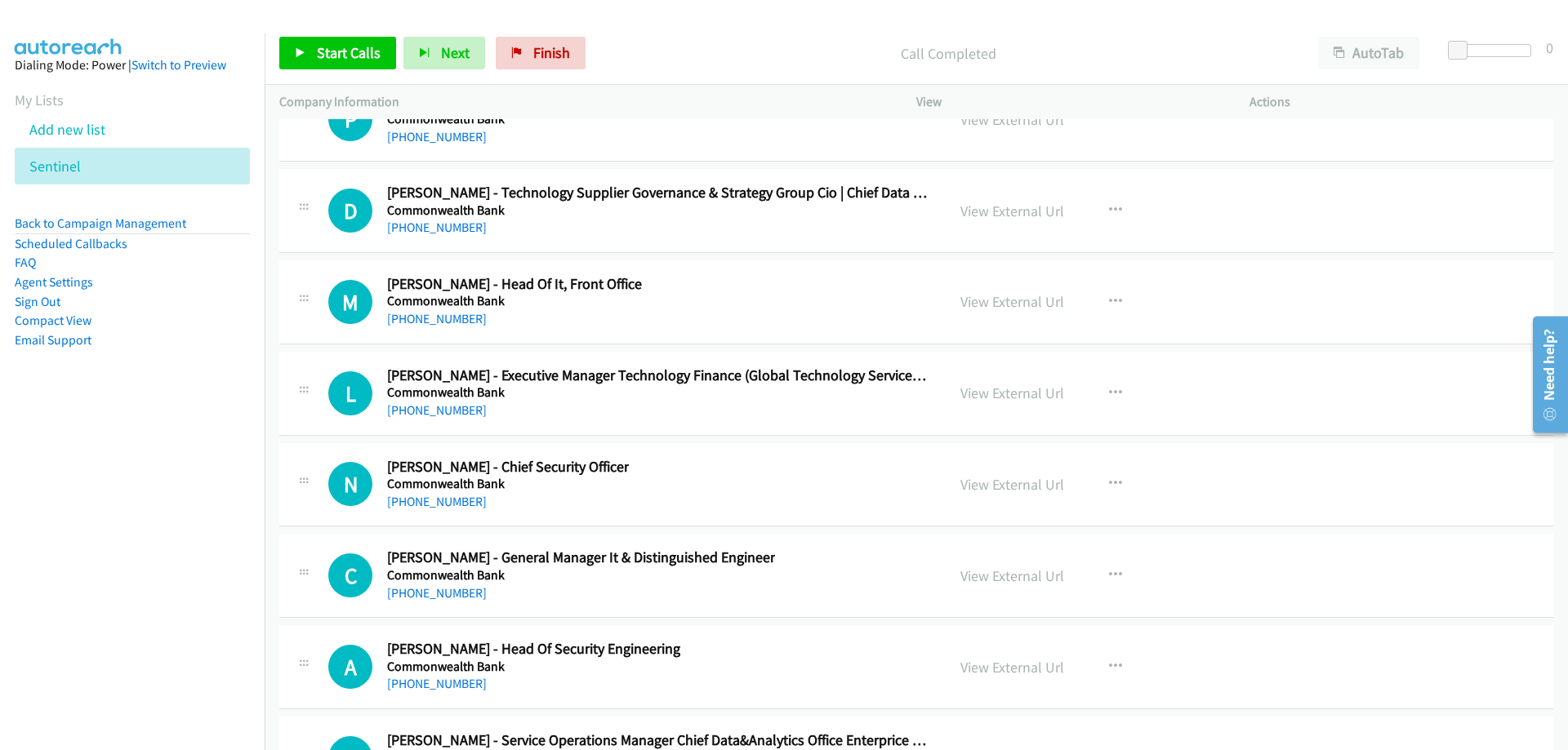
scroll to position [30938, 0]
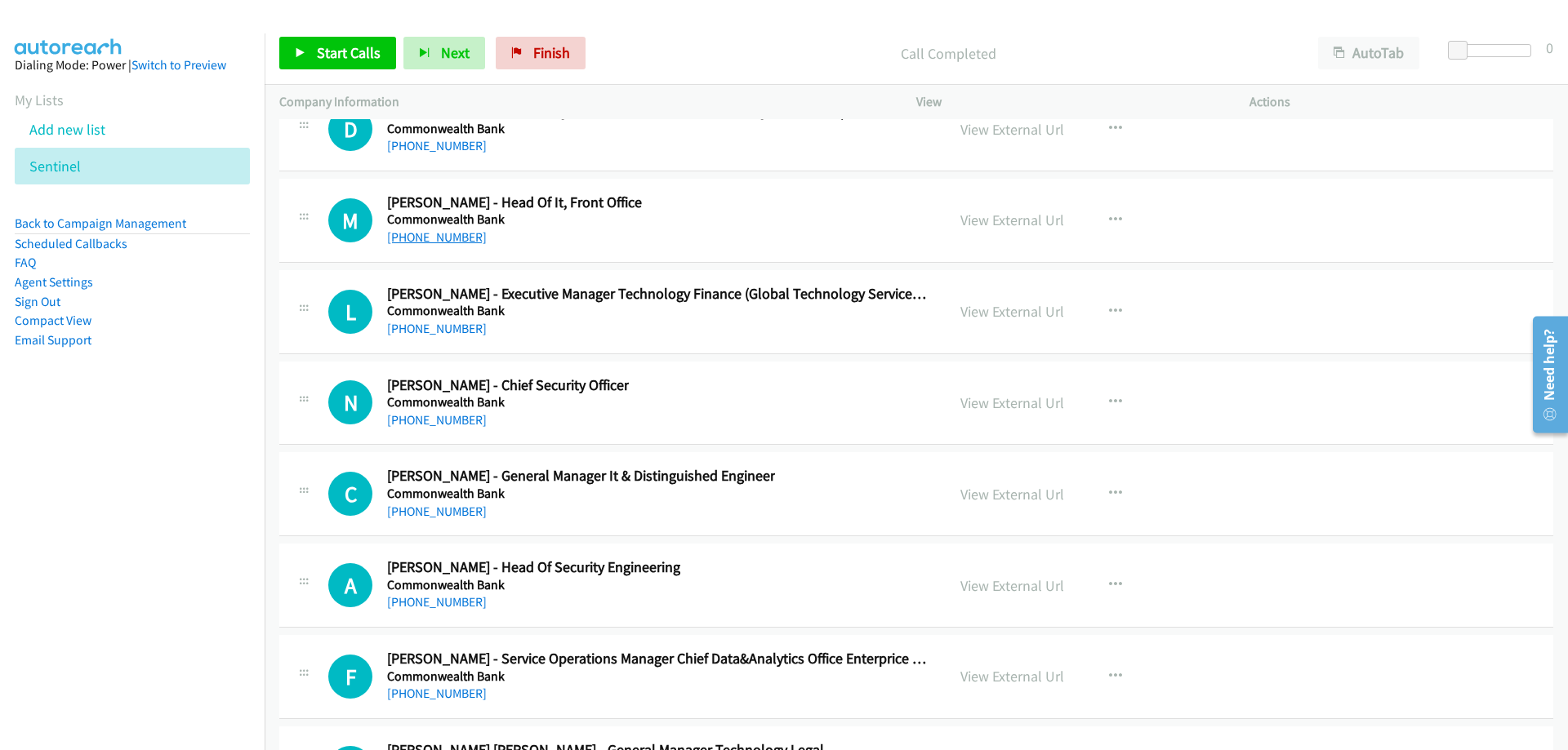
click at [443, 240] on link "[PHONE_NUMBER]" at bounding box center [437, 237] width 100 height 16
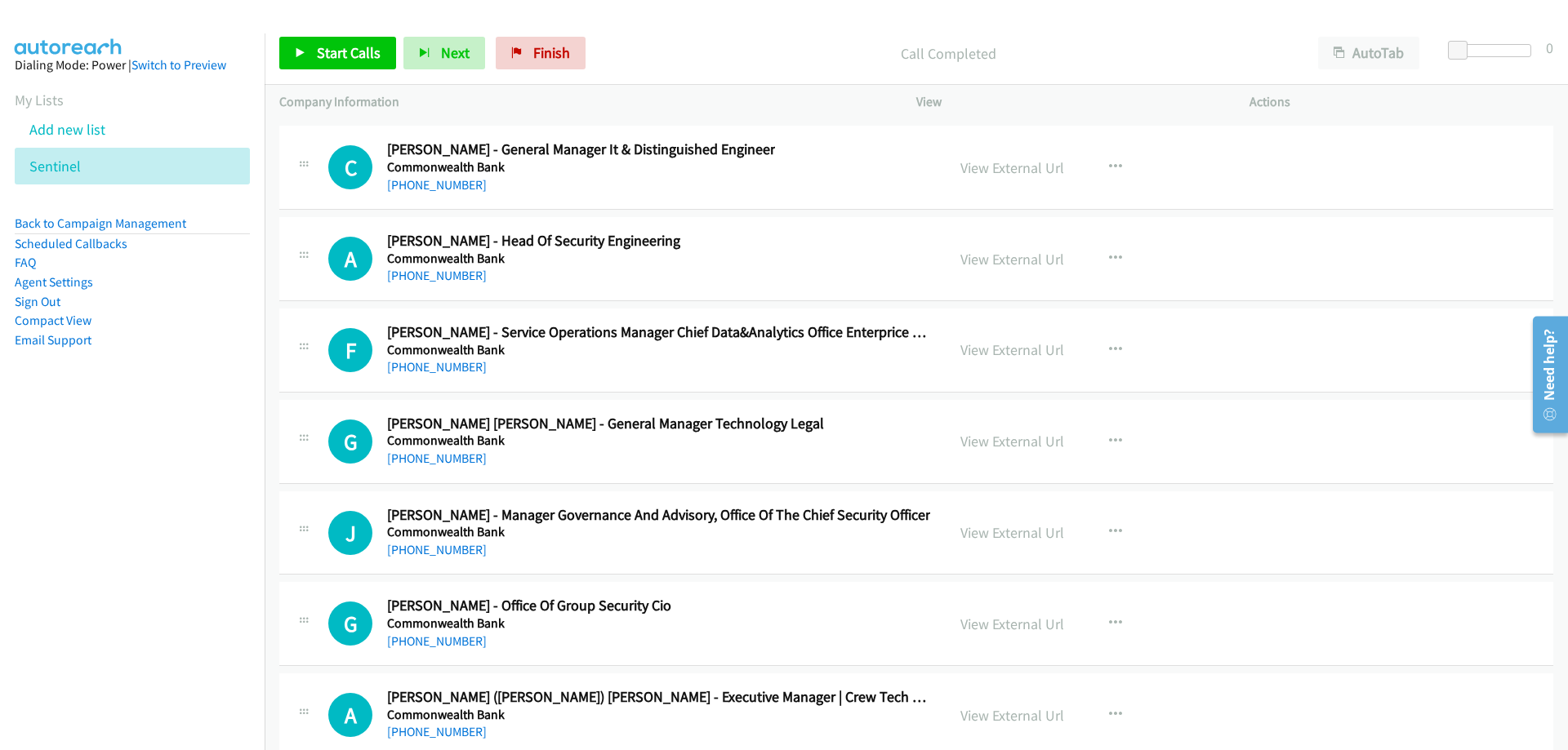
scroll to position [31346, 0]
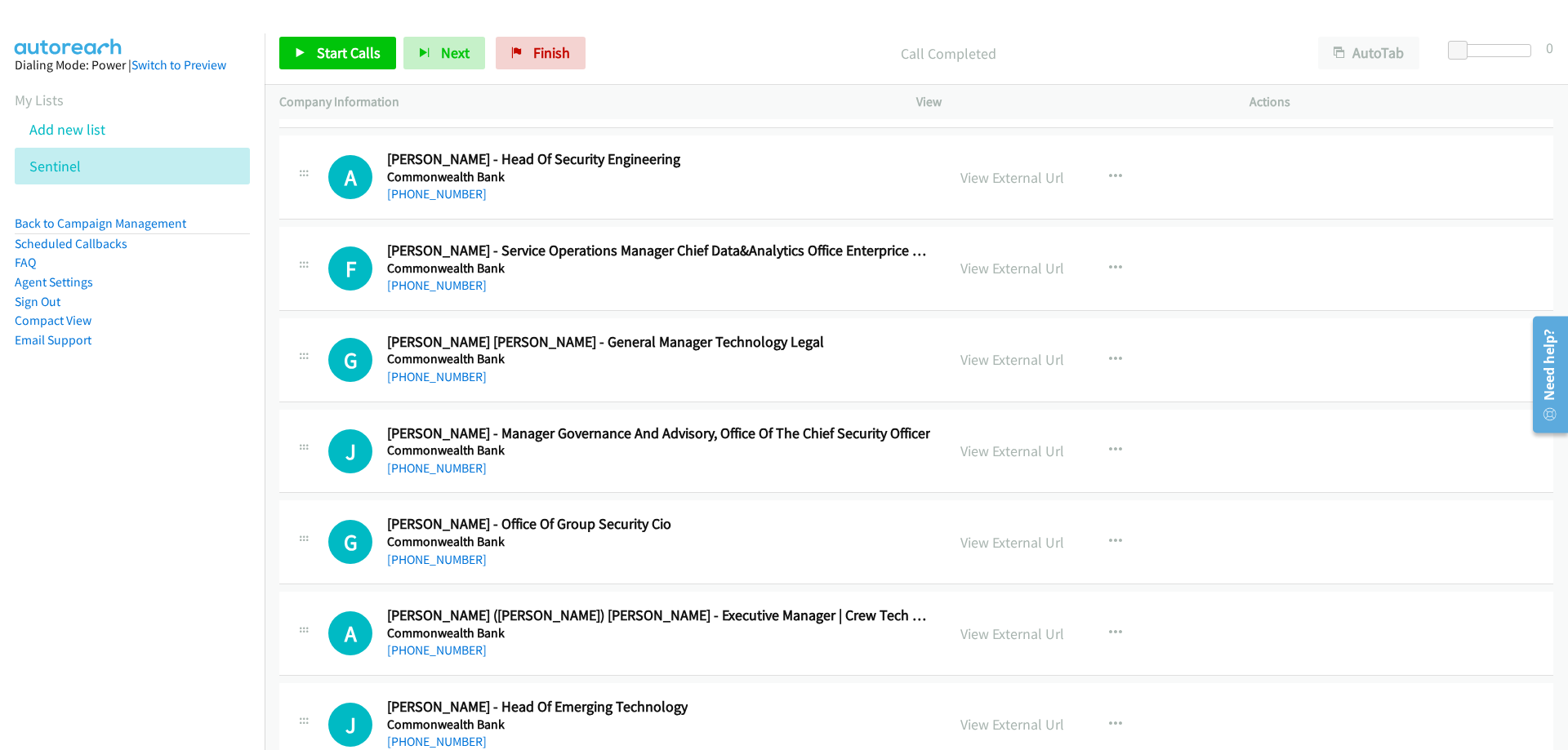
click at [450, 203] on div "[PHONE_NUMBER]" at bounding box center [534, 193] width 293 height 19
click at [450, 194] on link "[PHONE_NUMBER]" at bounding box center [437, 193] width 100 height 16
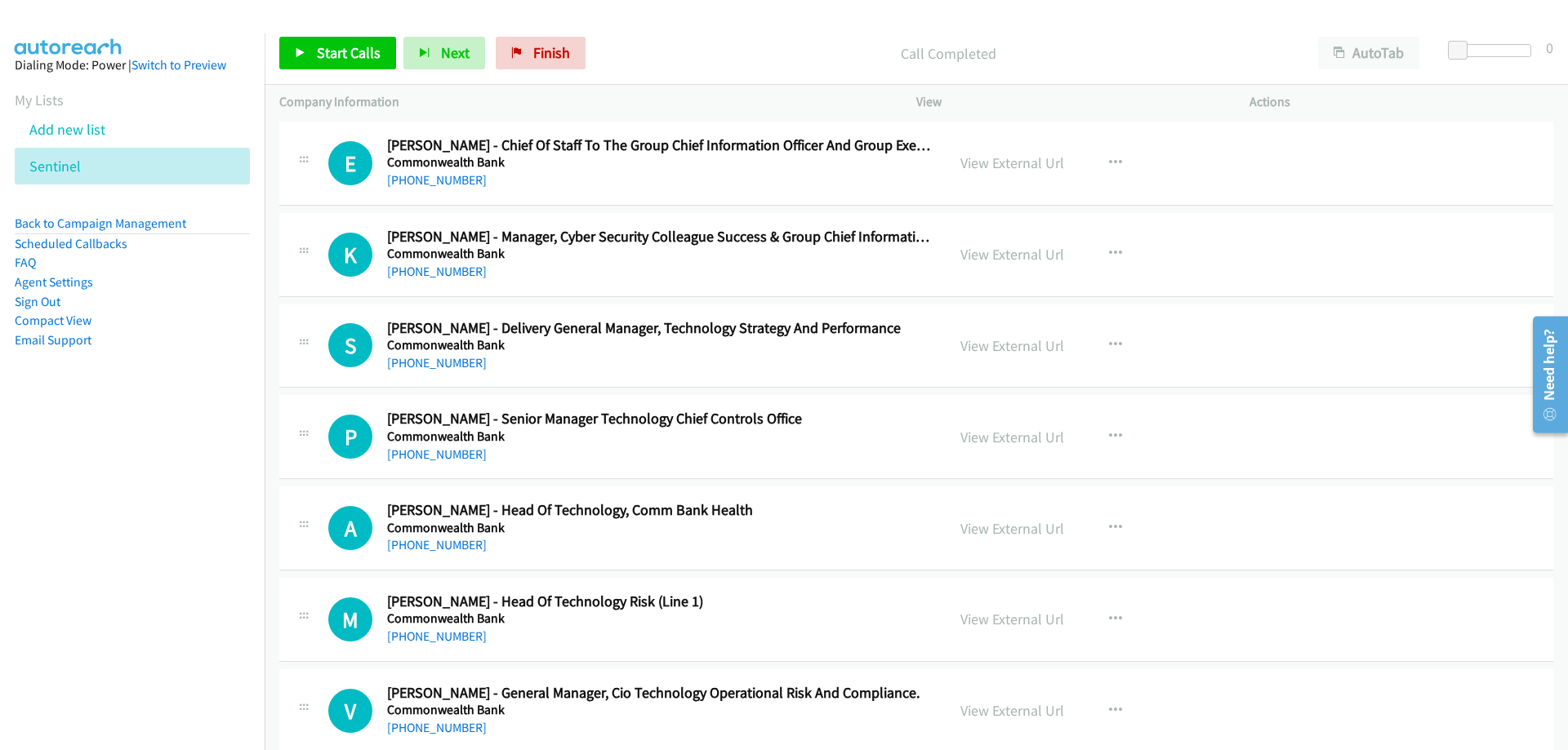
scroll to position [32080, 0]
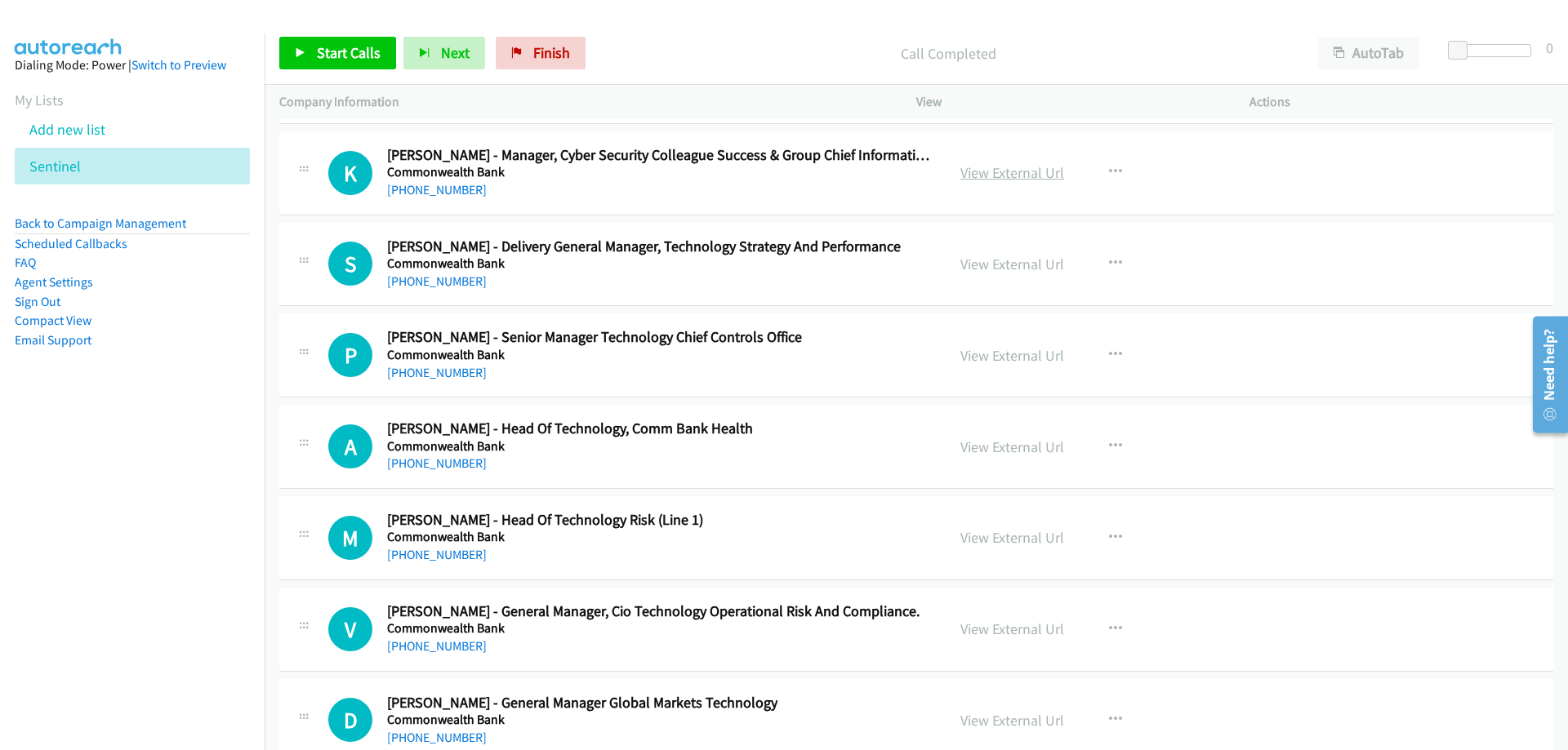
click at [961, 176] on link "View External Url" at bounding box center [1012, 172] width 104 height 18
click at [416, 192] on link "[PHONE_NUMBER]" at bounding box center [437, 190] width 100 height 16
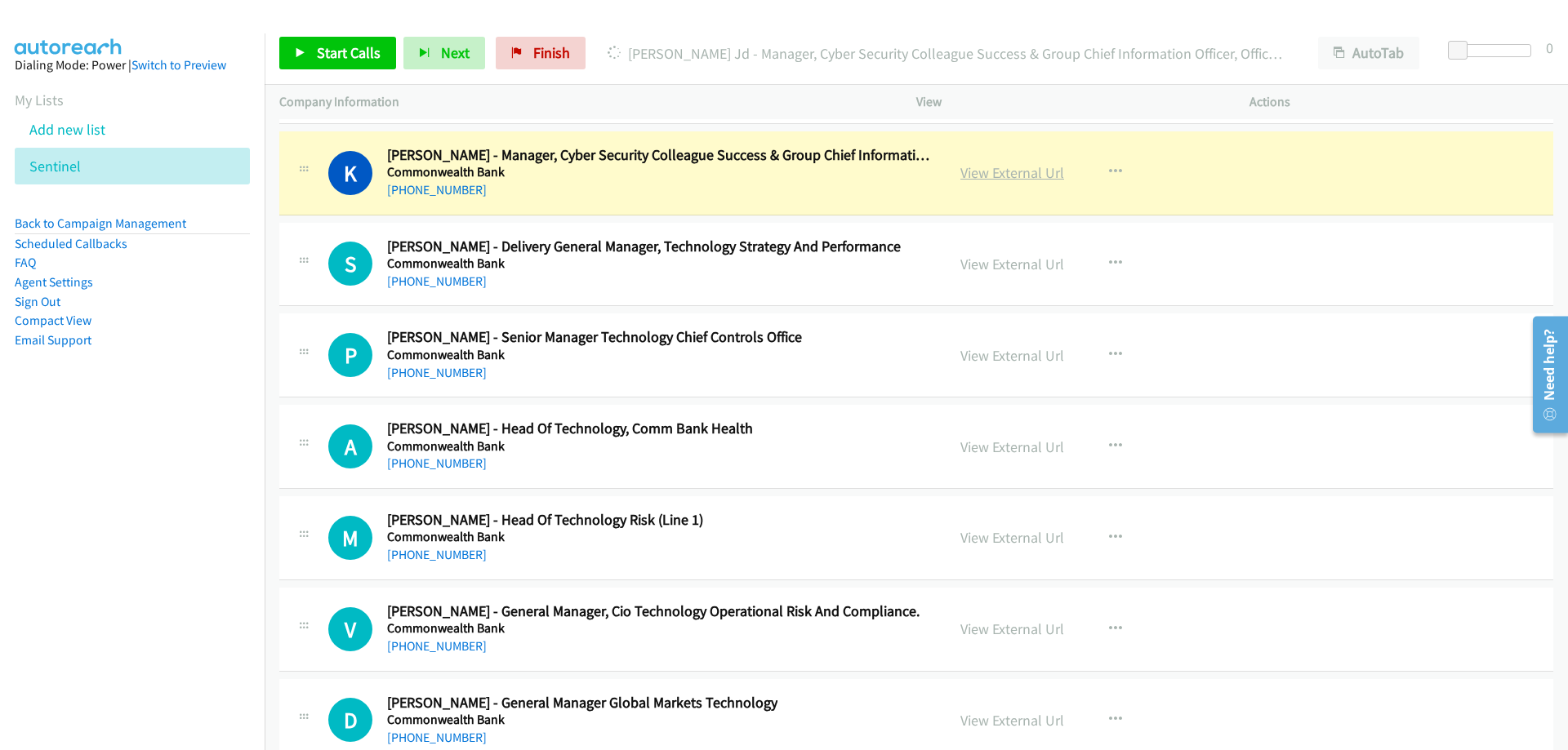
click at [961, 172] on link "View External Url" at bounding box center [1012, 172] width 104 height 18
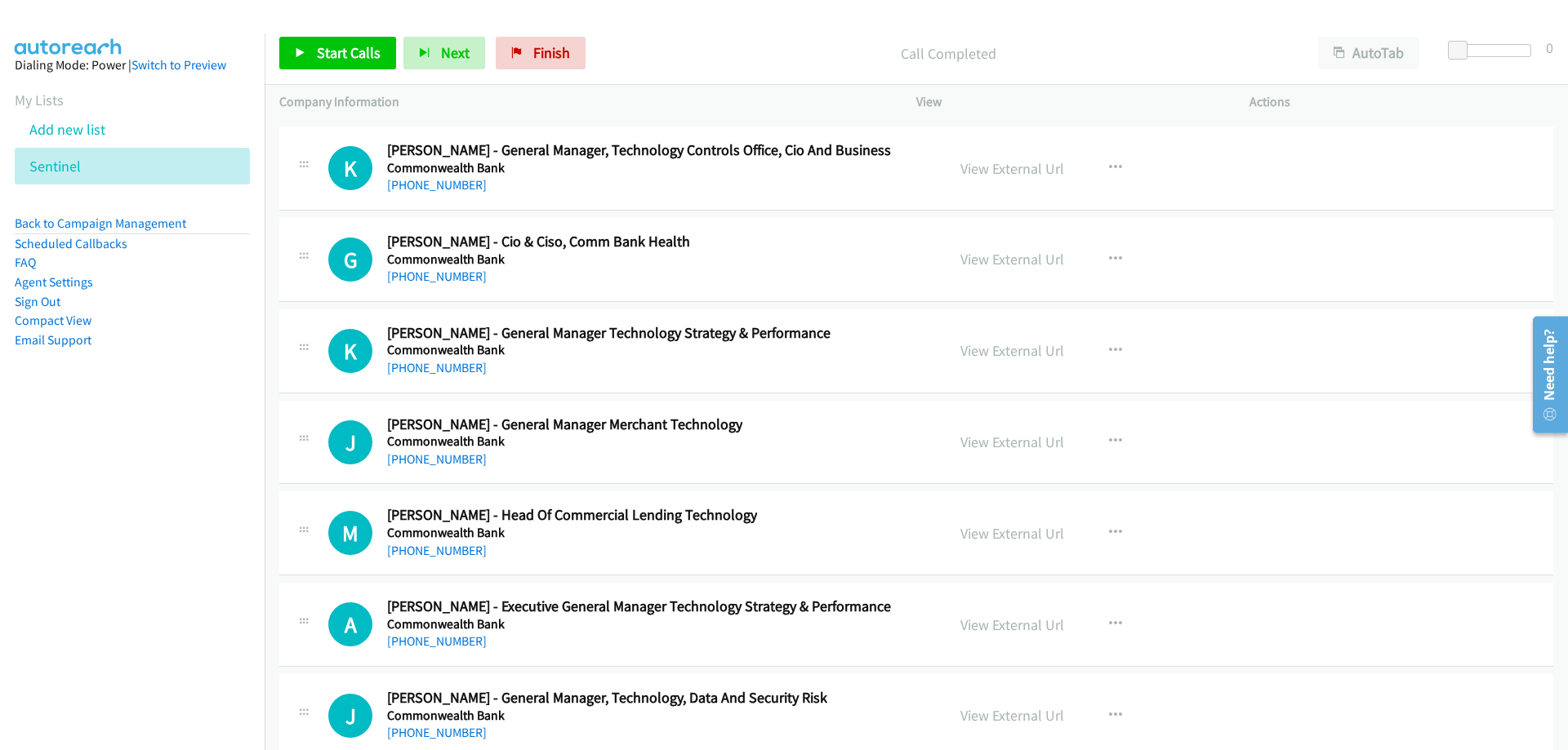
scroll to position [32897, 0]
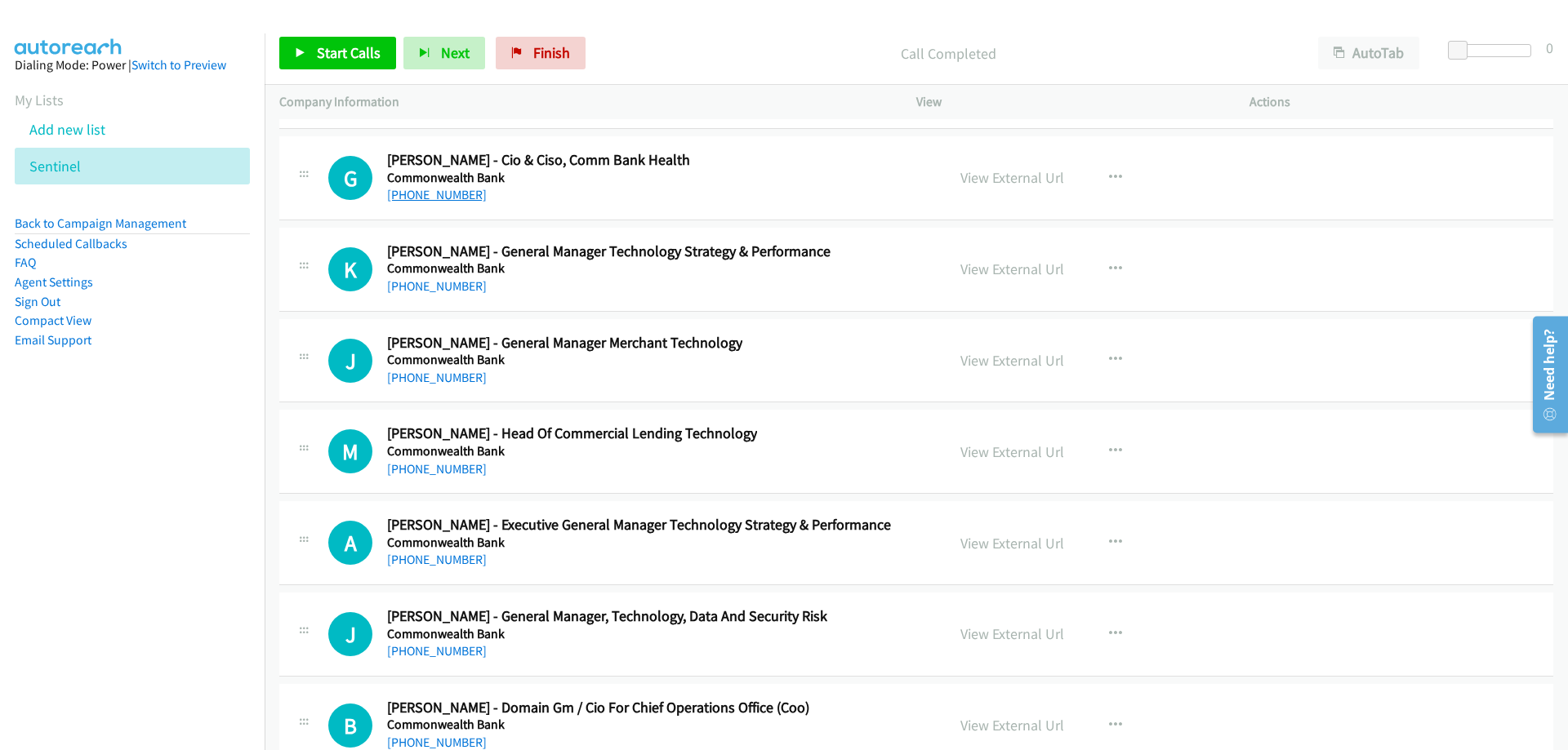
click at [445, 199] on link "[PHONE_NUMBER]" at bounding box center [437, 194] width 100 height 16
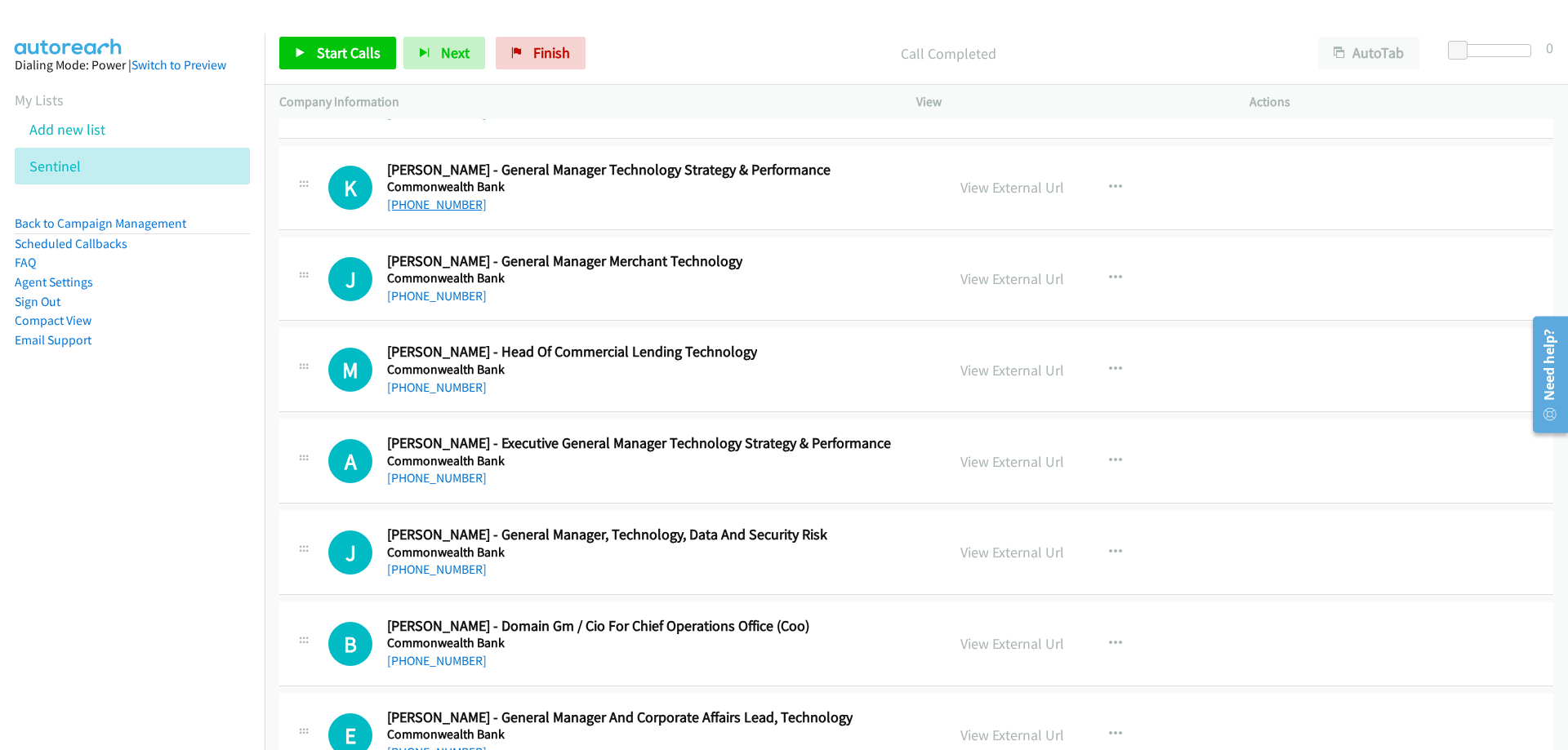
click at [447, 205] on link "[PHONE_NUMBER]" at bounding box center [437, 205] width 100 height 16
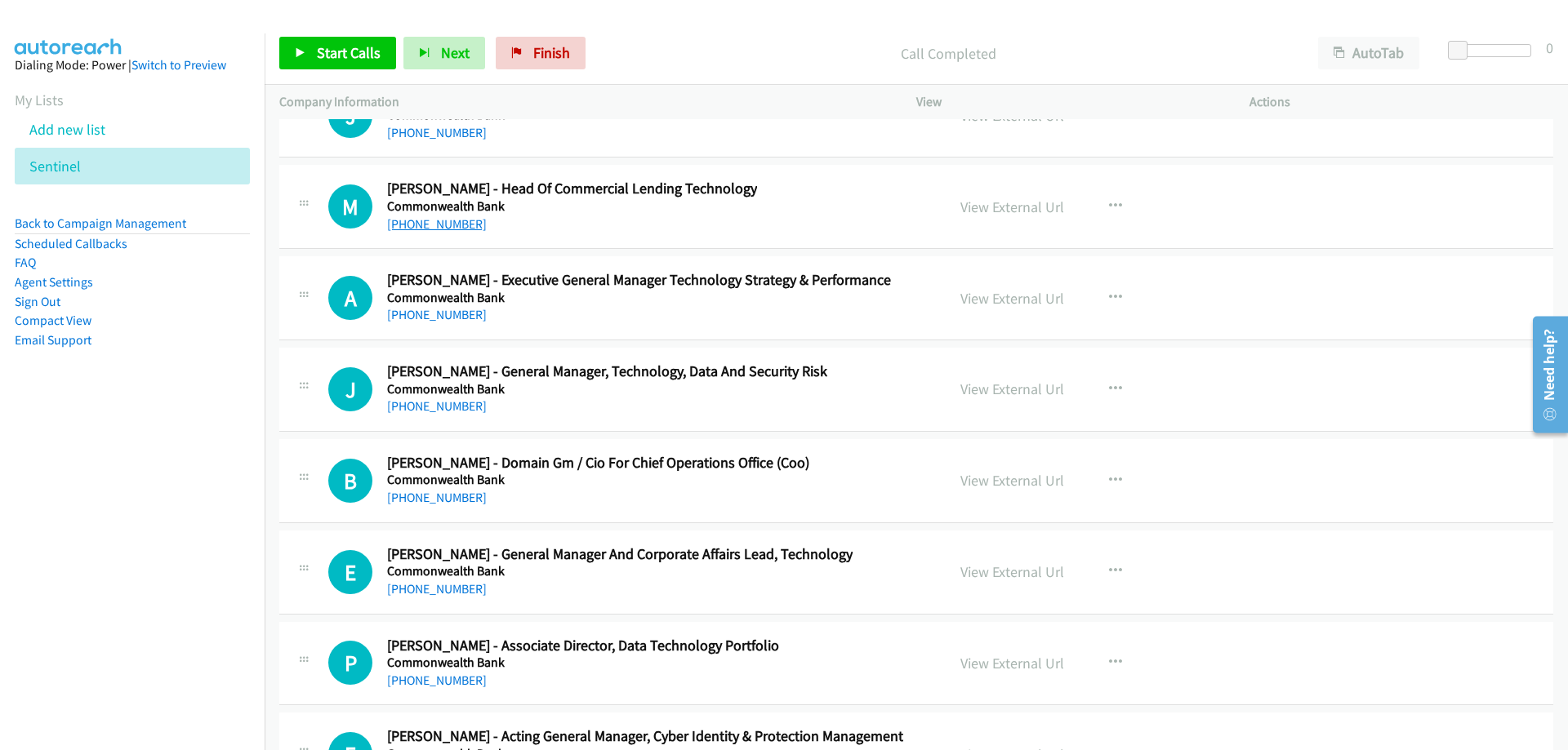
scroll to position [33224, 0]
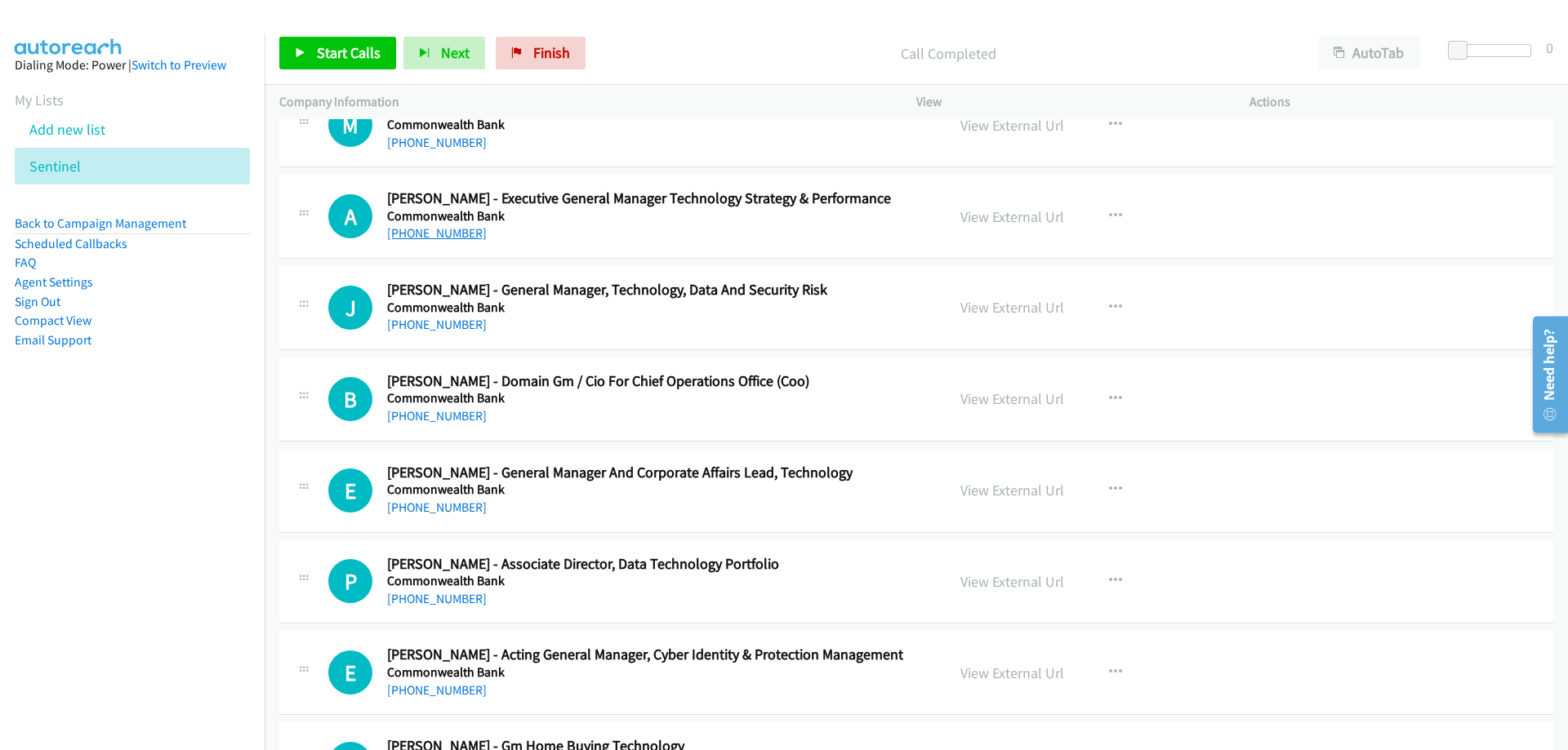
click at [441, 237] on link "[PHONE_NUMBER]" at bounding box center [437, 233] width 100 height 16
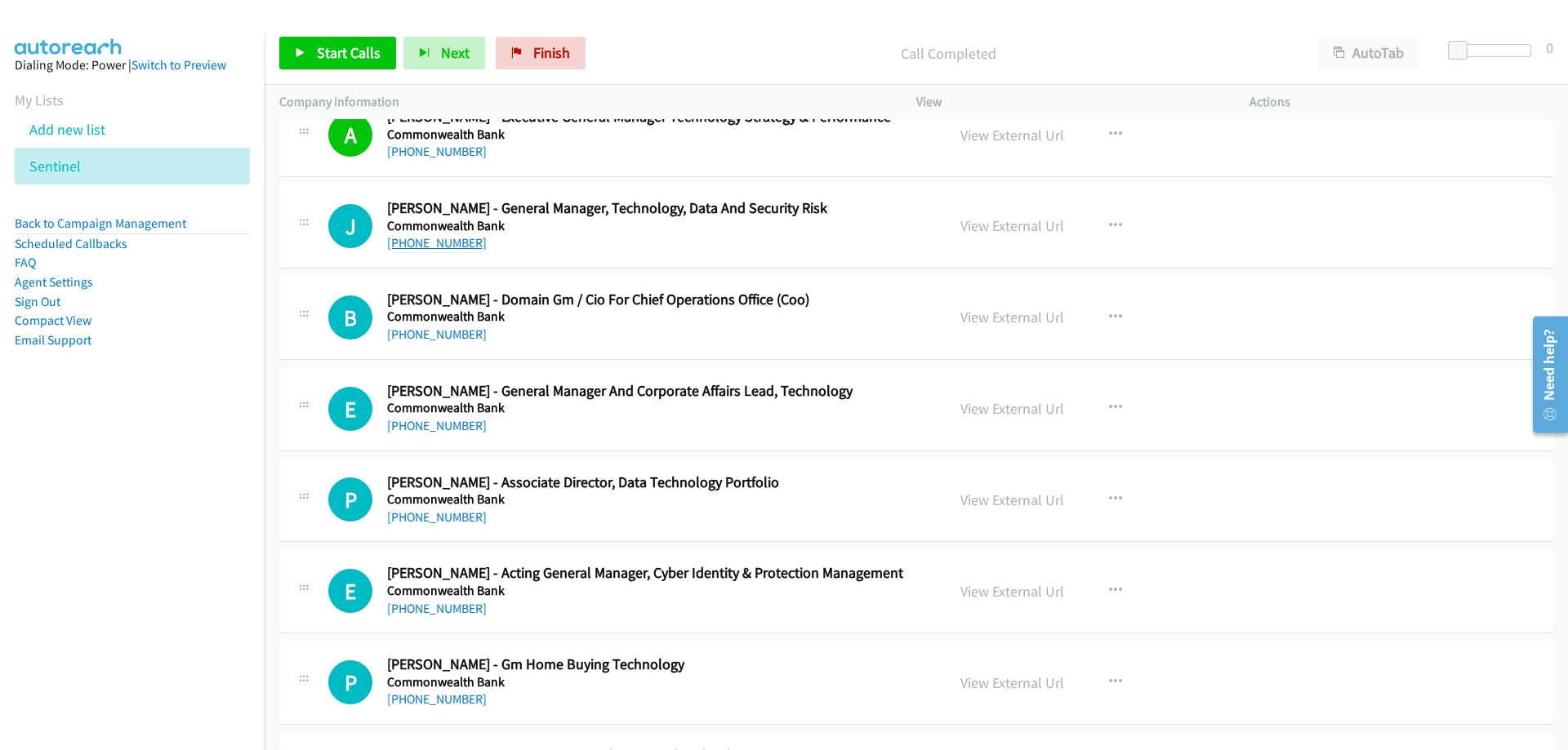
click at [451, 244] on link "[PHONE_NUMBER]" at bounding box center [437, 242] width 100 height 16
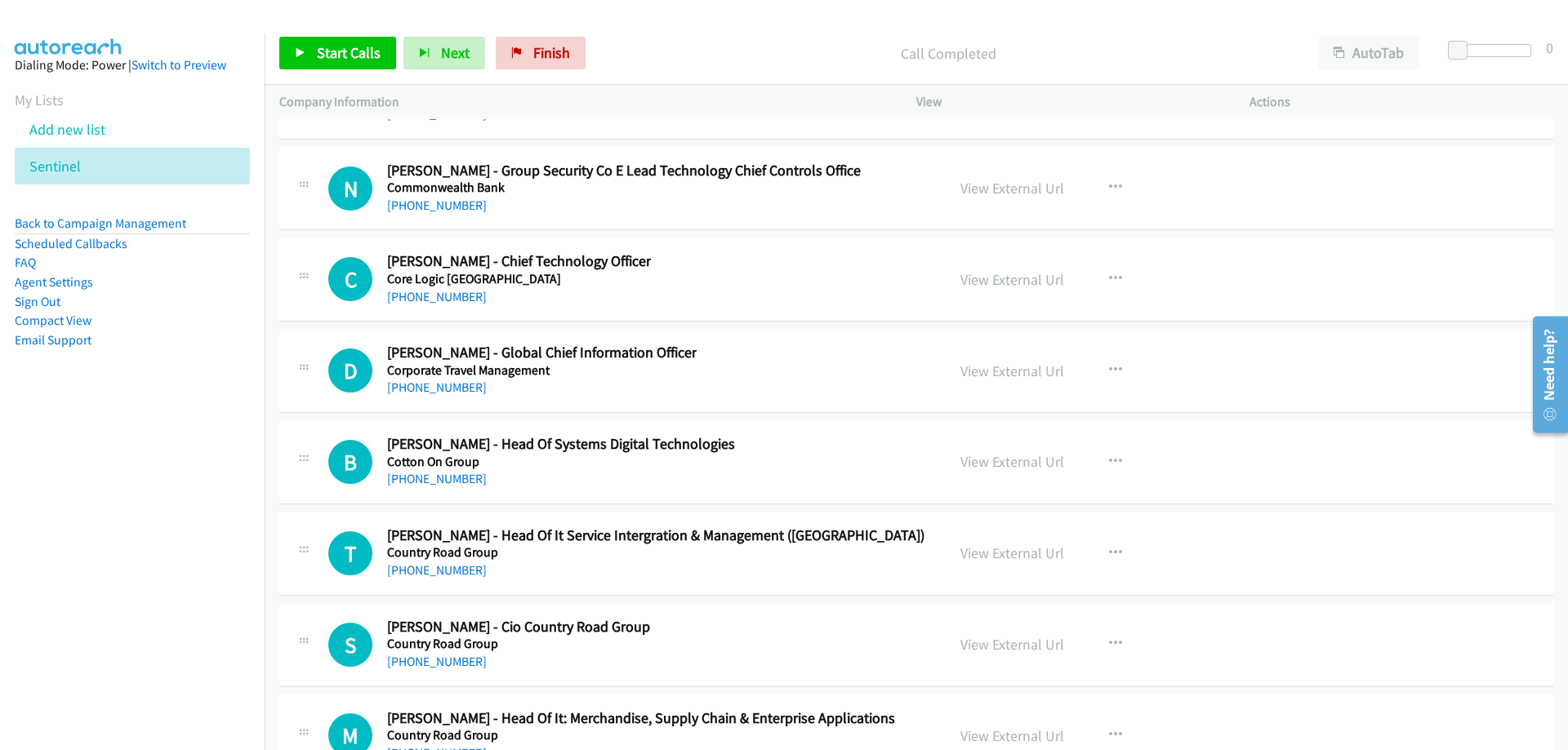
scroll to position [34611, 0]
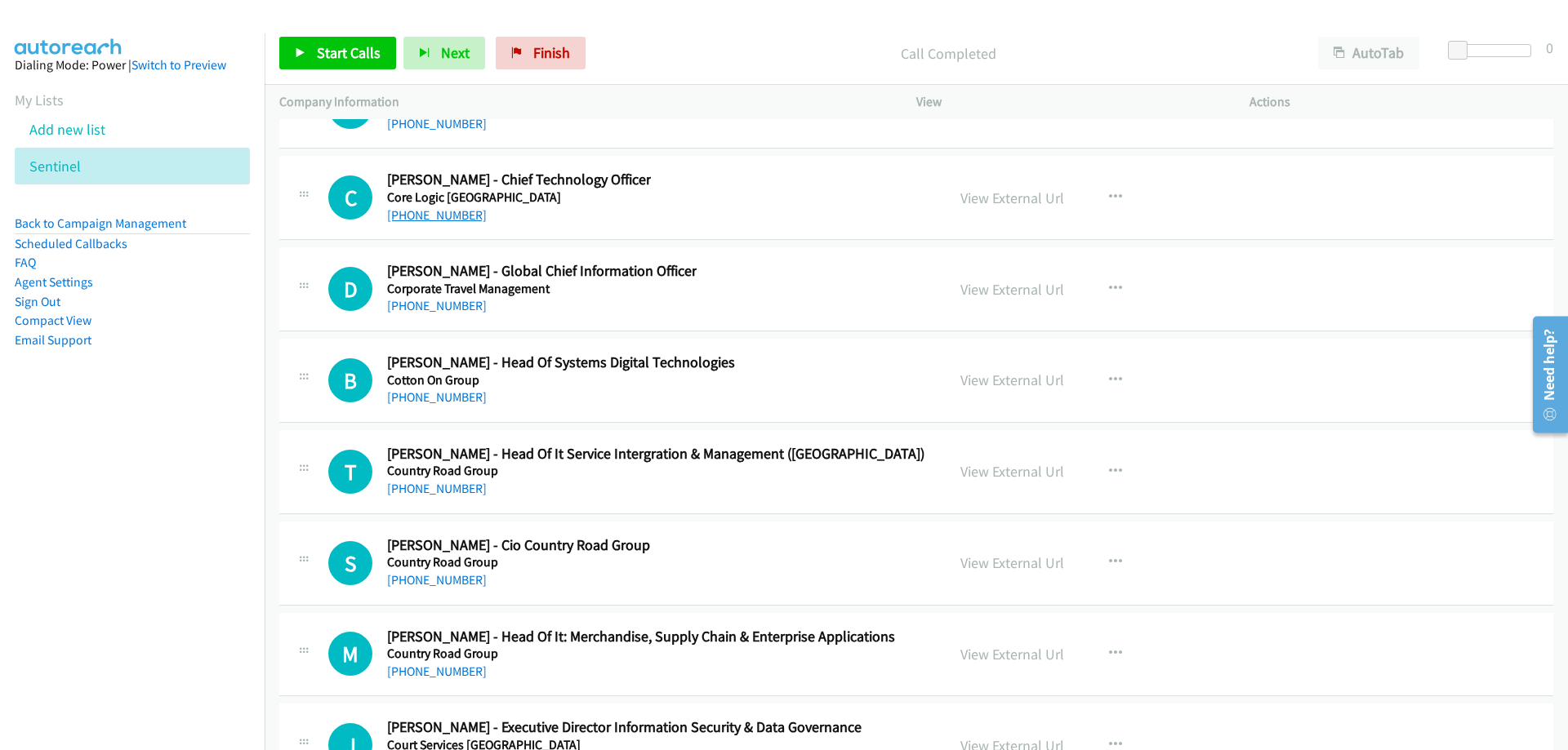
click at [462, 214] on link "[PHONE_NUMBER]" at bounding box center [437, 215] width 100 height 16
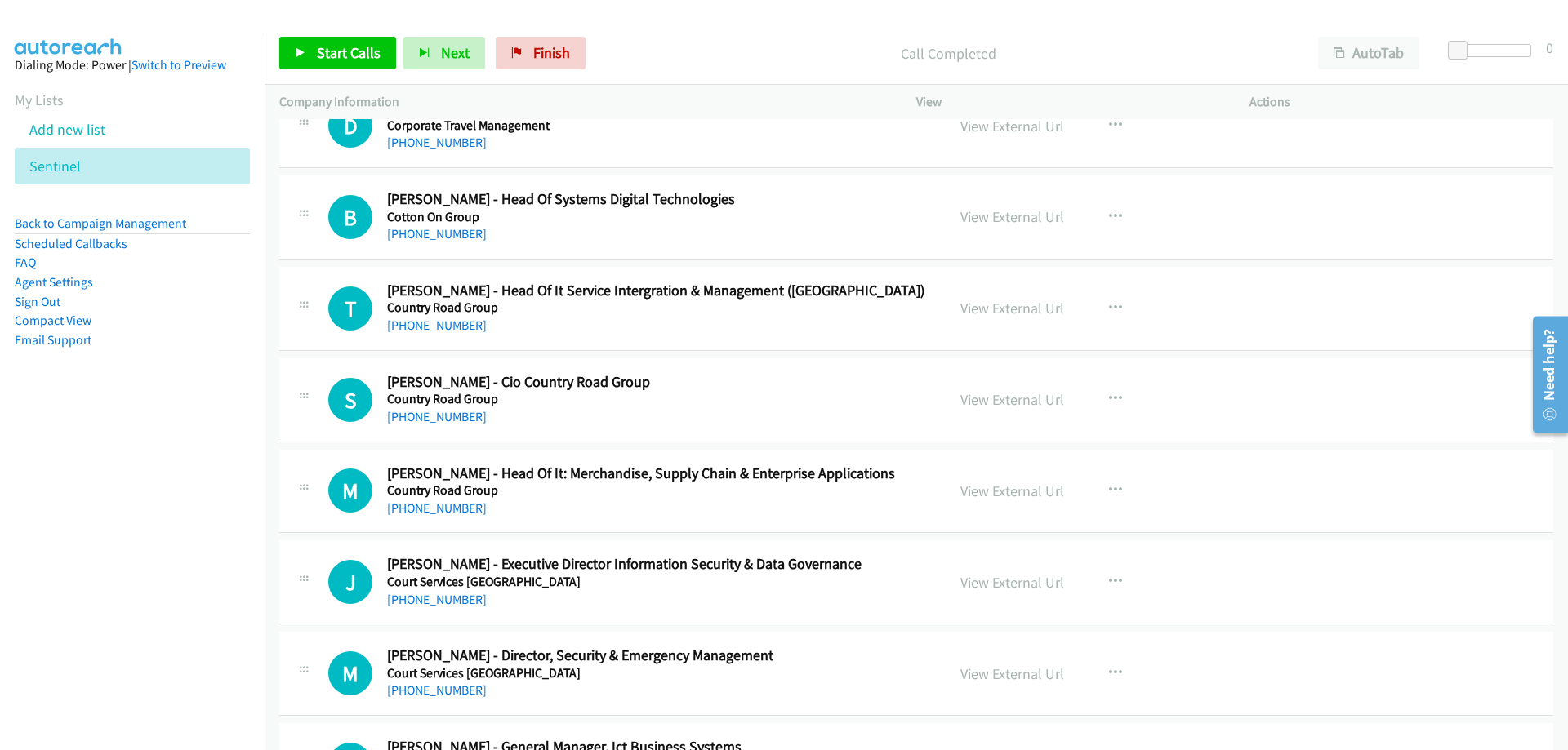
scroll to position [34693, 0]
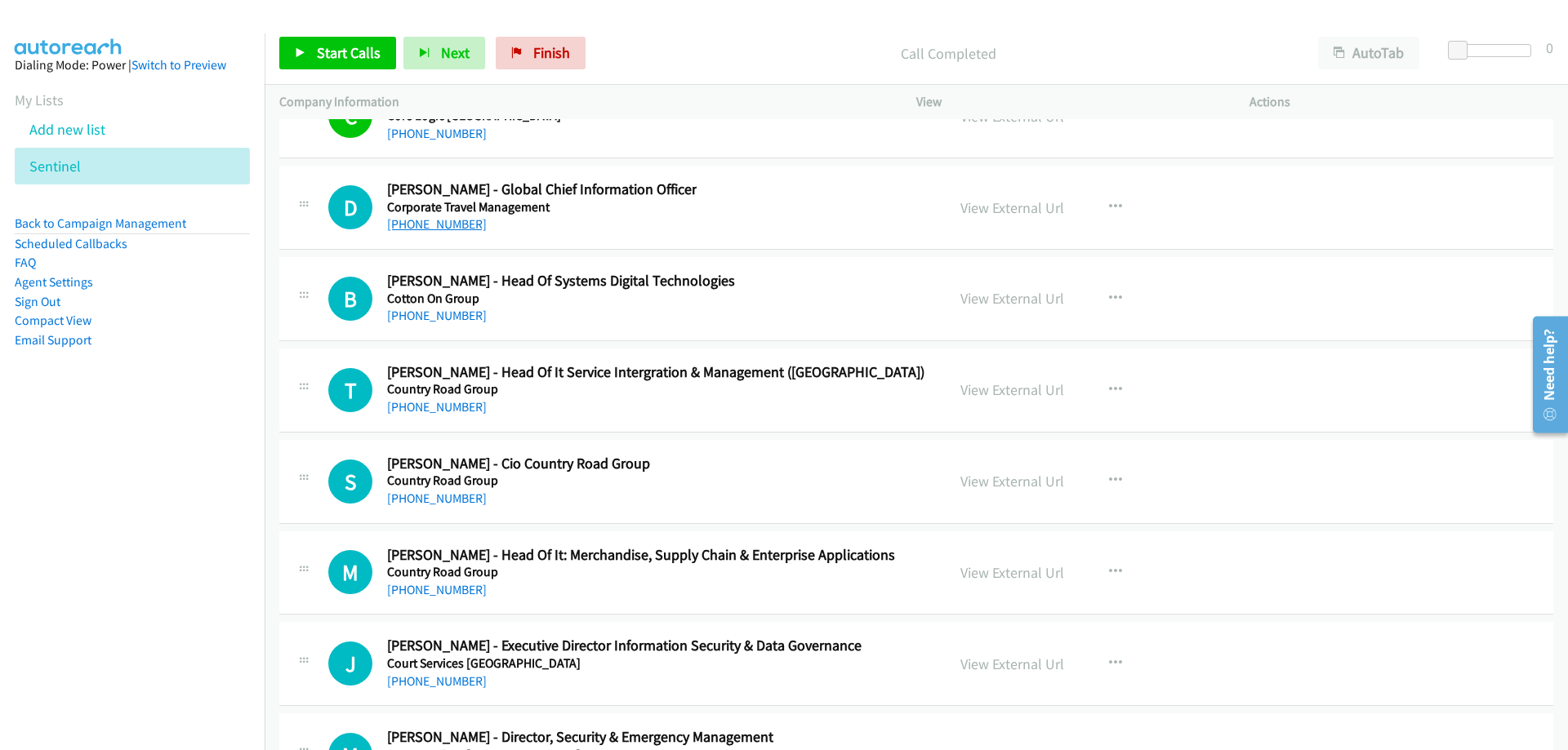
click at [451, 225] on link "[PHONE_NUMBER]" at bounding box center [437, 224] width 100 height 16
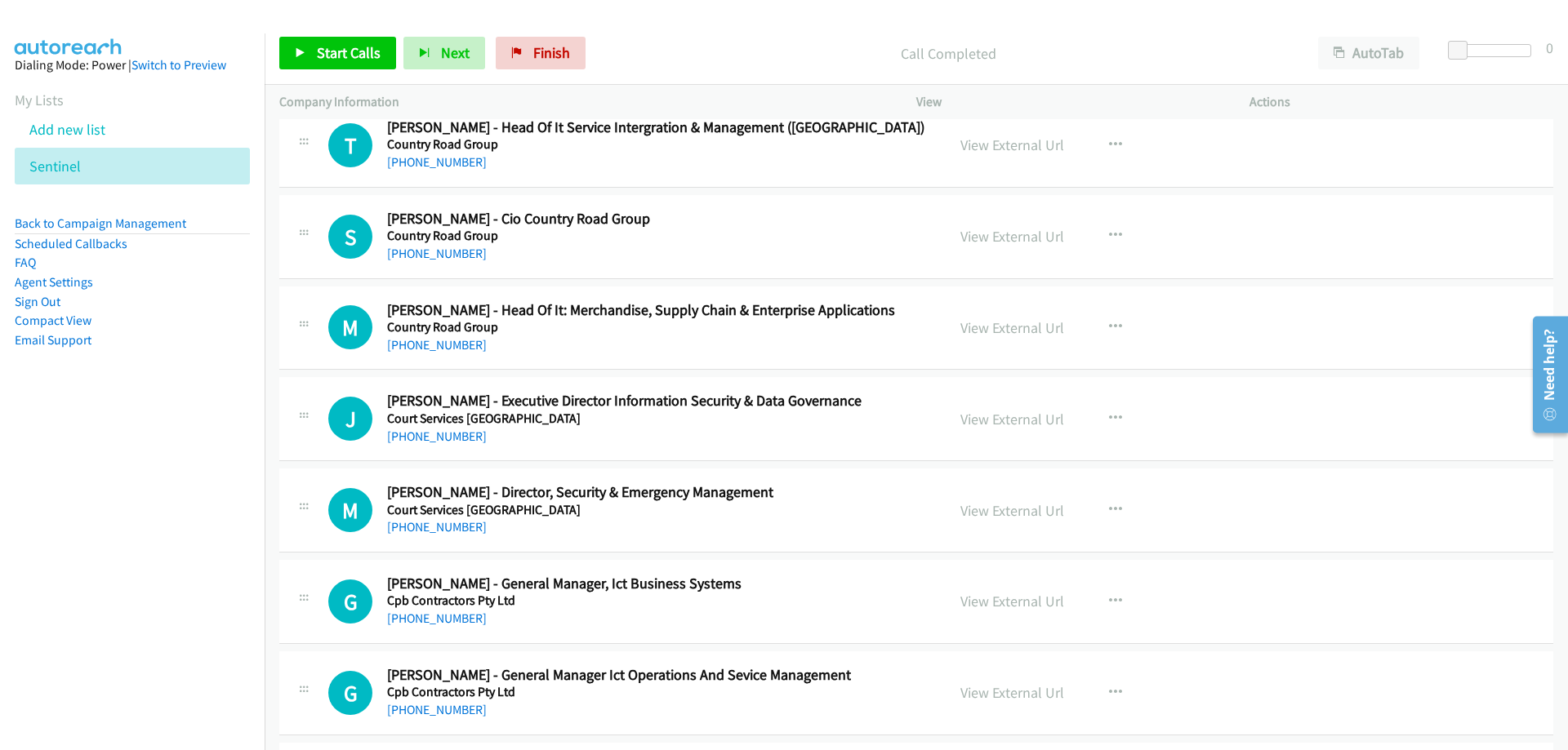
scroll to position [35020, 0]
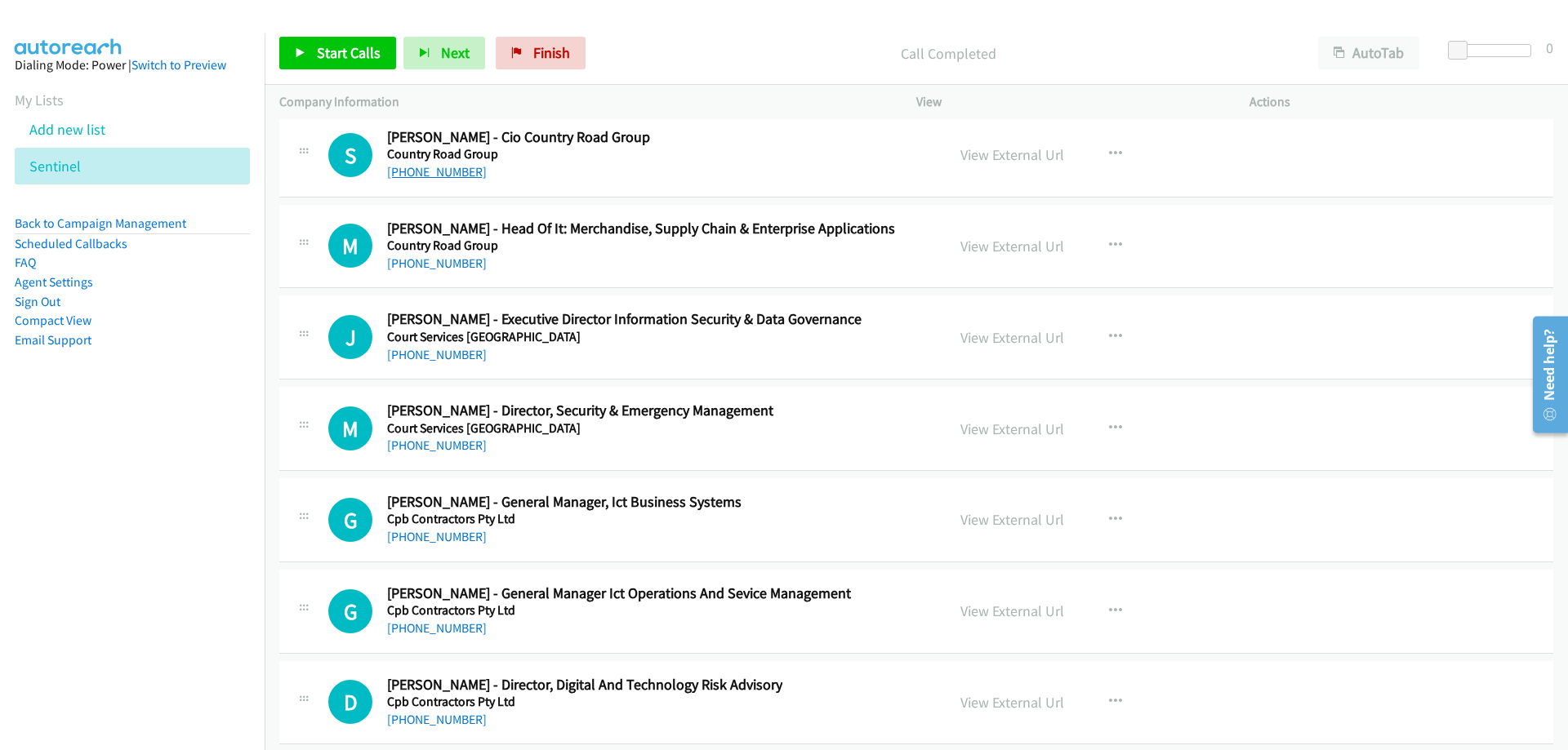
click at [452, 174] on link "[PHONE_NUMBER]" at bounding box center [437, 171] width 100 height 16
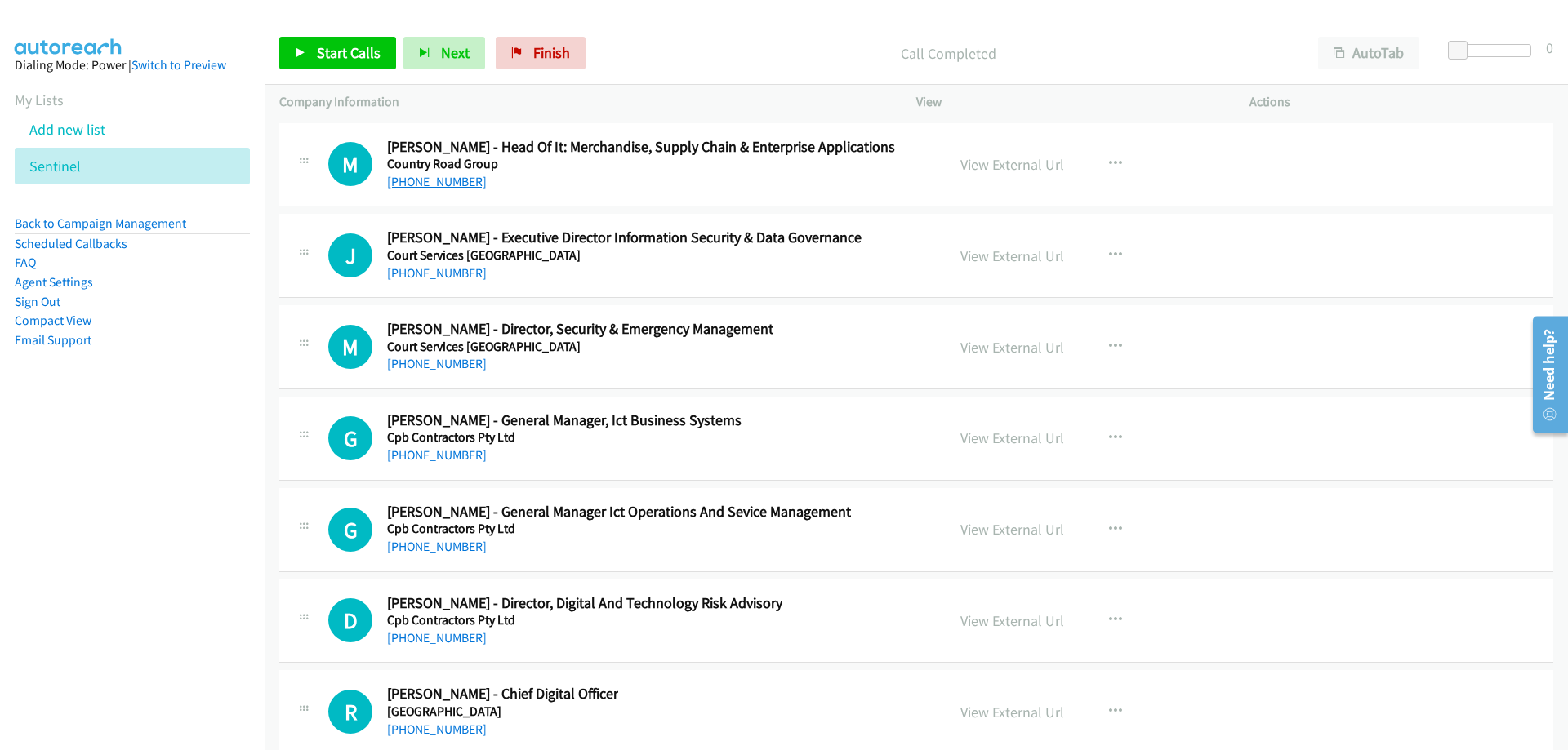
click at [428, 175] on link "[PHONE_NUMBER]" at bounding box center [437, 182] width 100 height 16
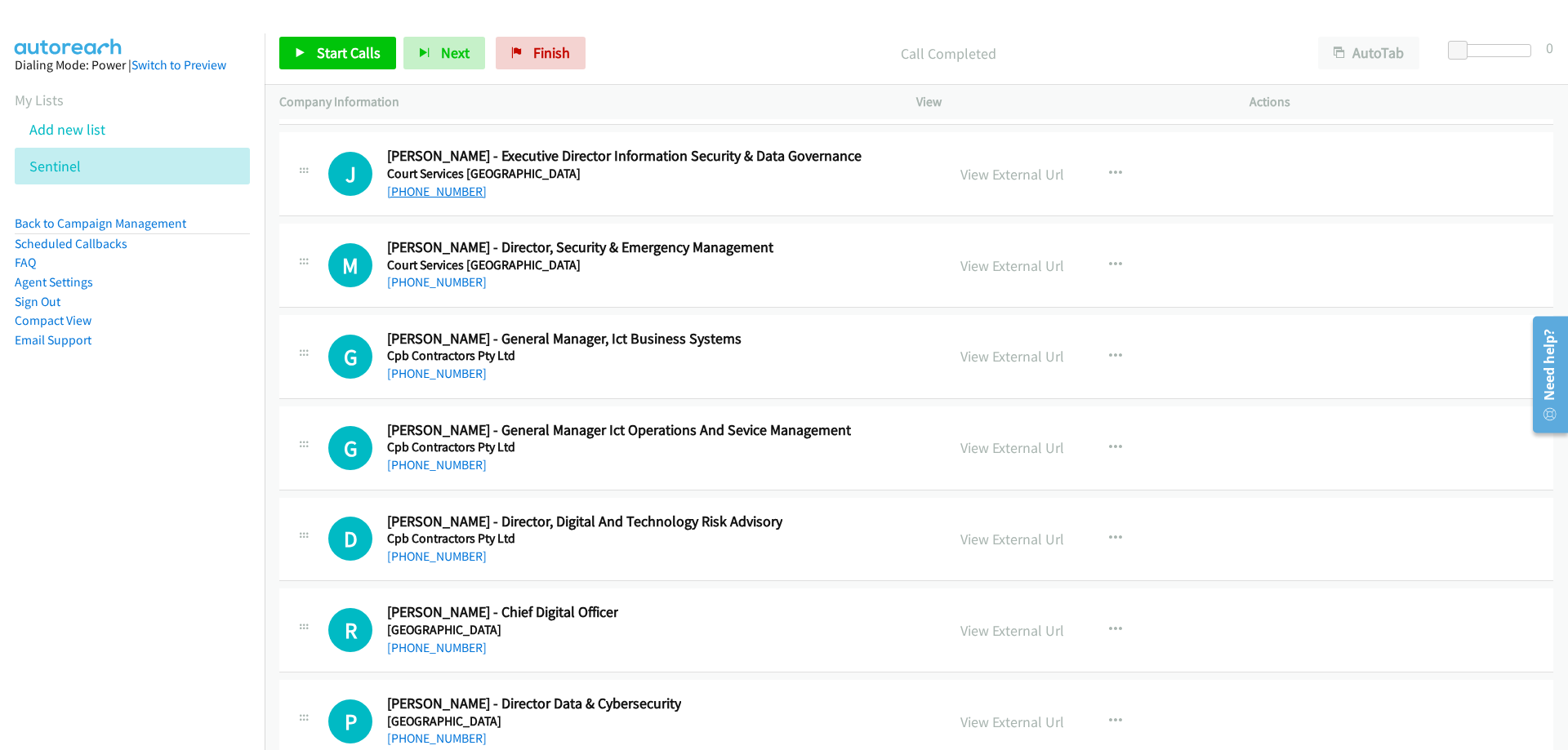
click at [457, 195] on link "[PHONE_NUMBER]" at bounding box center [437, 191] width 100 height 16
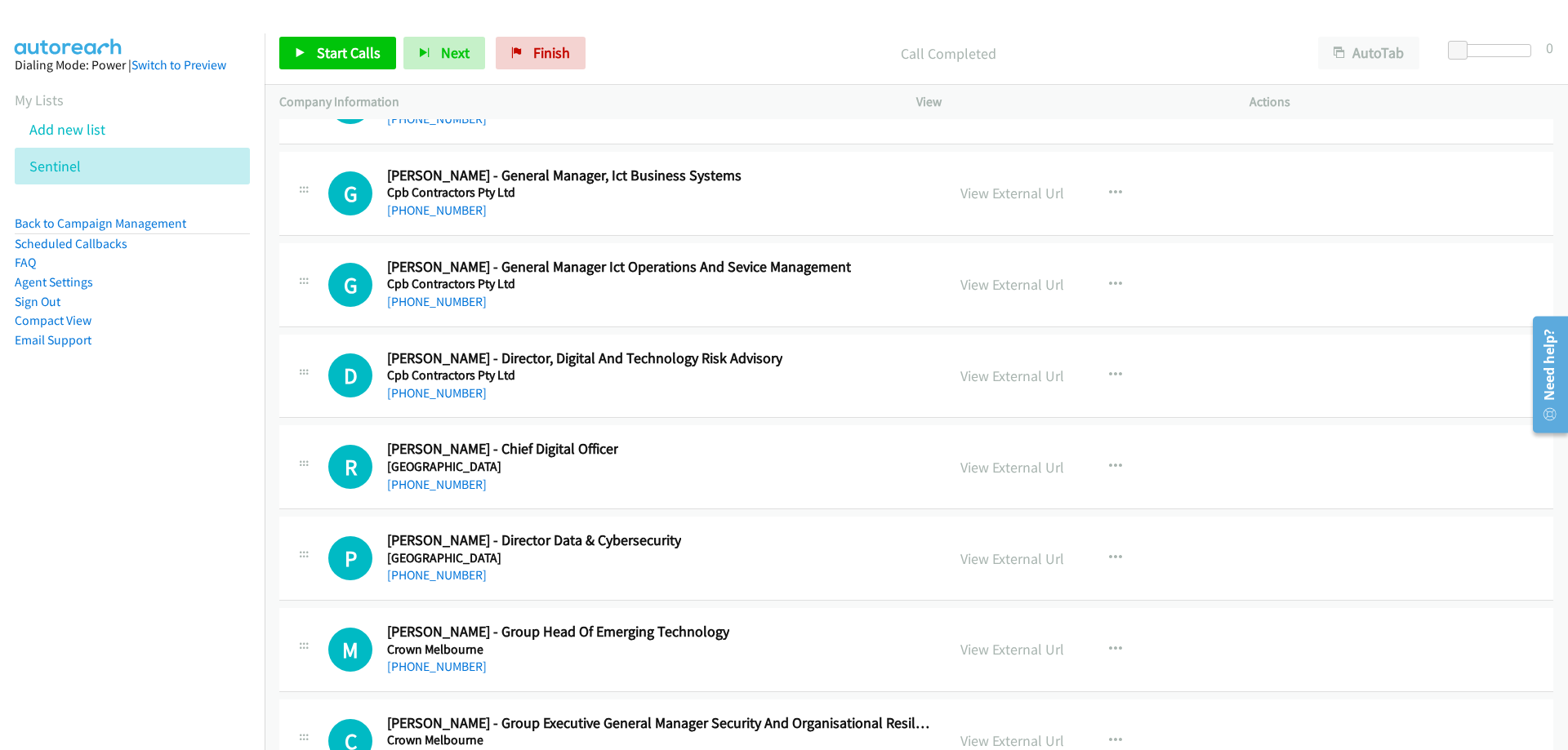
scroll to position [35428, 0]
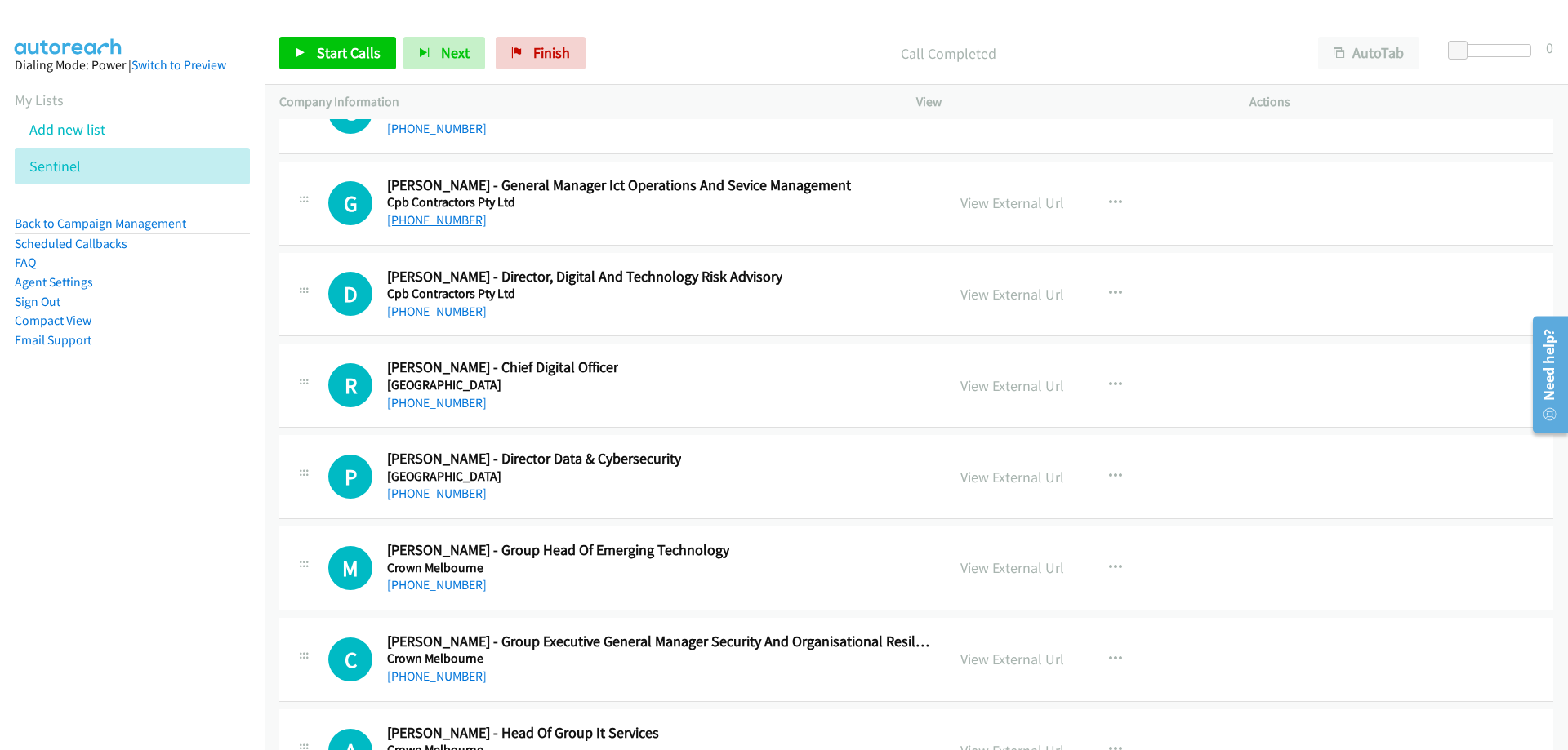
click at [449, 222] on link "[PHONE_NUMBER]" at bounding box center [437, 219] width 100 height 16
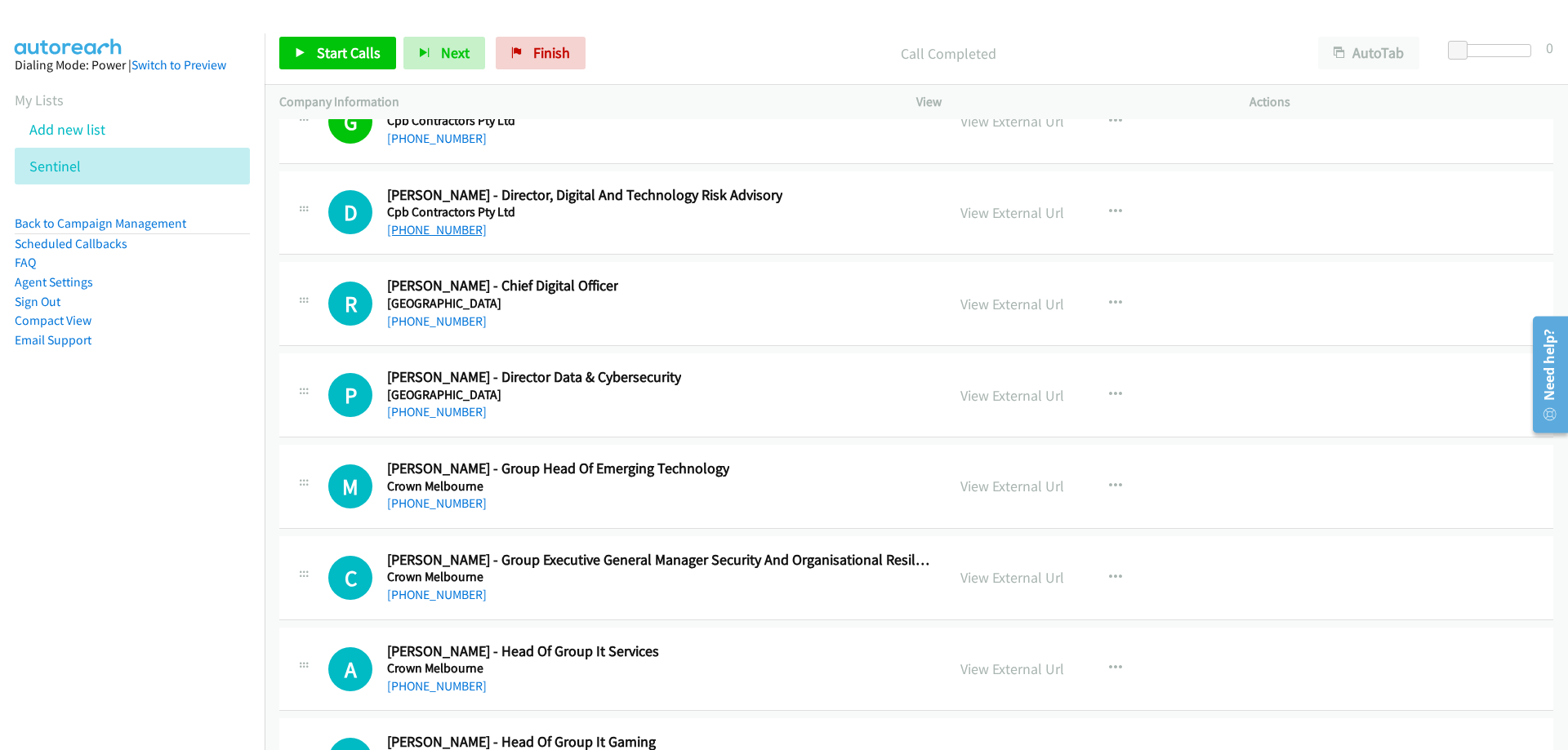
click at [466, 232] on link "[PHONE_NUMBER]" at bounding box center [437, 229] width 100 height 16
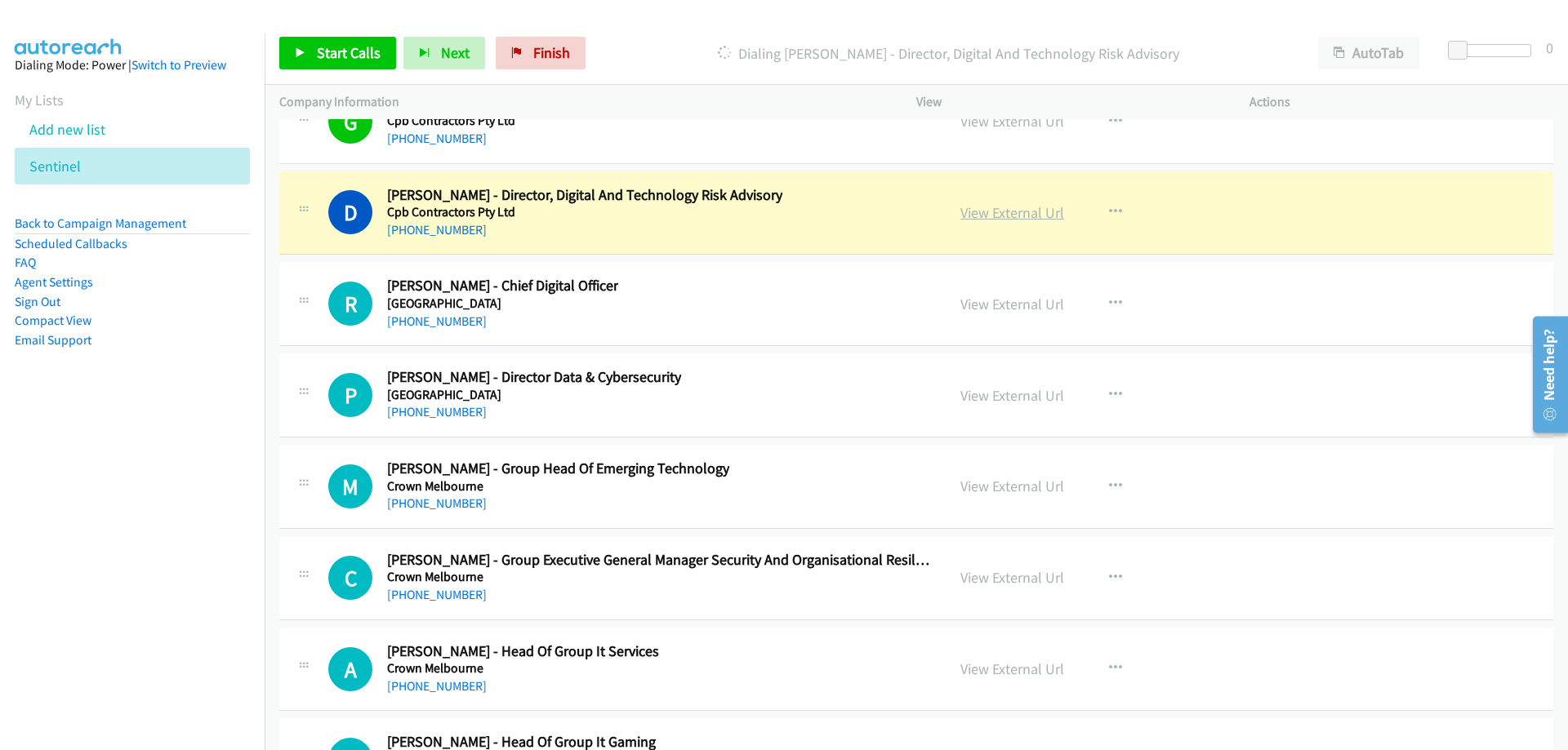
click at [987, 211] on link "View External Url" at bounding box center [1012, 213] width 104 height 18
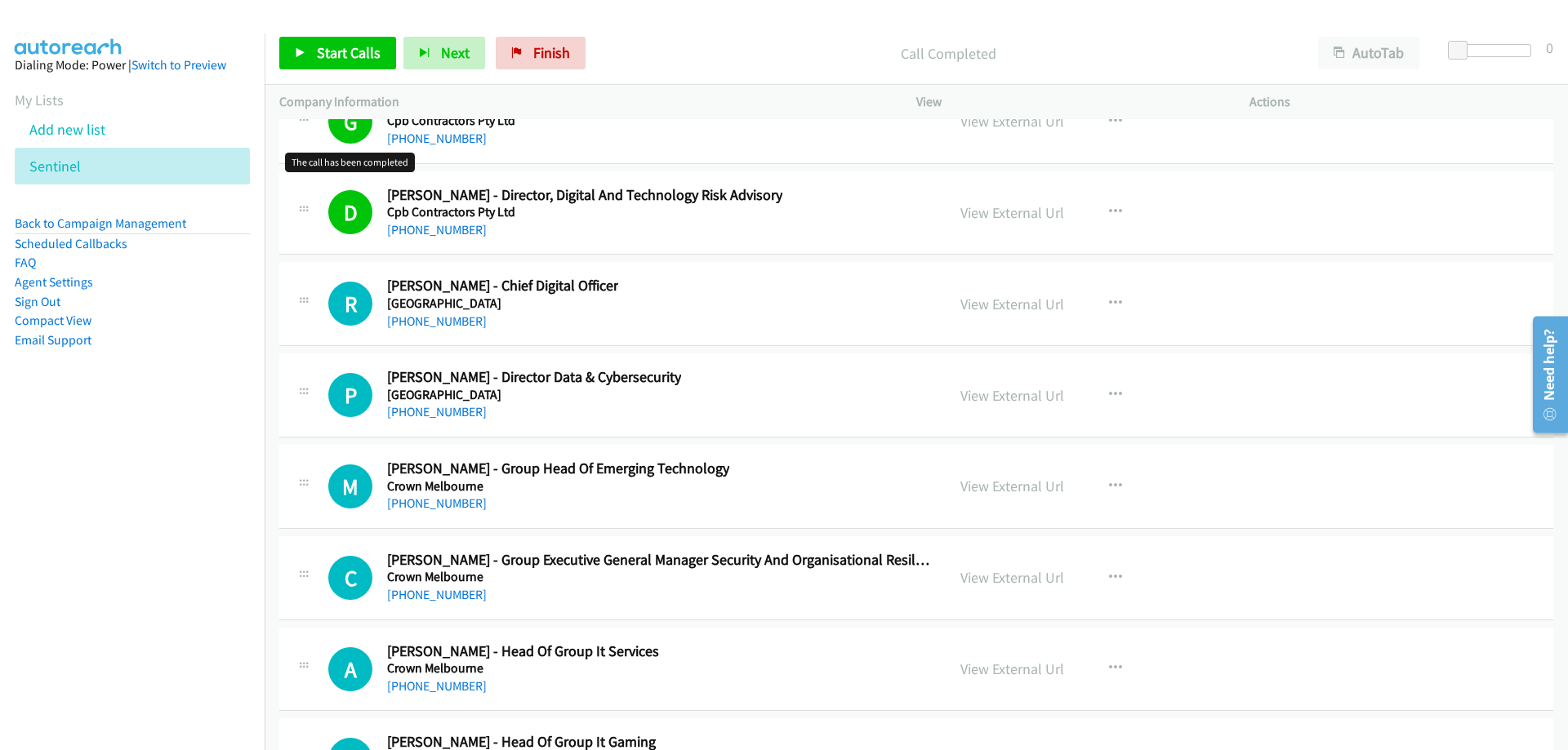
scroll to position [35591, 0]
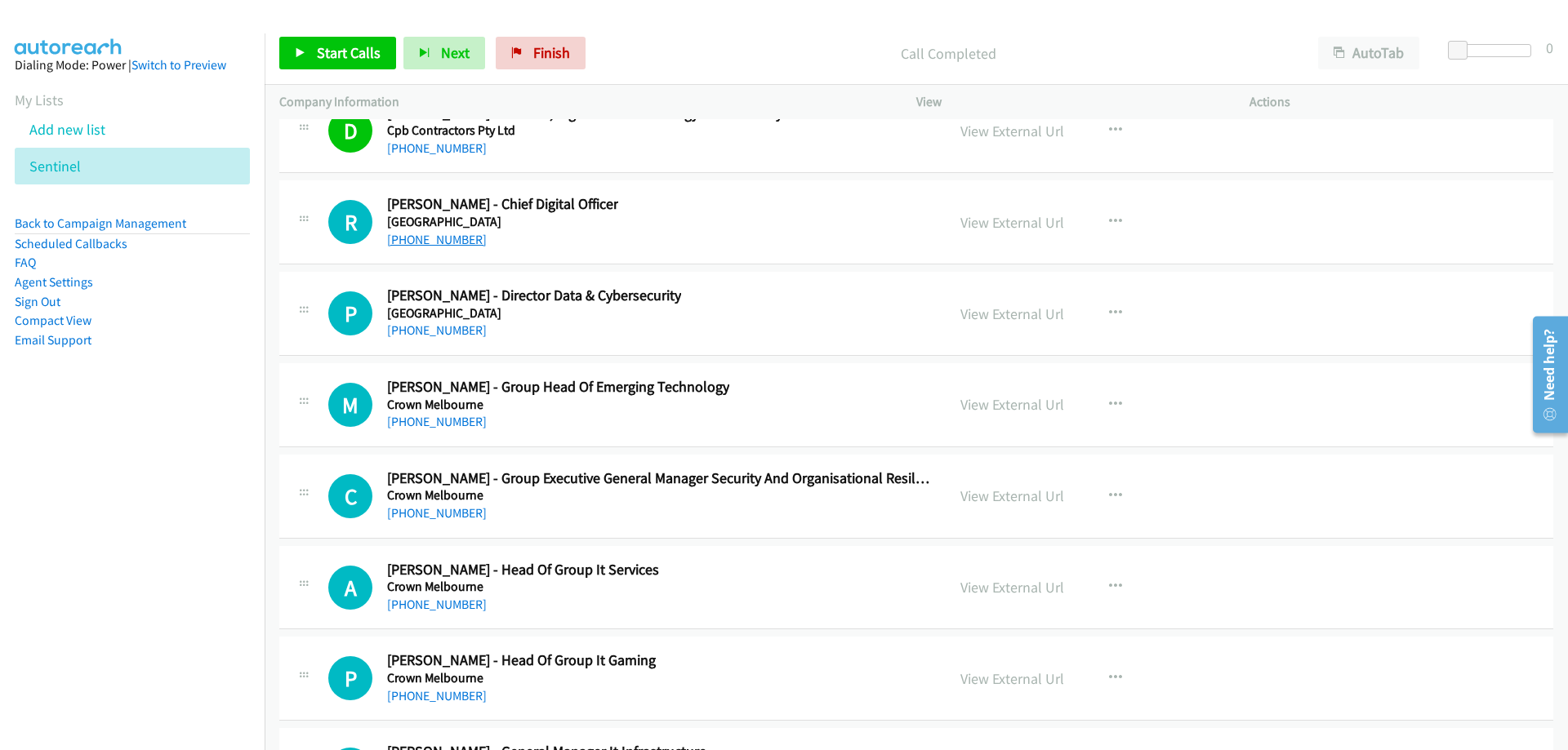
click at [413, 234] on link "[PHONE_NUMBER]" at bounding box center [437, 240] width 100 height 16
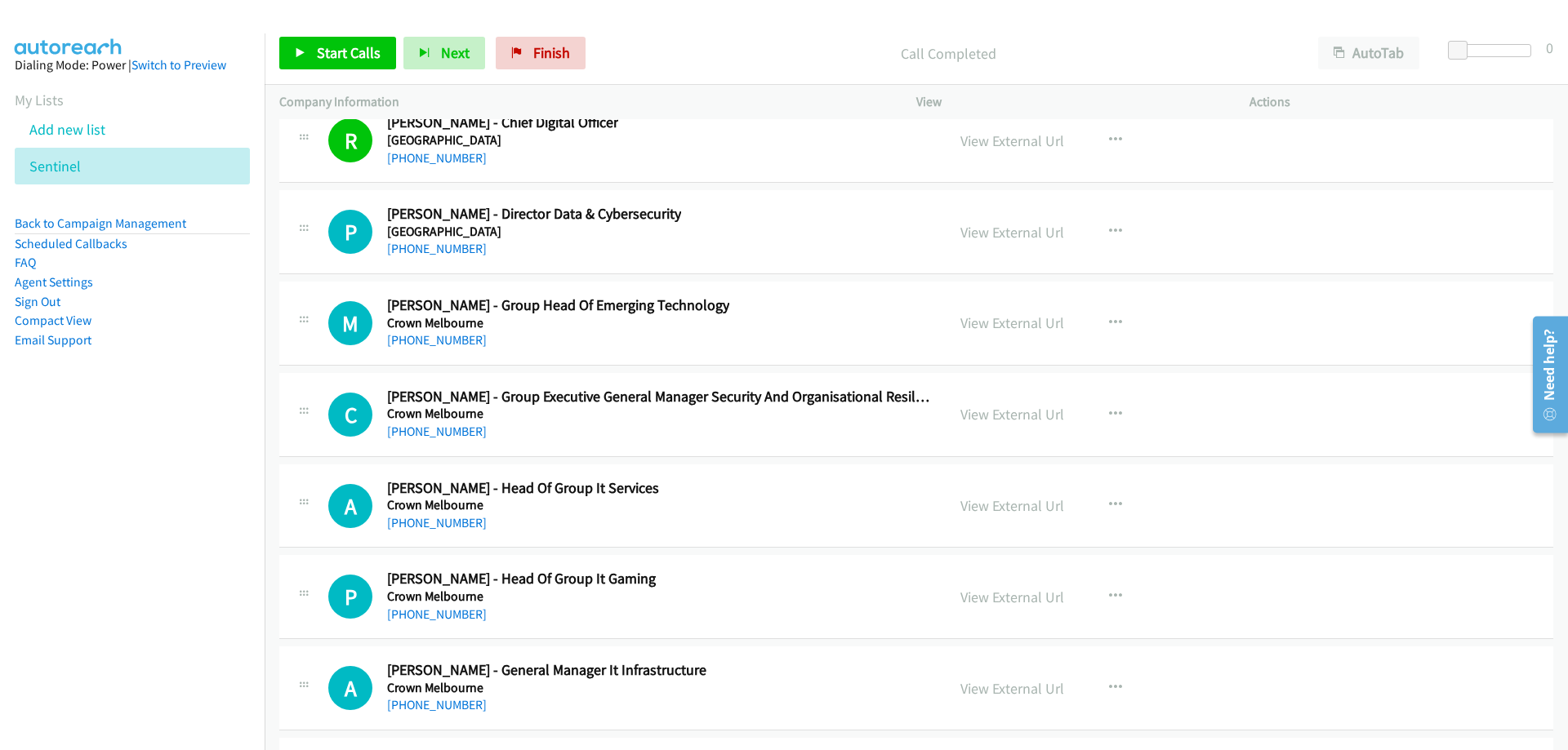
scroll to position [35754, 0]
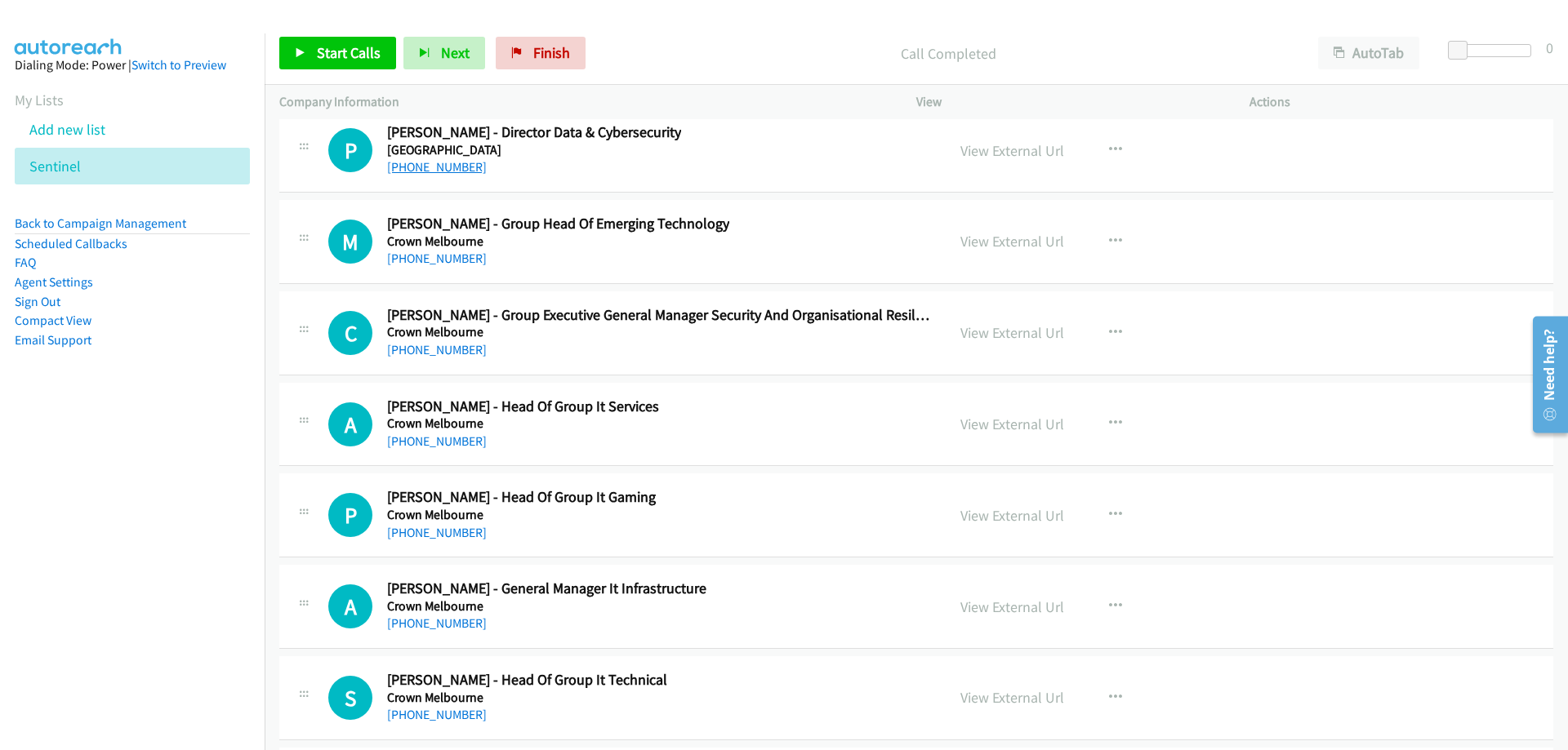
click at [460, 169] on link "[PHONE_NUMBER]" at bounding box center [437, 167] width 100 height 16
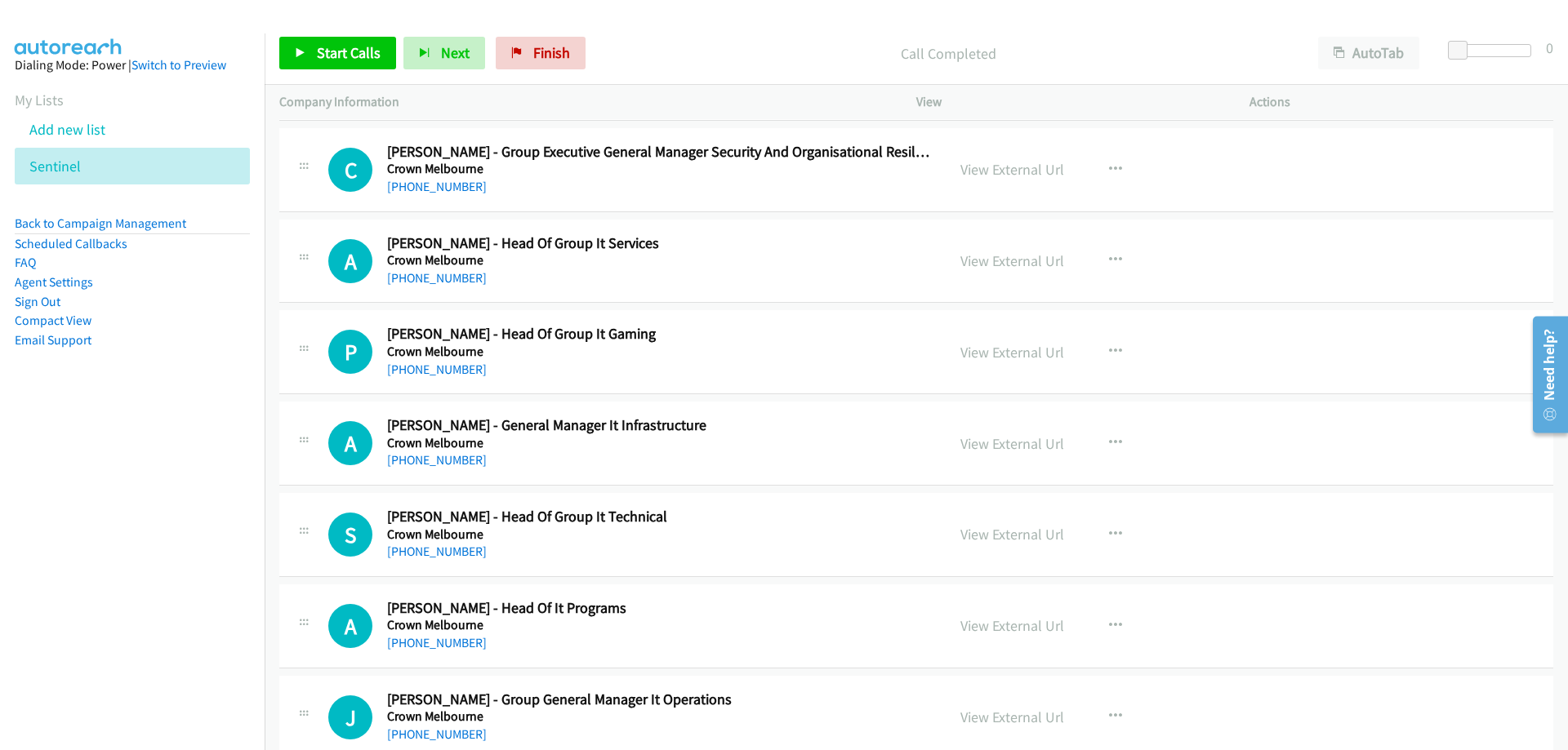
scroll to position [35999, 0]
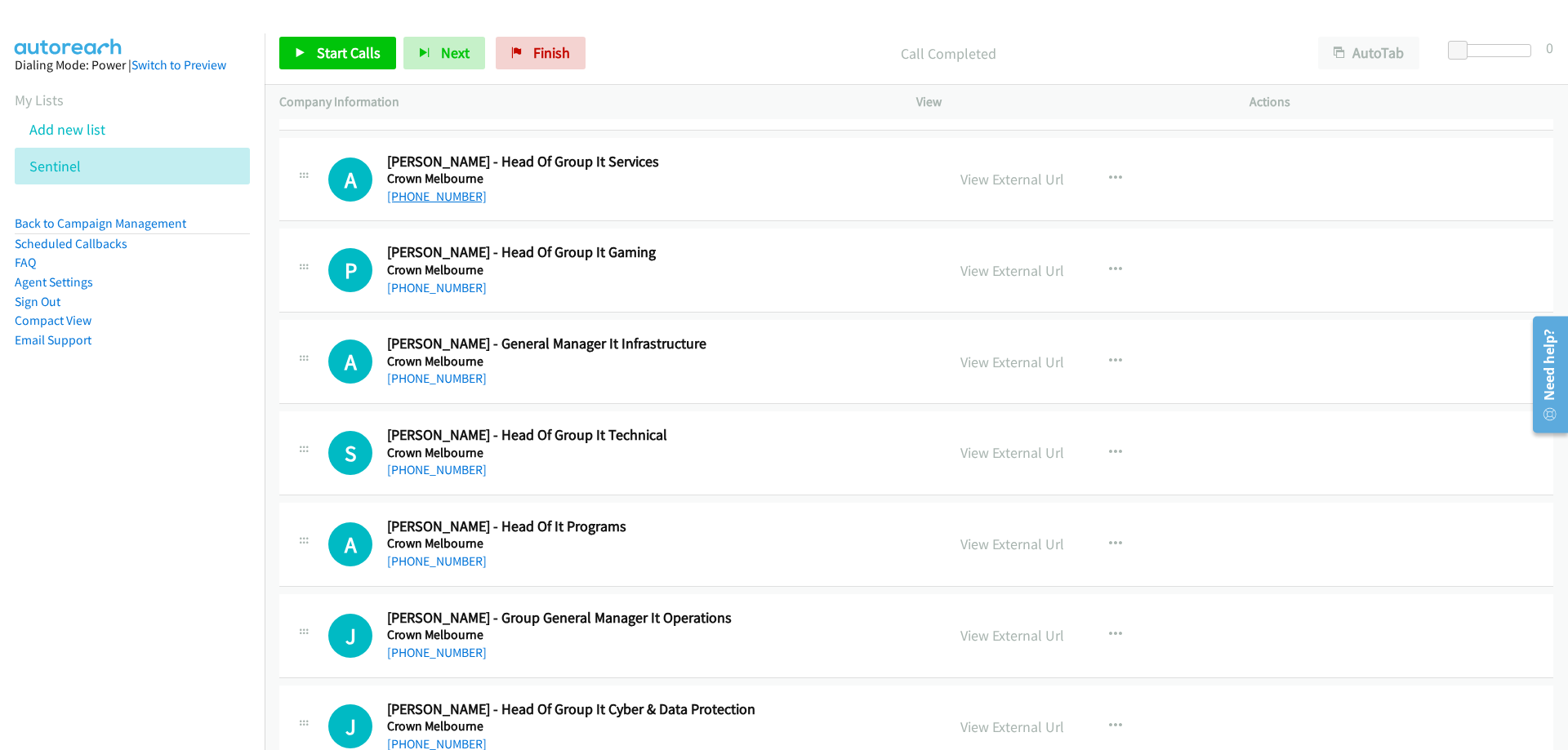
click at [429, 193] on link "[PHONE_NUMBER]" at bounding box center [437, 196] width 100 height 16
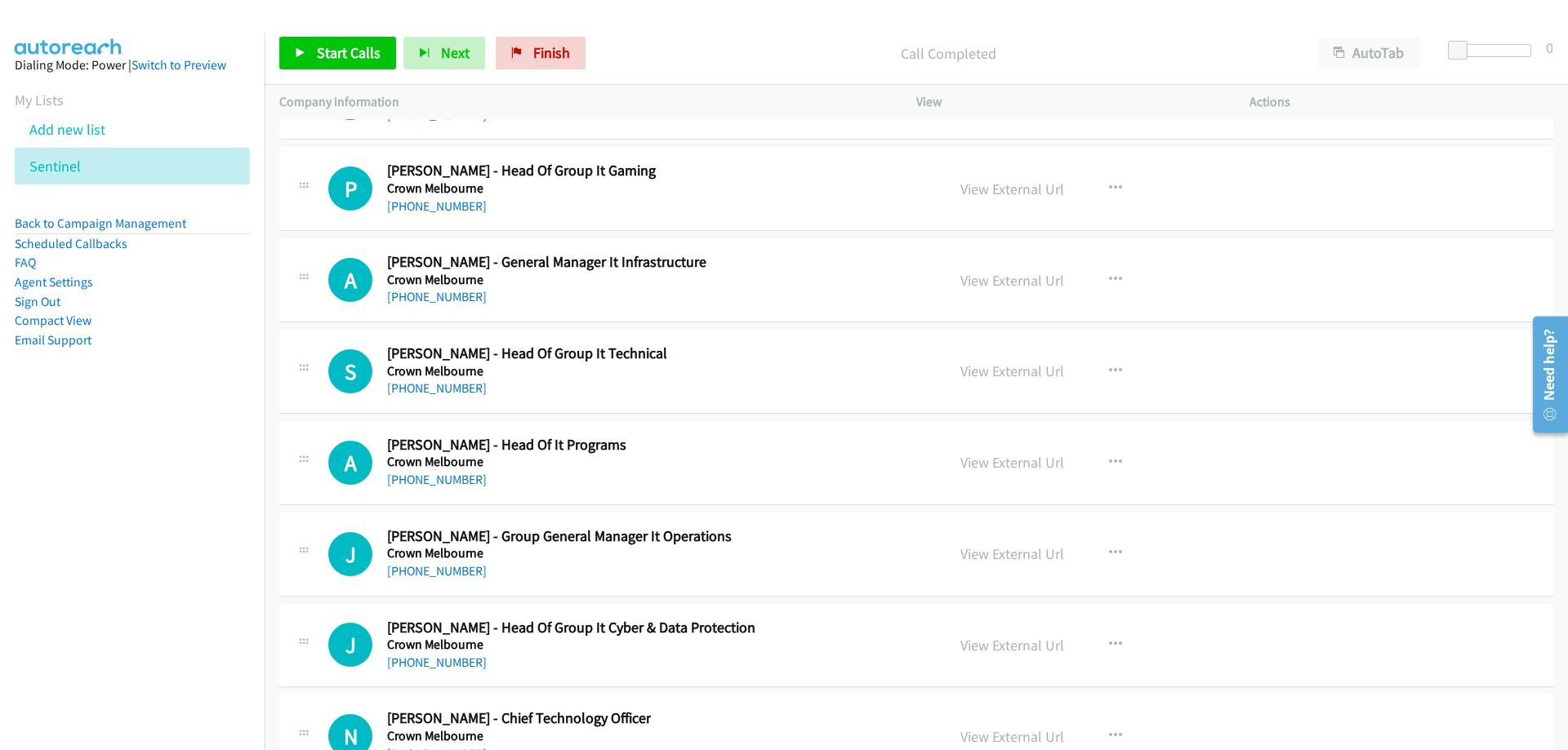
scroll to position [36162, 0]
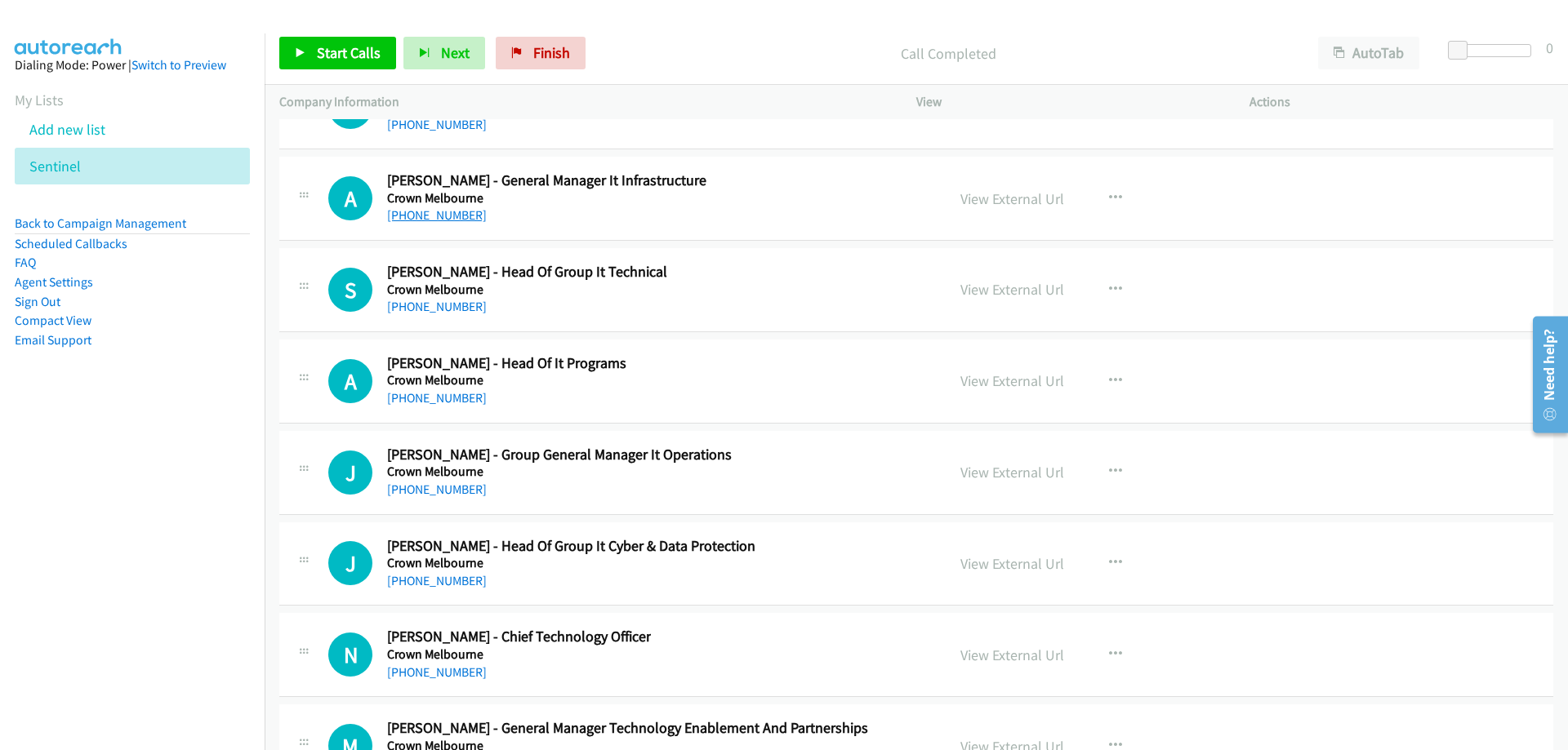
click at [436, 220] on link "[PHONE_NUMBER]" at bounding box center [437, 215] width 100 height 16
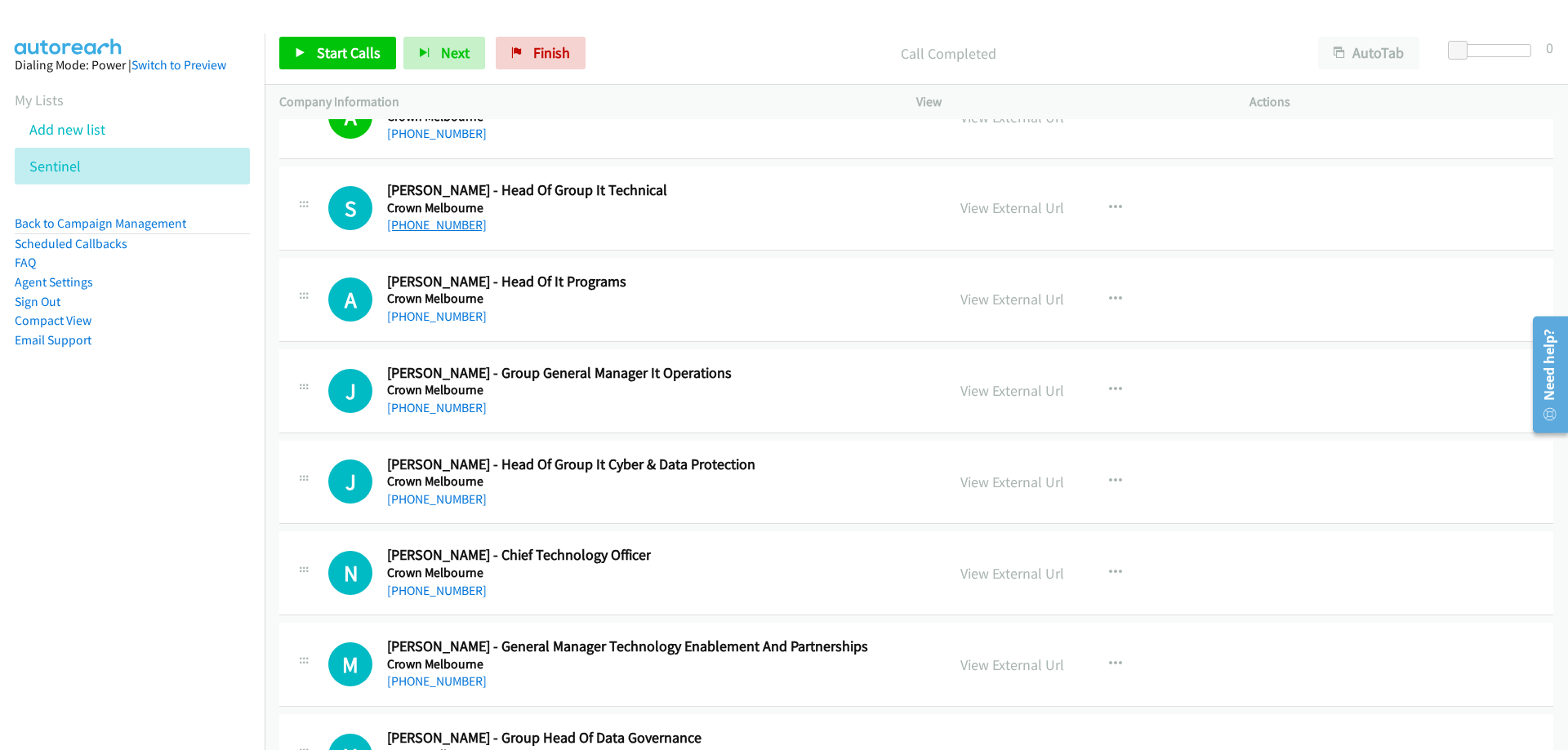
click at [392, 228] on link "[PHONE_NUMBER]" at bounding box center [437, 225] width 100 height 16
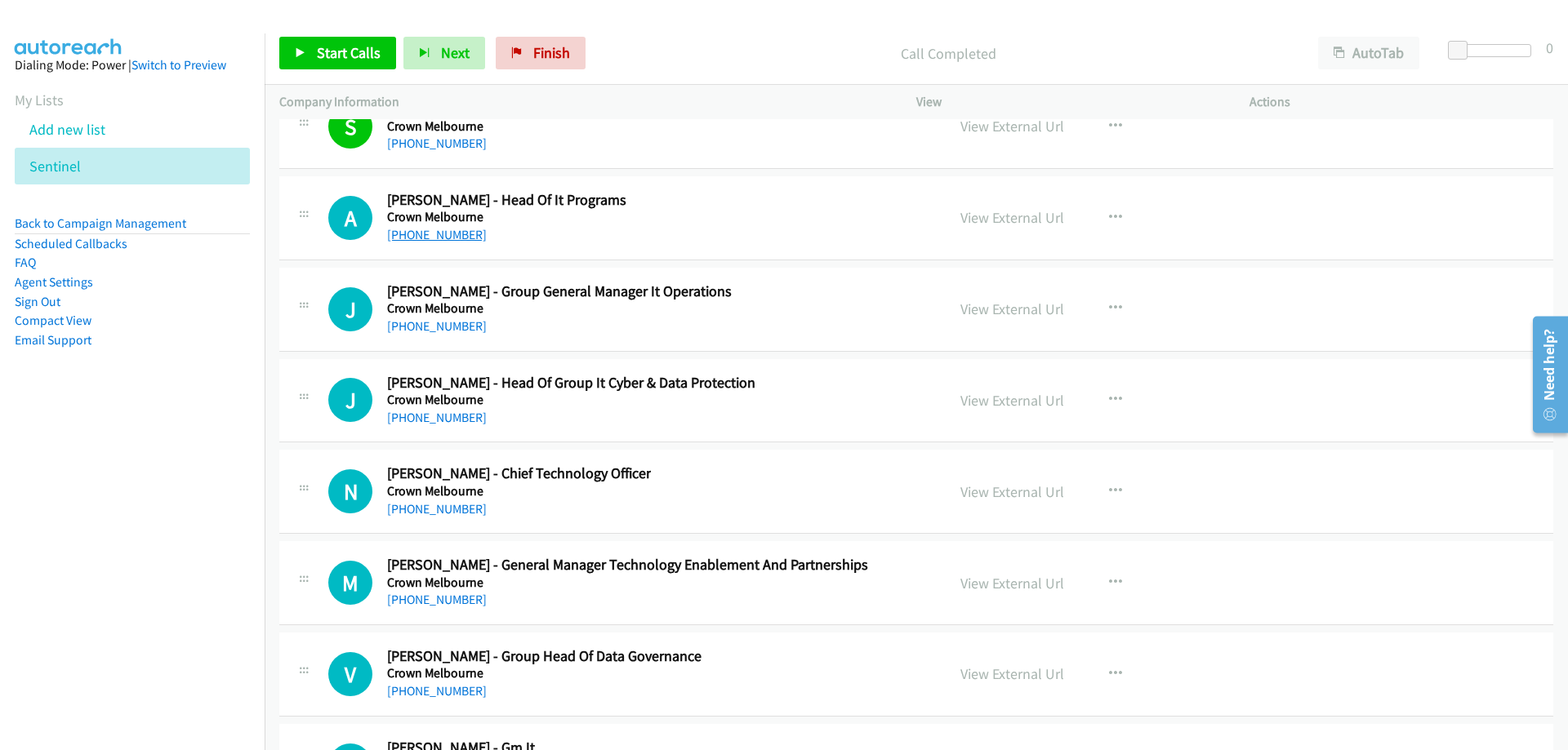
click at [442, 233] on link "[PHONE_NUMBER]" at bounding box center [437, 234] width 100 height 16
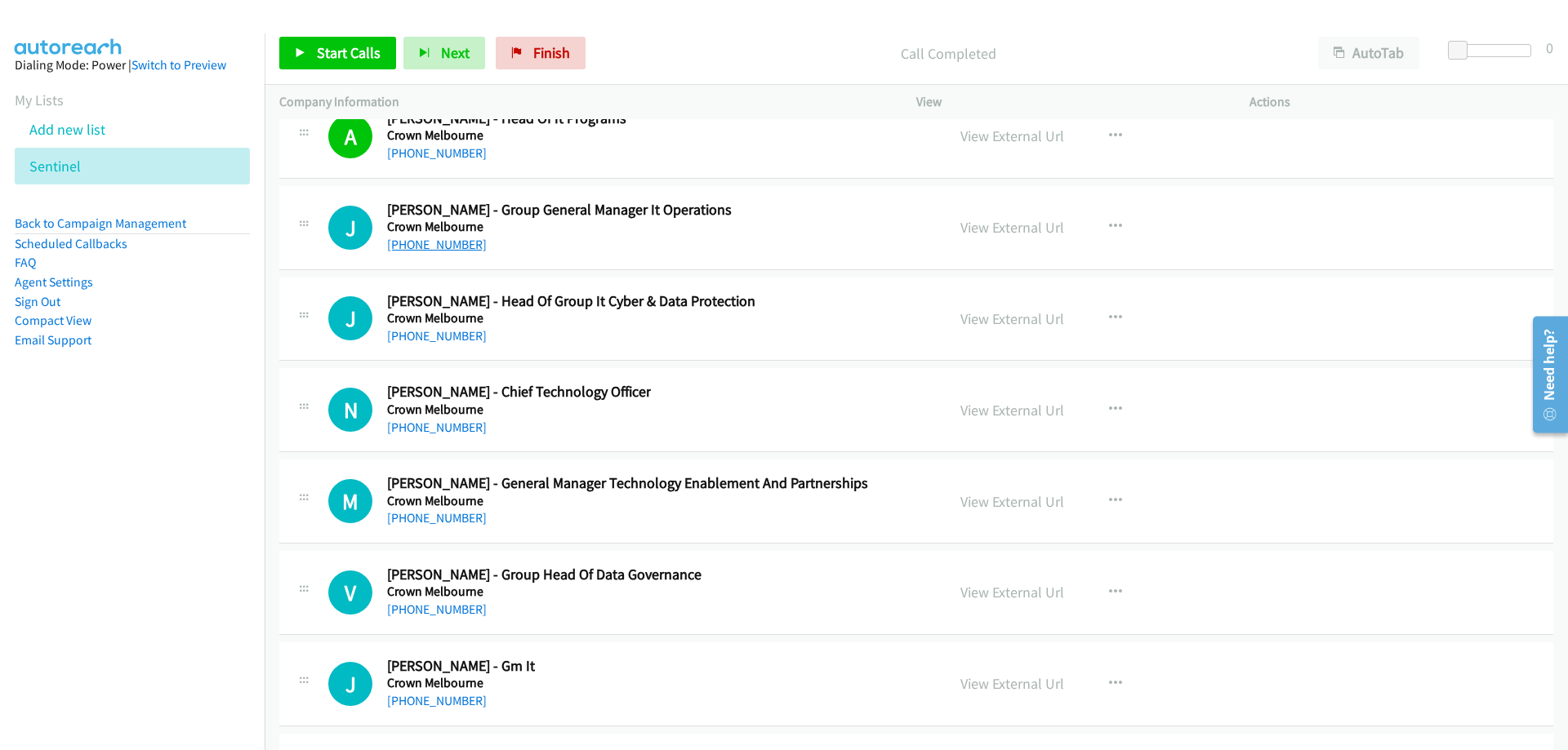
click at [446, 251] on link "[PHONE_NUMBER]" at bounding box center [437, 244] width 100 height 16
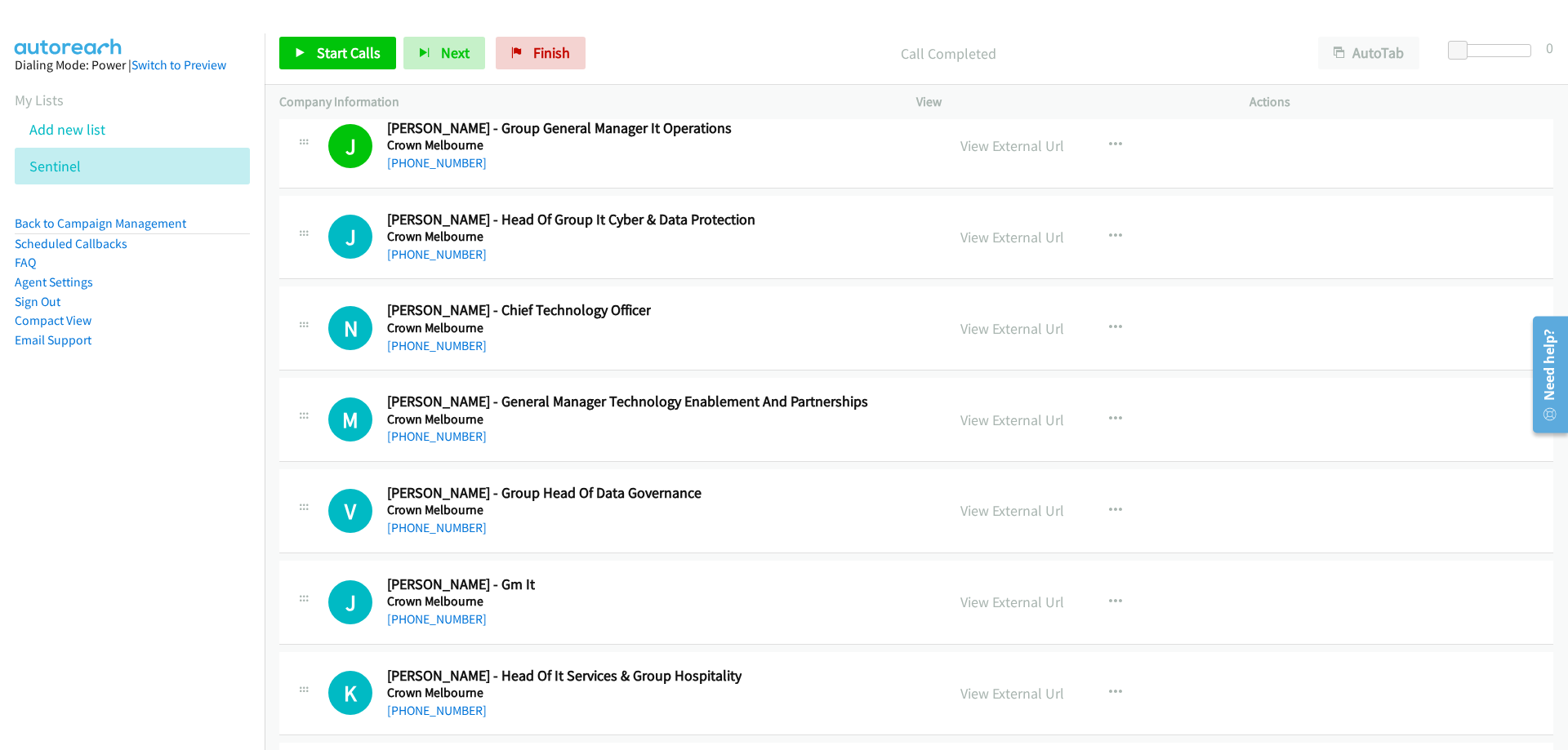
scroll to position [36570, 0]
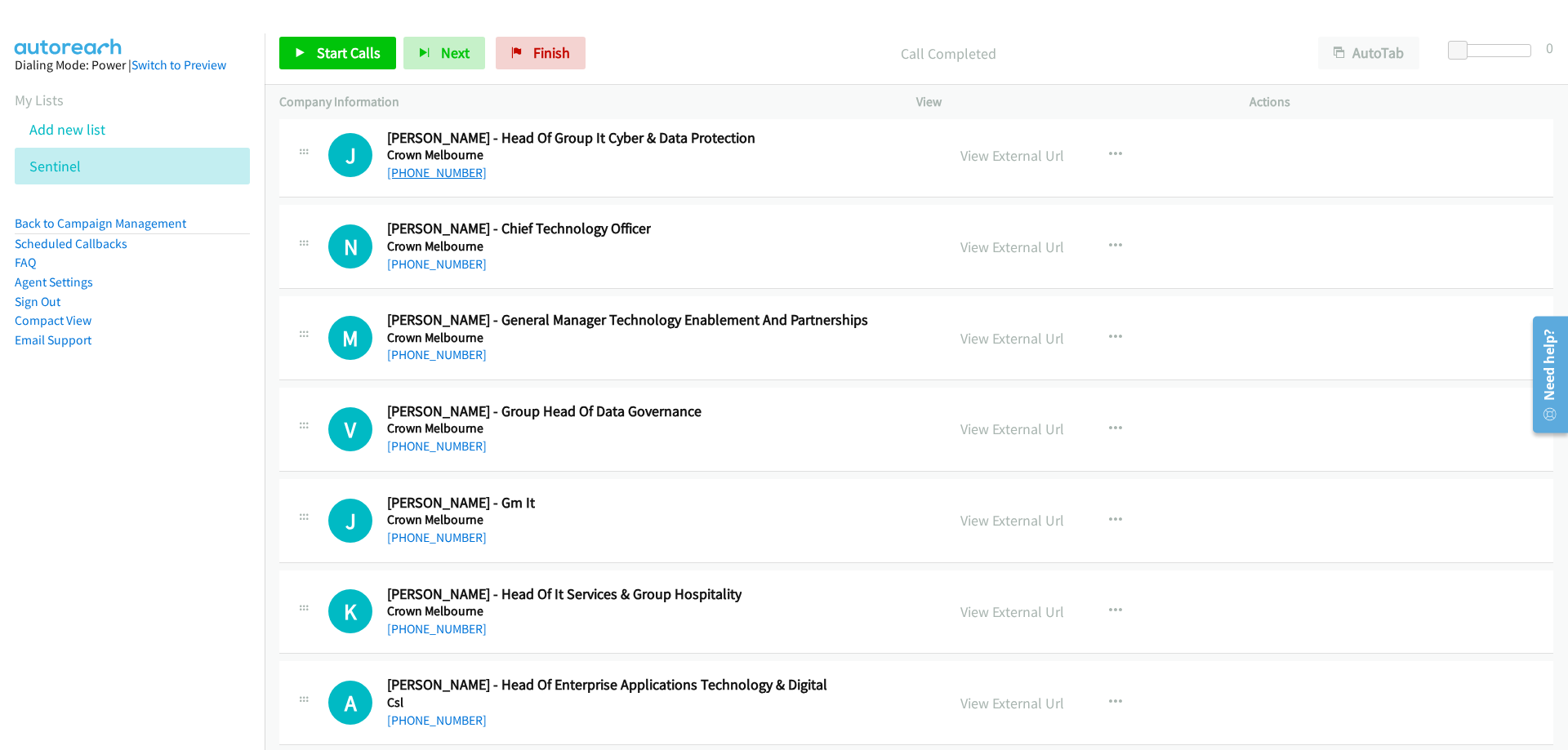
click at [419, 173] on link "[PHONE_NUMBER]" at bounding box center [437, 172] width 100 height 16
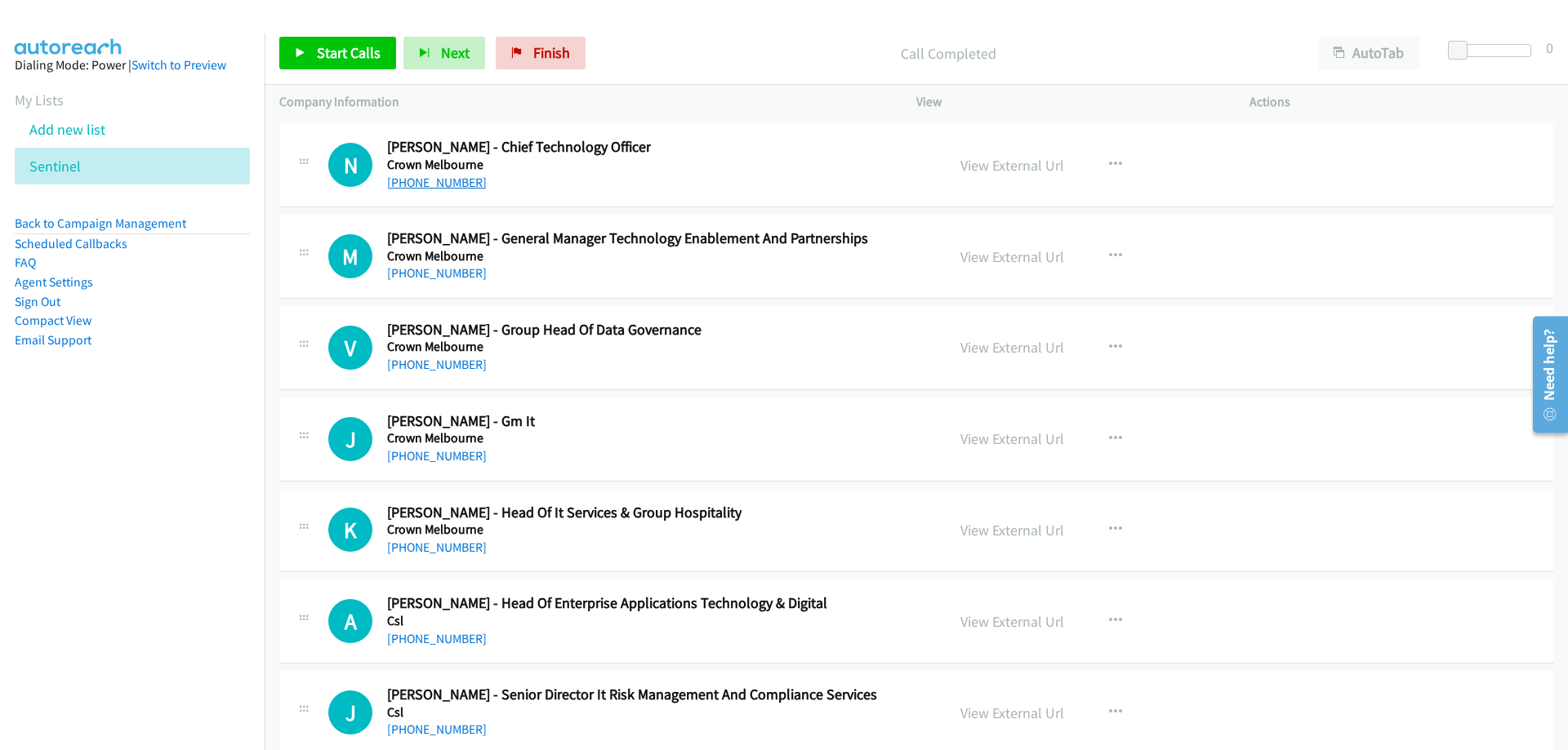
click at [452, 182] on link "[PHONE_NUMBER]" at bounding box center [437, 182] width 100 height 16
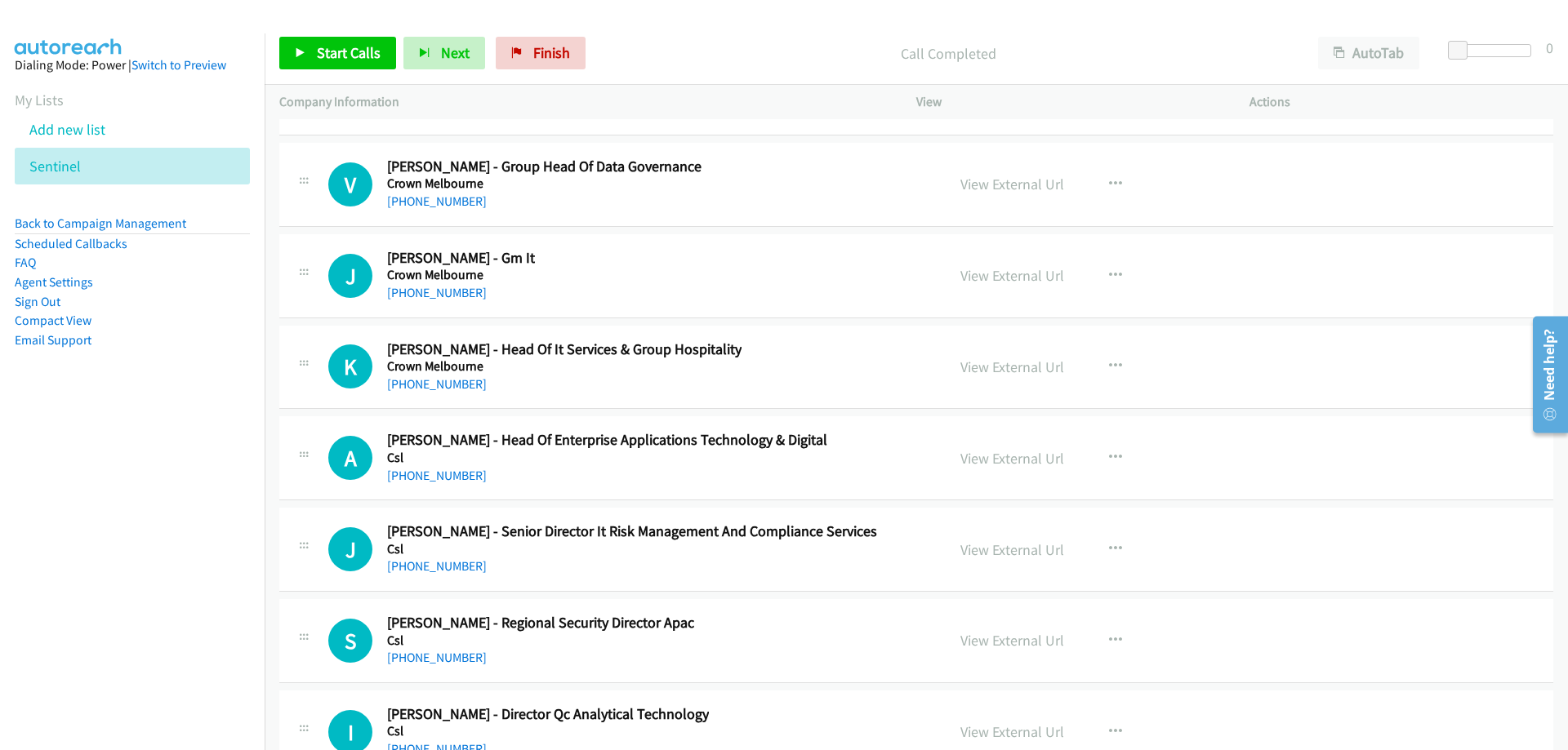
scroll to position [36896, 0]
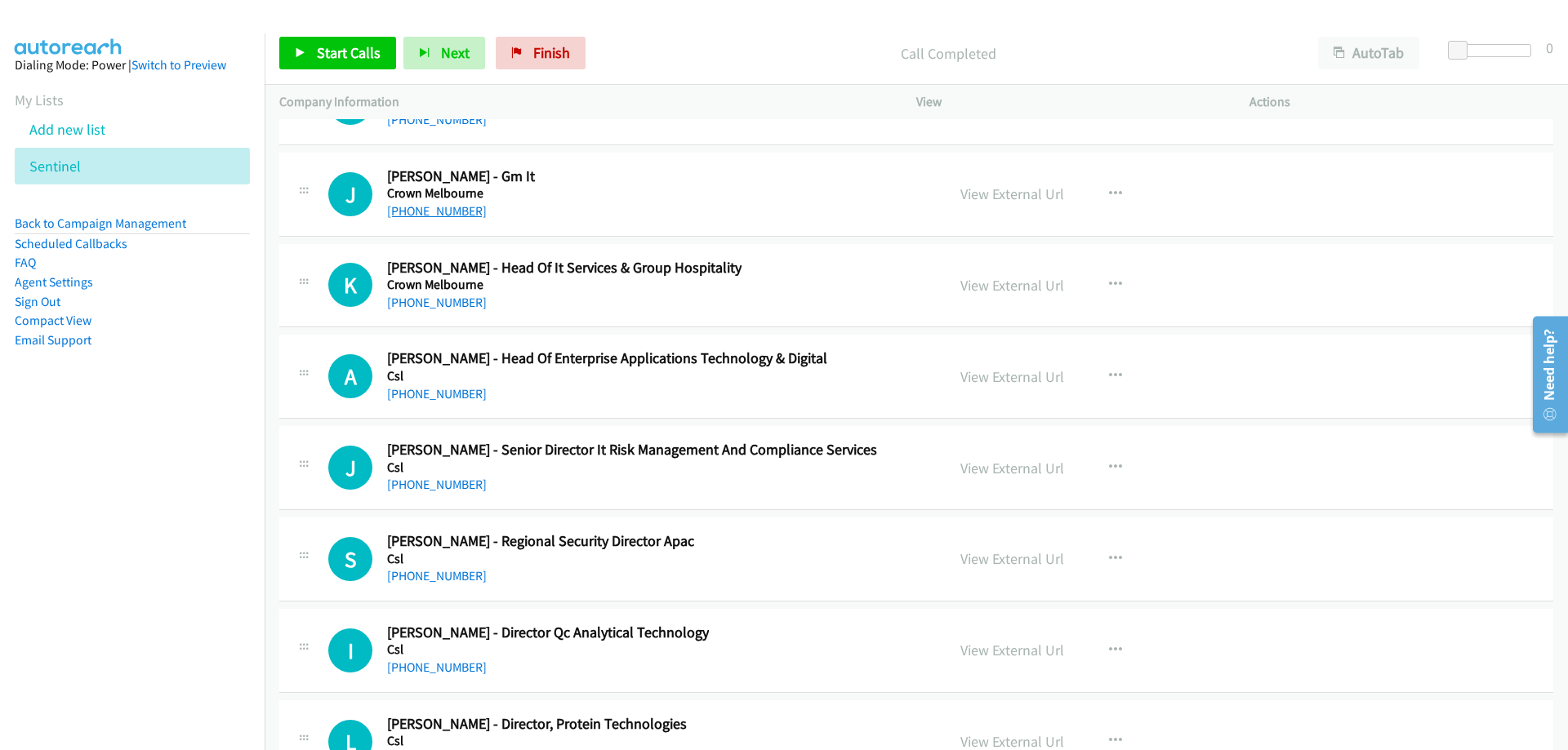
click at [462, 214] on link "[PHONE_NUMBER]" at bounding box center [437, 211] width 100 height 16
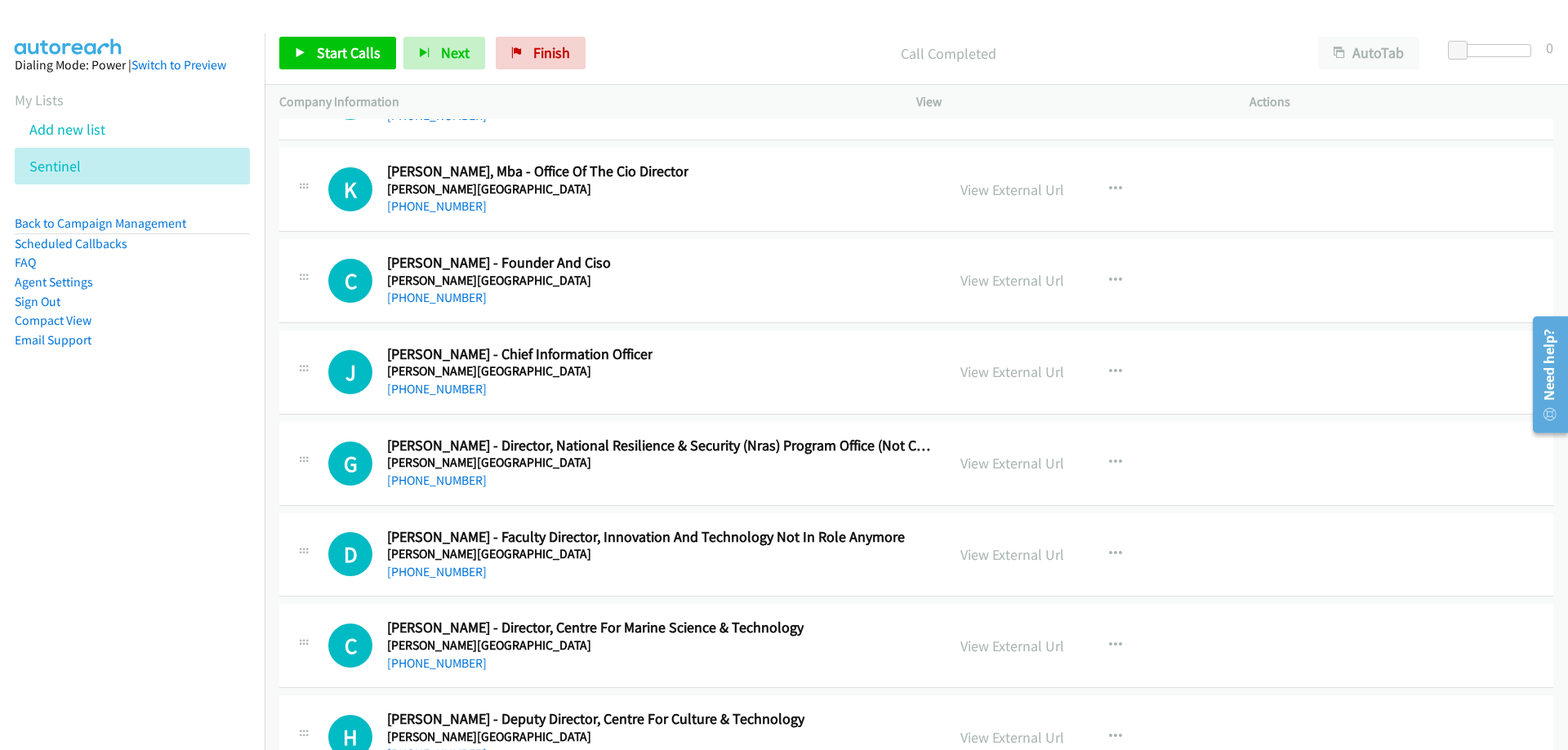
scroll to position [37713, 0]
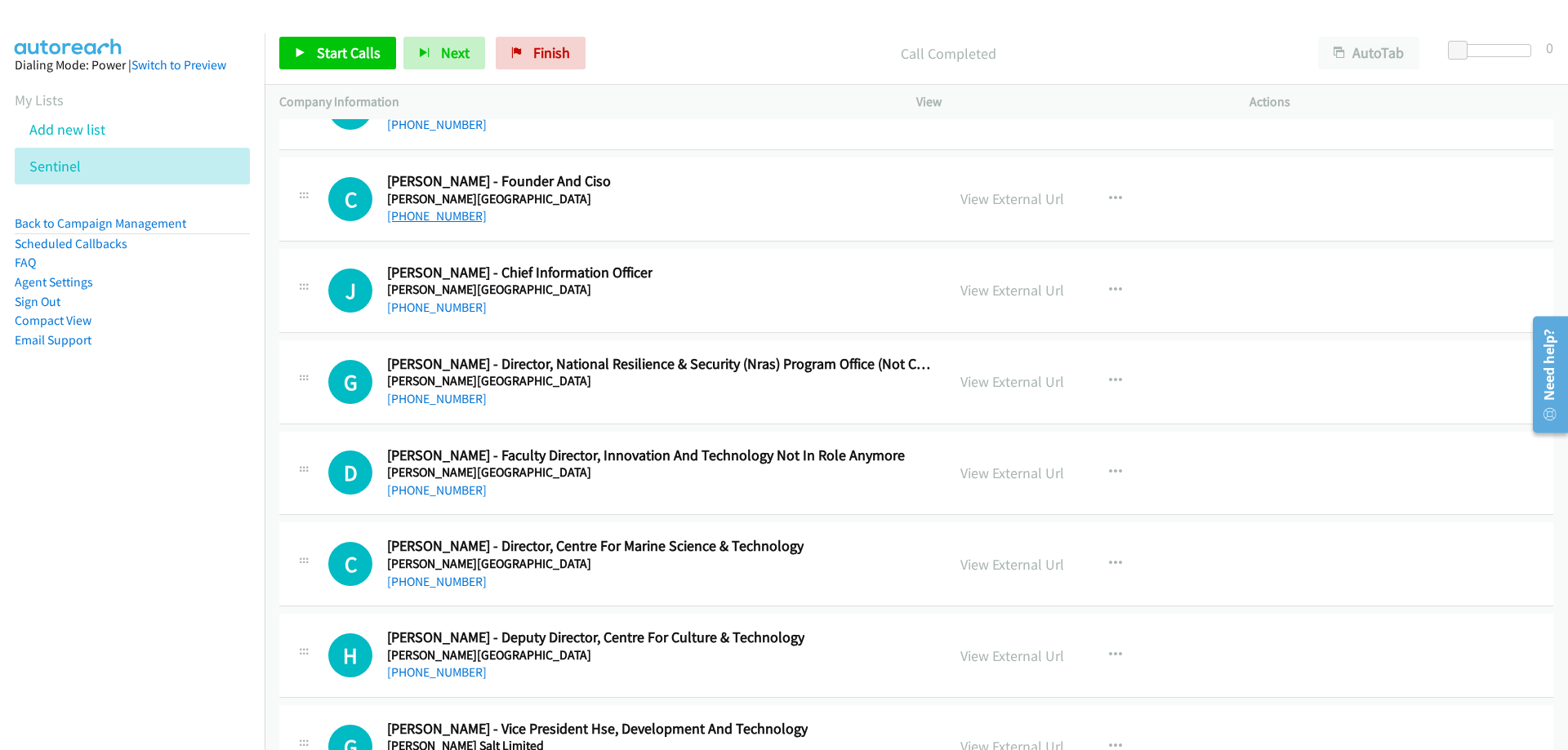
click at [444, 217] on link "[PHONE_NUMBER]" at bounding box center [437, 216] width 100 height 16
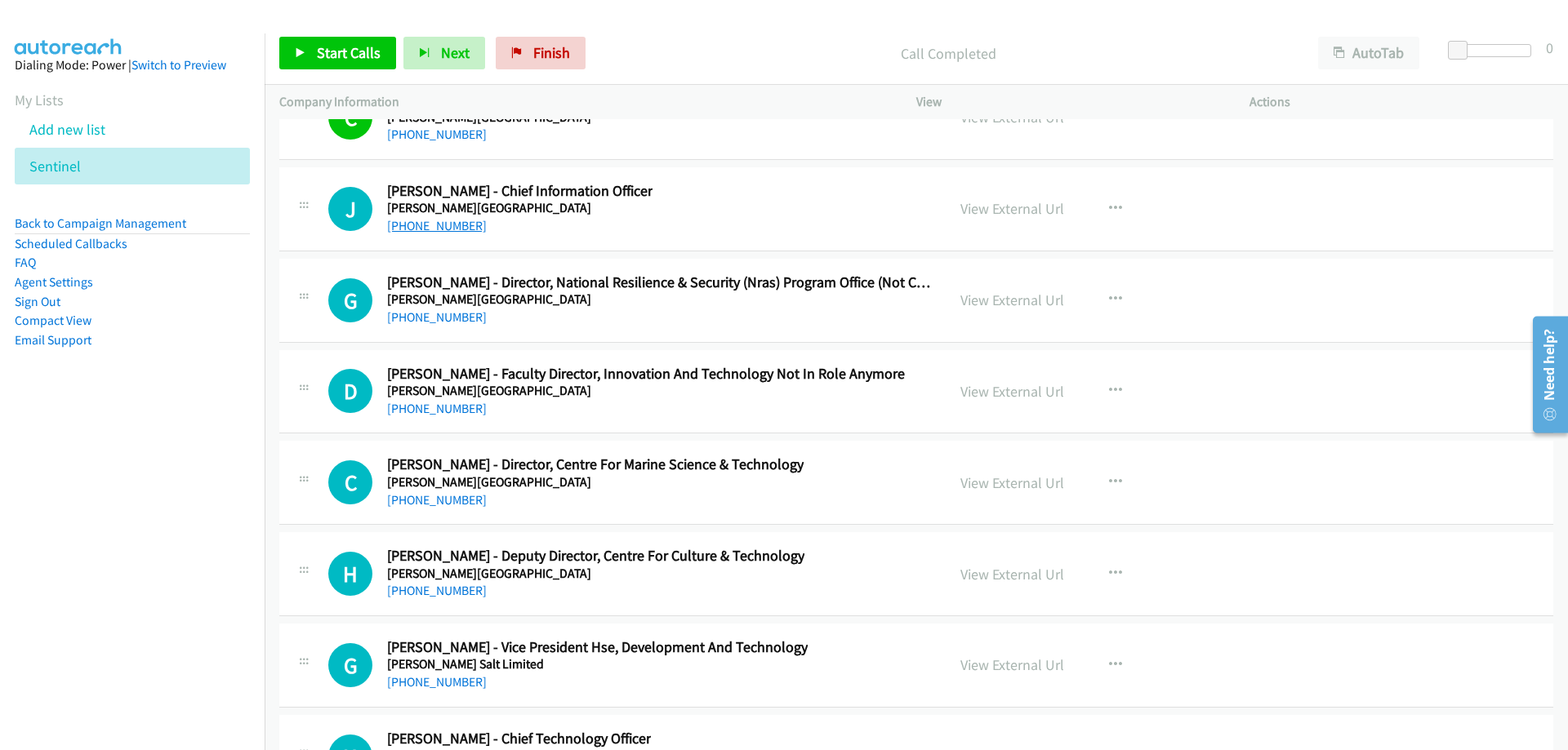
click at [445, 231] on link "[PHONE_NUMBER]" at bounding box center [437, 226] width 100 height 16
